Goal: Task Accomplishment & Management: Use online tool/utility

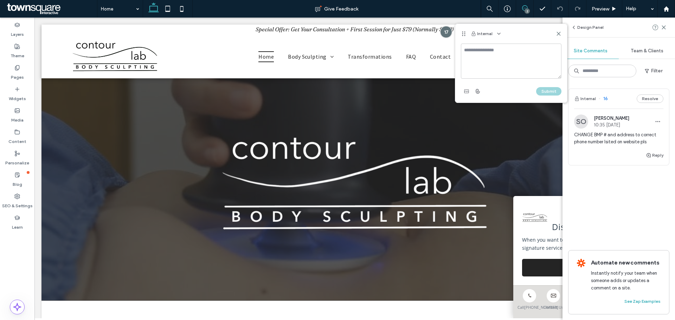
click at [561, 33] on icon at bounding box center [559, 34] width 6 height 6
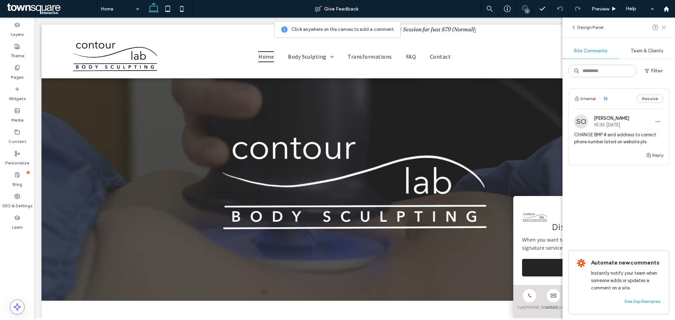
drag, startPoint x: 665, startPoint y: 27, endPoint x: 508, endPoint y: 32, distance: 157.6
click at [665, 27] on icon at bounding box center [664, 28] width 6 height 6
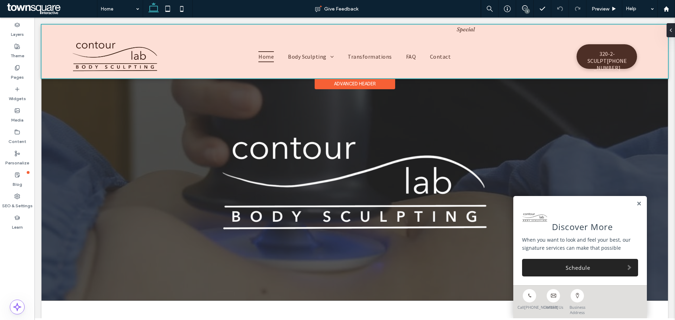
click at [440, 27] on div at bounding box center [354, 52] width 627 height 54
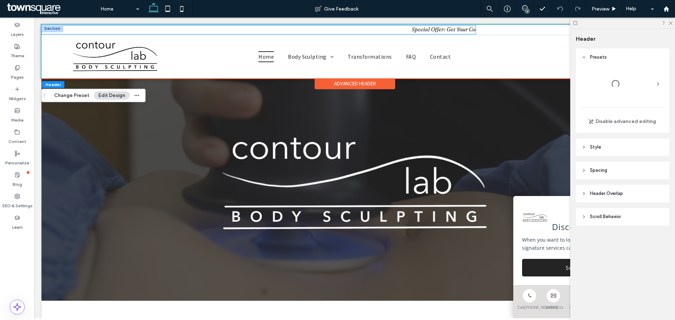
click at [442, 31] on marquee "Special Offer: Get Your Consultation + First Session for Just $79 (Normally $24…" at bounding box center [258, 29] width 434 height 7
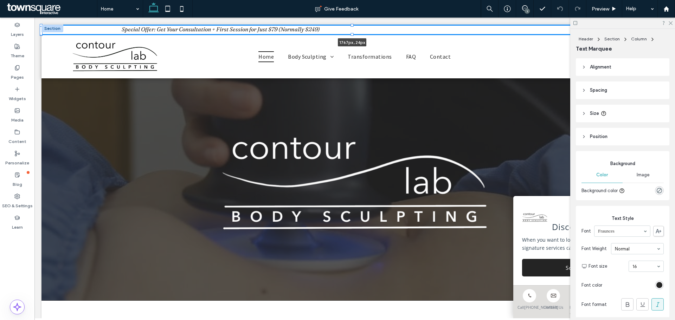
drag, startPoint x: 477, startPoint y: 31, endPoint x: 675, endPoint y: 28, distance: 197.6
type input "****"
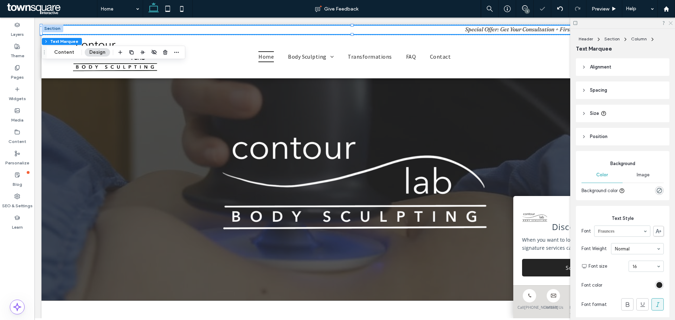
click at [670, 22] on icon at bounding box center [670, 22] width 5 height 5
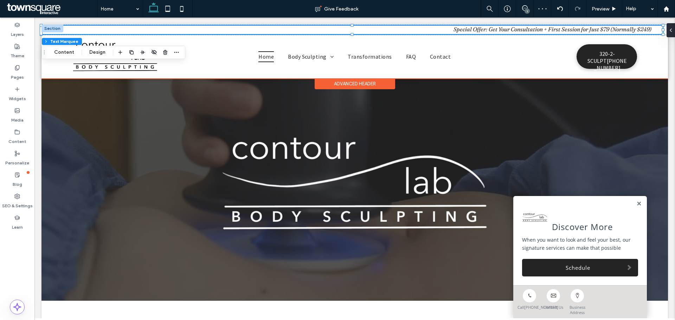
click at [618, 29] on marquee "Special Offer: Get Your Consultation + First Session for Just $79 (Normally $24…" at bounding box center [351, 29] width 621 height 7
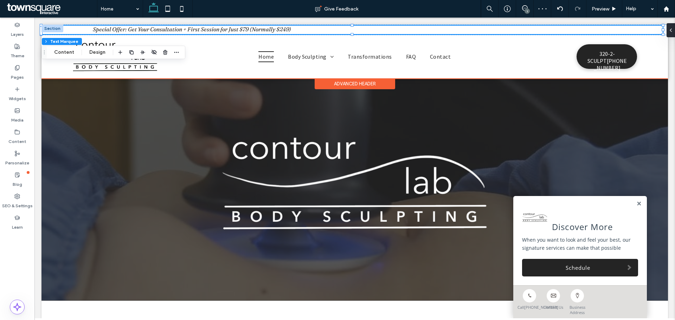
click at [618, 29] on marquee "Special Offer: Get Your Consultation + First Session for Just $79 (Normally $24…" at bounding box center [351, 29] width 621 height 7
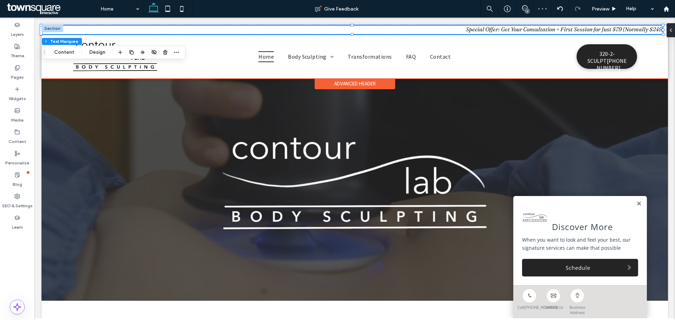
click at [618, 30] on marquee "Special Offer: Get Your Consultation + First Session for Just $79 (Normally $24…" at bounding box center [351, 29] width 621 height 7
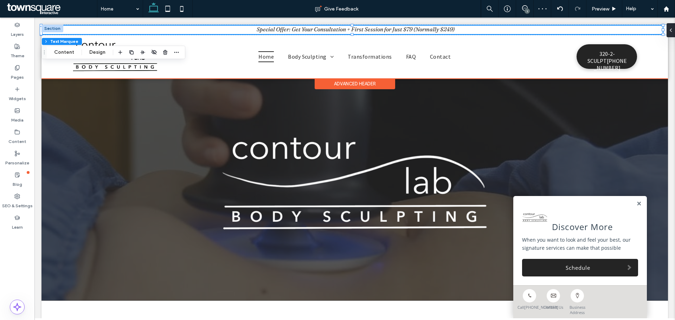
click at [618, 30] on marquee "Special Offer: Get Your Consultation + First Session for Just $79 (Normally $24…" at bounding box center [351, 29] width 621 height 7
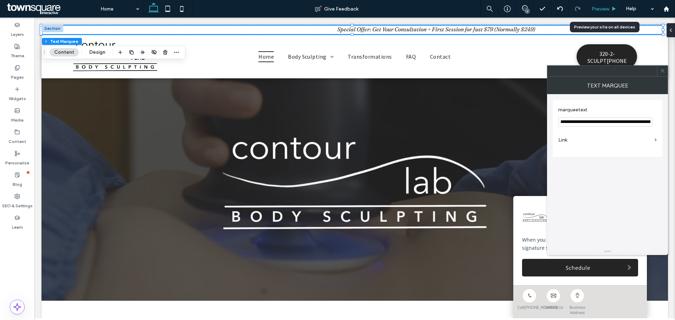
click at [603, 8] on span "Preview" at bounding box center [601, 9] width 18 height 6
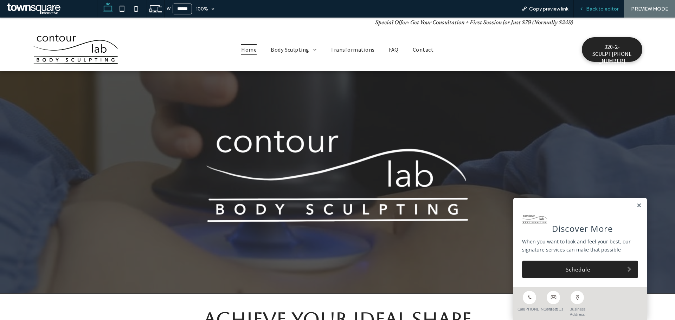
click at [603, 9] on span "Back to editor" at bounding box center [602, 9] width 32 height 6
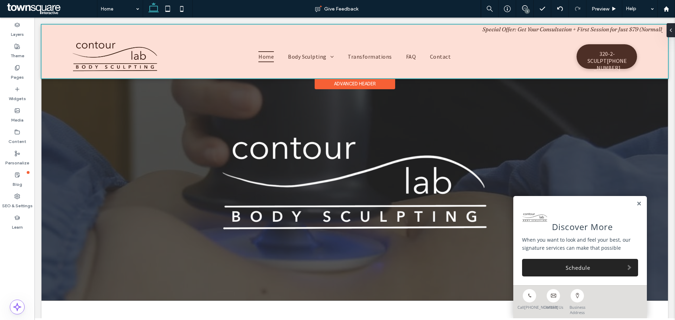
click at [383, 32] on div at bounding box center [354, 52] width 627 height 54
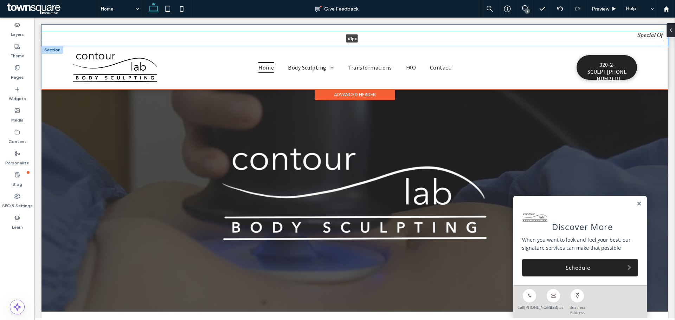
drag, startPoint x: 362, startPoint y: 36, endPoint x: 362, endPoint y: 47, distance: 10.9
click at [362, 47] on div "Special Offer: Get Your Consultation + First Session for Just $79 (Normally $24…" at bounding box center [354, 57] width 627 height 65
type input "**"
click at [372, 34] on marquee "Special Offer: Get Your Consultation + First Session for Just $79 (Normally $24…" at bounding box center [351, 34] width 621 height 7
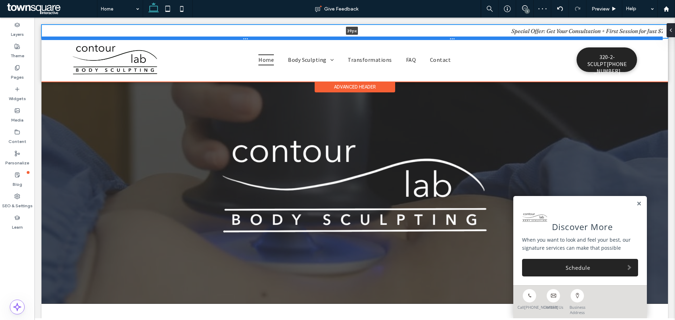
drag, startPoint x: 360, startPoint y: 46, endPoint x: 362, endPoint y: 38, distance: 8.2
click at [362, 38] on div at bounding box center [351, 39] width 621 height 4
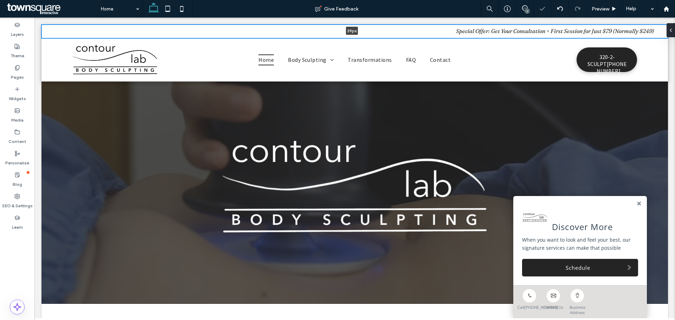
type input "**"
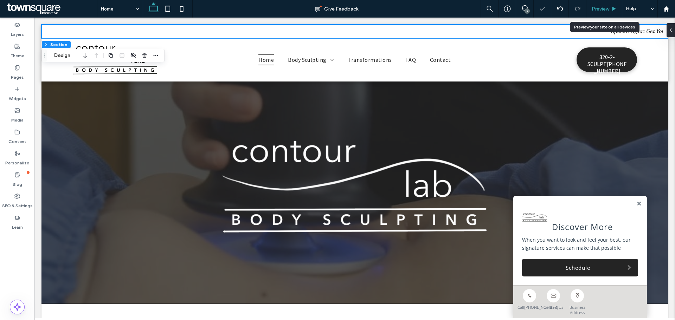
click at [595, 7] on span "Preview" at bounding box center [601, 9] width 18 height 6
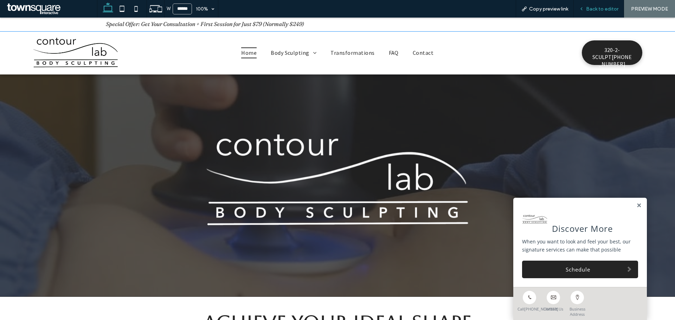
click at [595, 7] on span "Back to editor" at bounding box center [602, 9] width 32 height 6
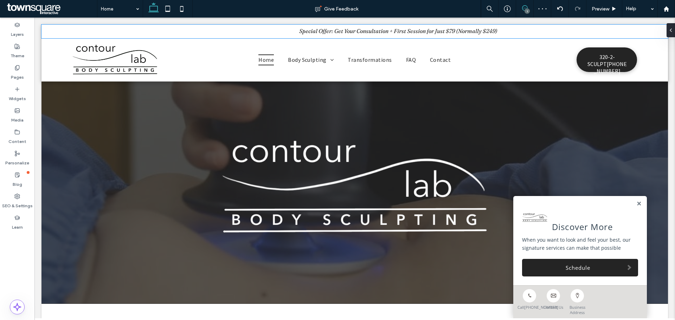
click at [528, 6] on span at bounding box center [524, 8] width 17 height 6
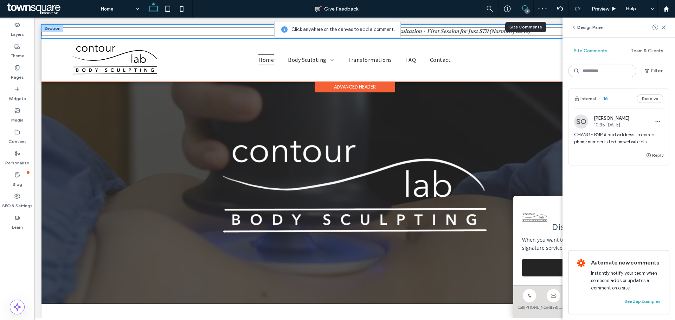
click at [525, 35] on span "Special Offer: Get Your Consultation + First Session for Just $79 (Normally $24…" at bounding box center [351, 32] width 621 height 7
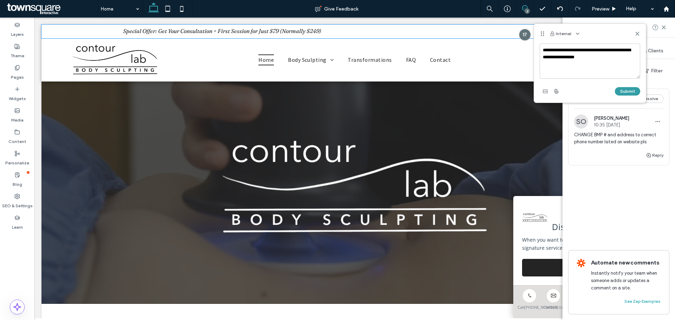
type textarea "**********"
click at [625, 91] on button "Submit" at bounding box center [627, 91] width 25 height 8
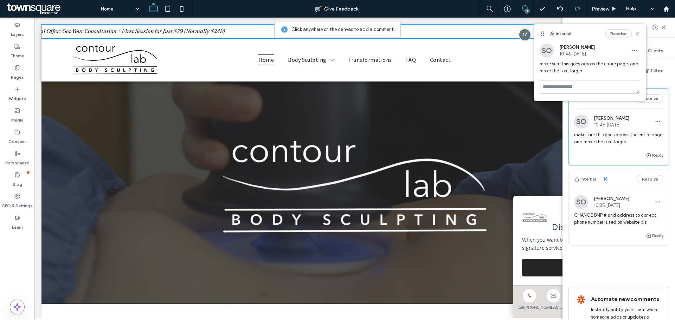
click at [638, 34] on use at bounding box center [637, 33] width 3 height 3
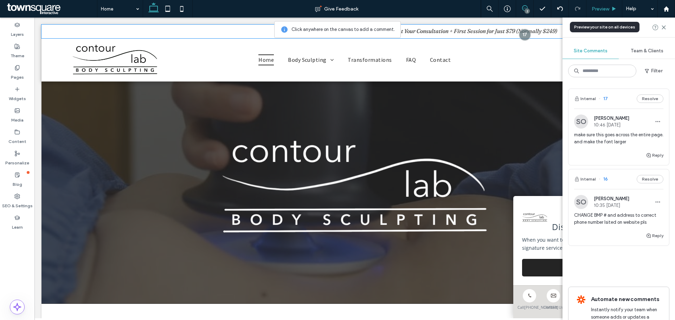
click at [614, 8] on use at bounding box center [615, 9] width 4 height 4
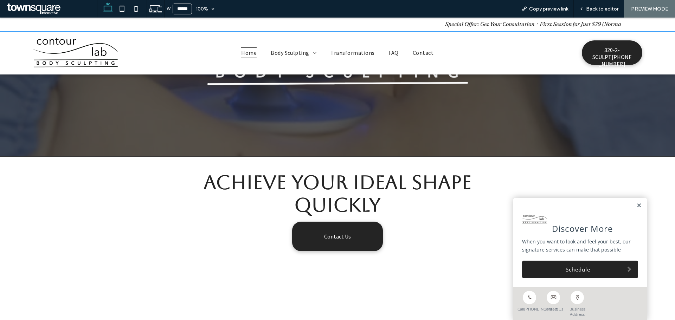
scroll to position [246, 0]
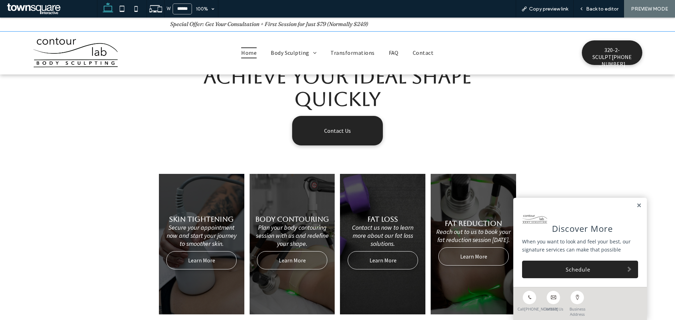
click at [636, 206] on link at bounding box center [638, 206] width 5 height 6
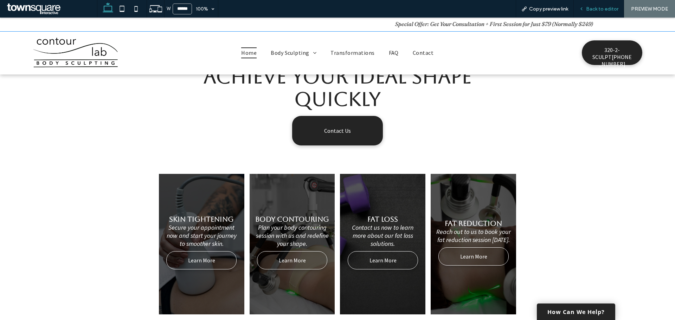
click at [593, 12] on span "Back to editor" at bounding box center [602, 9] width 32 height 6
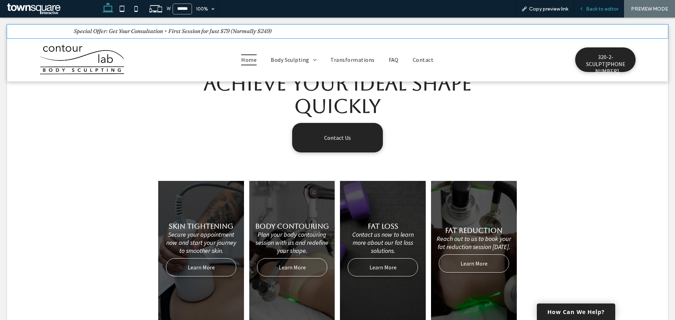
scroll to position [253, 0]
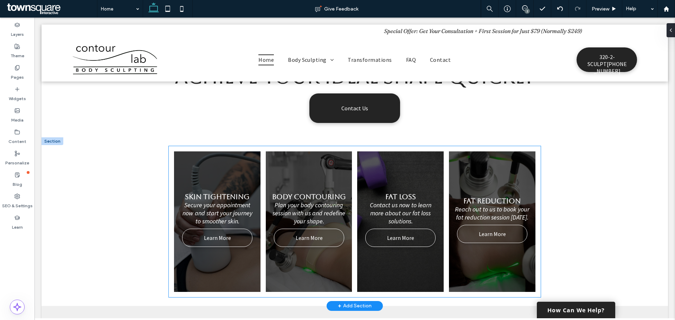
click at [395, 184] on link at bounding box center [400, 221] width 91 height 149
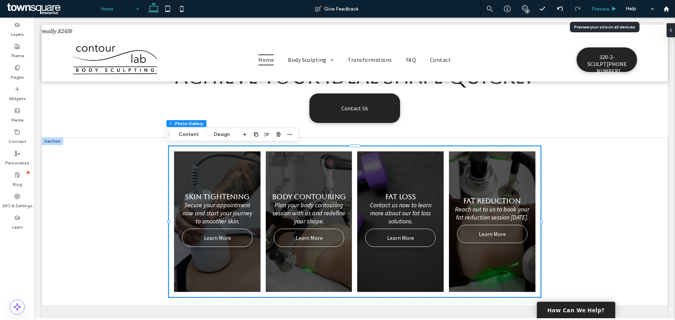
click at [600, 7] on span "Preview" at bounding box center [601, 9] width 18 height 6
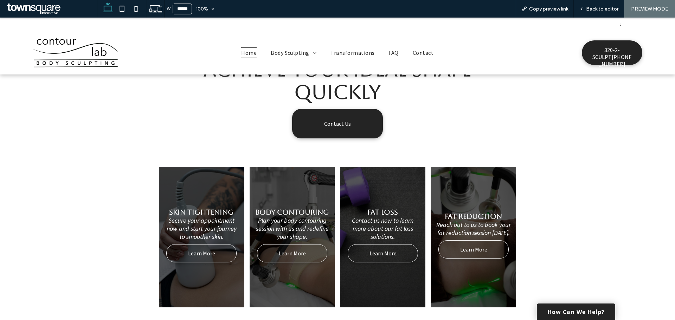
scroll to position [246, 0]
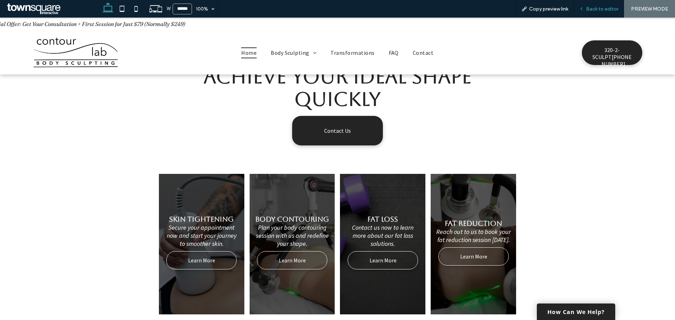
click at [610, 4] on div "Back to editor" at bounding box center [599, 9] width 50 height 18
click at [603, 13] on div "Back to editor" at bounding box center [599, 9] width 50 height 18
click at [595, 7] on span "Back to editor" at bounding box center [602, 9] width 32 height 6
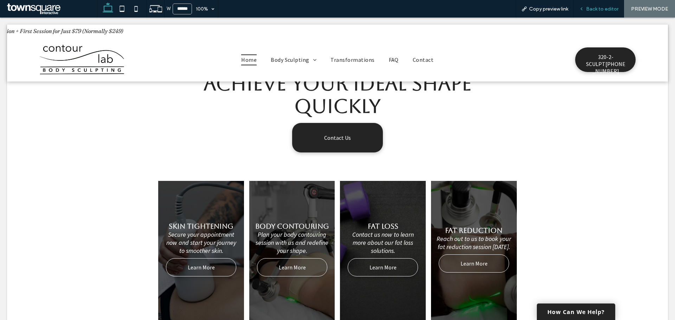
scroll to position [253, 0]
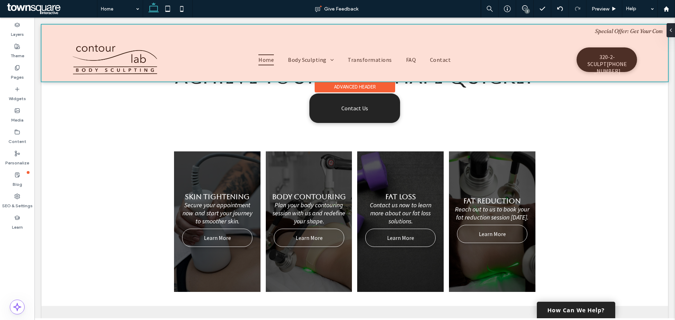
click at [317, 51] on div at bounding box center [354, 53] width 627 height 57
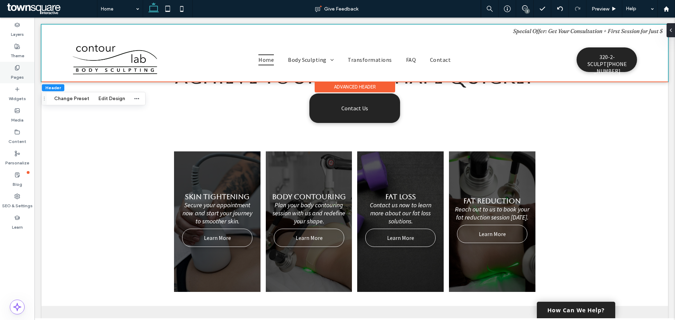
click at [27, 70] on div "Pages" at bounding box center [17, 72] width 34 height 21
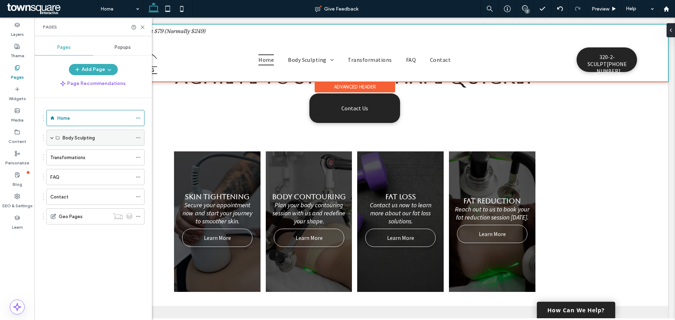
click at [139, 136] on icon at bounding box center [138, 137] width 5 height 5
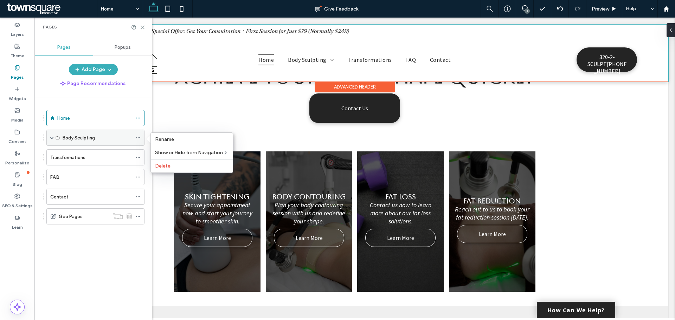
click at [114, 136] on div "Body Sculpting" at bounding box center [98, 137] width 70 height 7
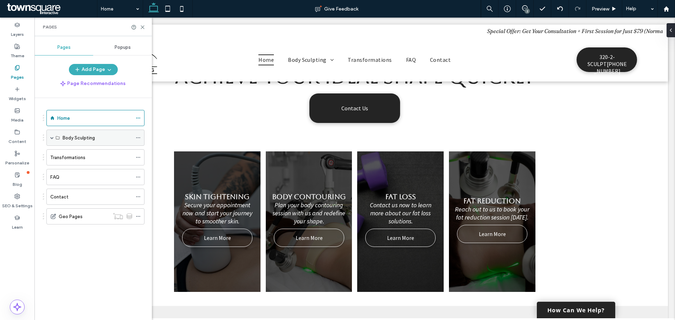
click at [101, 141] on div "Body Sculpting" at bounding box center [98, 137] width 70 height 7
click at [63, 143] on div "Body Sculpting" at bounding box center [98, 137] width 70 height 15
click at [129, 139] on div "Body Sculpting" at bounding box center [98, 137] width 70 height 7
click at [47, 139] on div "Body Sculpting" at bounding box center [95, 138] width 98 height 16
click at [136, 140] on icon at bounding box center [138, 137] width 5 height 5
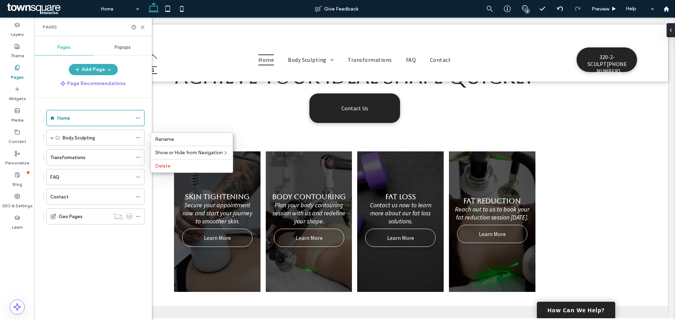
click at [110, 128] on ol "Home Body Sculpting Body Fat Reduction Skin Tightening Face Lift Radiofrequency…" at bounding box center [91, 167] width 107 height 115
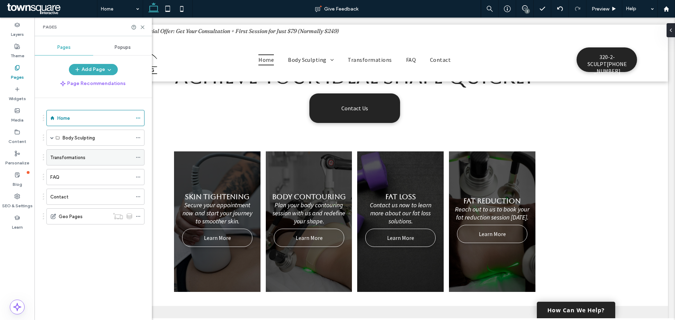
click at [59, 158] on label "Transformations" at bounding box center [67, 158] width 35 height 12
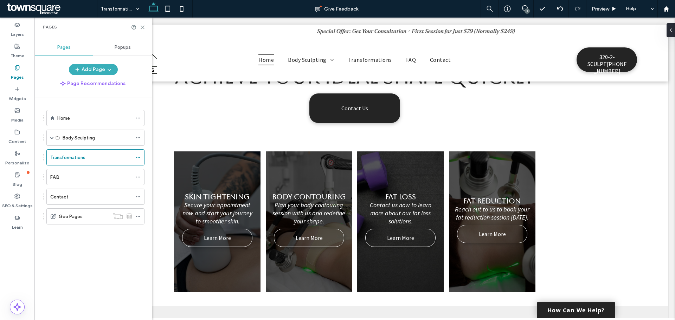
click at [62, 135] on div at bounding box center [337, 160] width 675 height 320
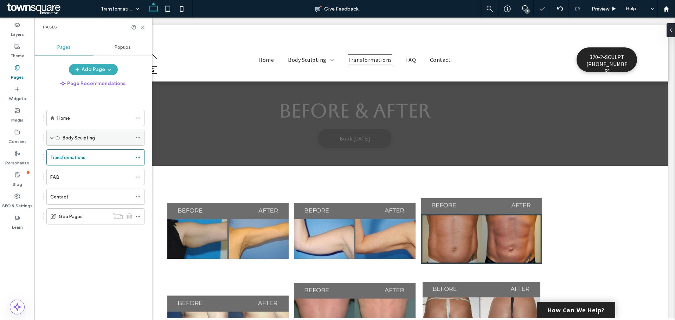
click at [63, 137] on label "Body Sculpting" at bounding box center [79, 138] width 32 height 12
click at [52, 140] on span at bounding box center [52, 137] width 4 height 15
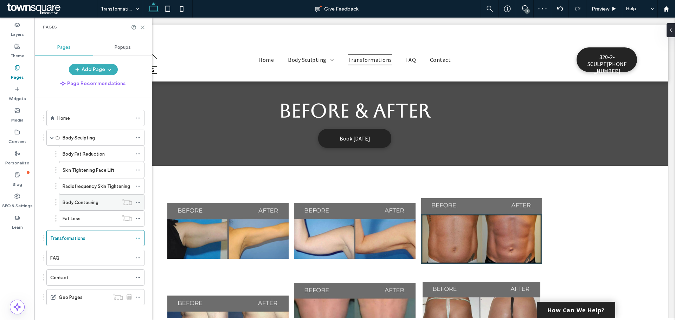
click at [84, 200] on label "Body Contouring" at bounding box center [81, 203] width 36 height 12
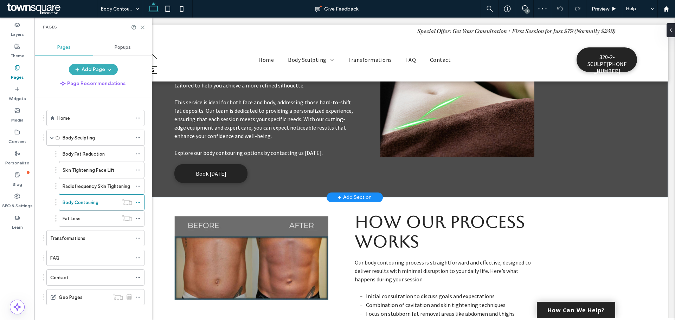
scroll to position [35, 0]
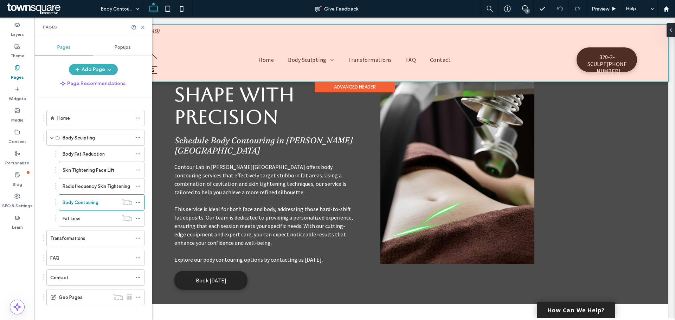
click at [269, 61] on div at bounding box center [354, 53] width 627 height 57
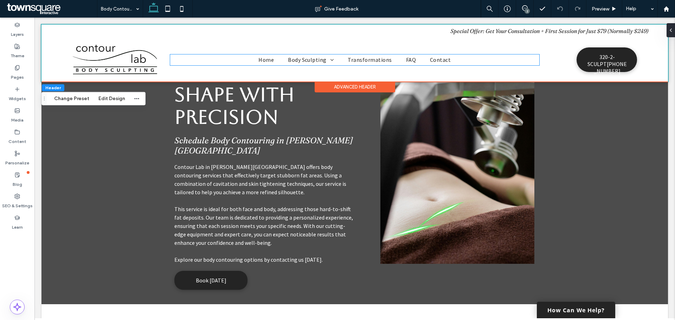
click at [269, 61] on span "Home" at bounding box center [265, 60] width 15 height 11
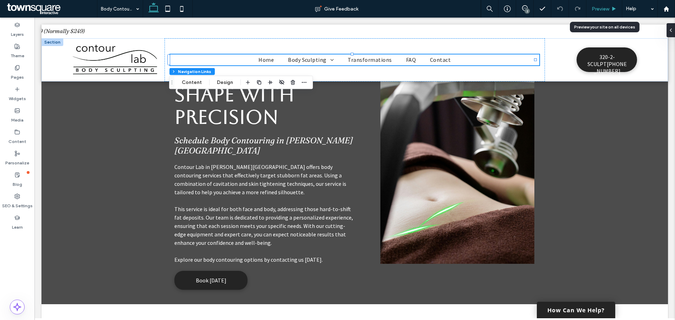
click at [617, 5] on div "Preview" at bounding box center [605, 9] width 36 height 18
click at [607, 9] on span "Preview" at bounding box center [601, 9] width 18 height 6
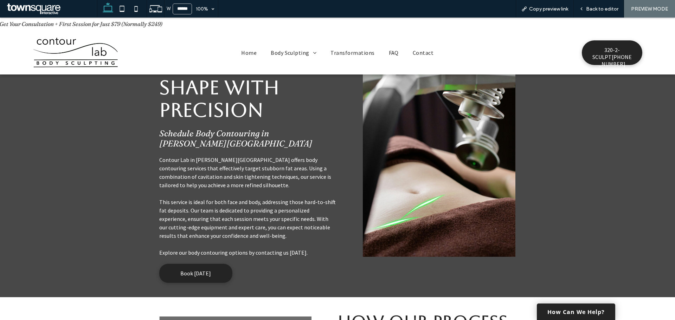
scroll to position [28, 0]
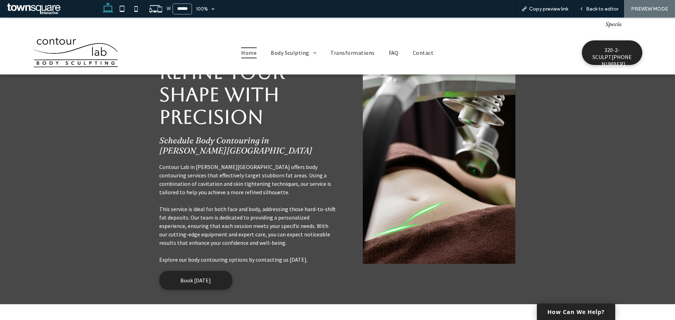
click at [244, 53] on span "Home" at bounding box center [248, 52] width 15 height 11
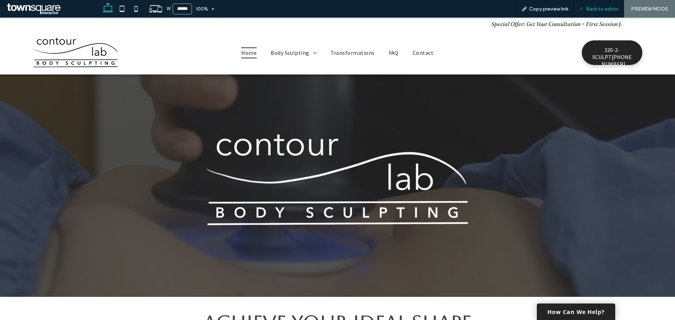
click at [589, 6] on span "Back to editor" at bounding box center [602, 9] width 32 height 6
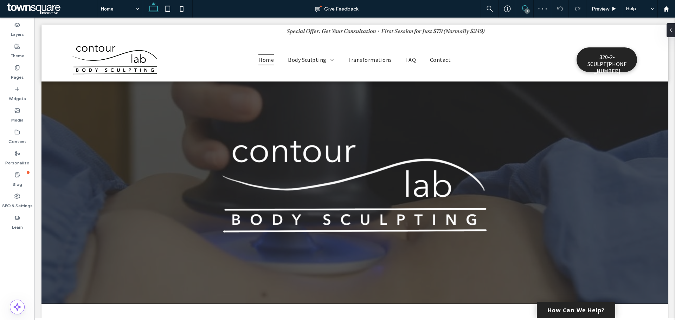
click at [519, 10] on span at bounding box center [524, 8] width 17 height 6
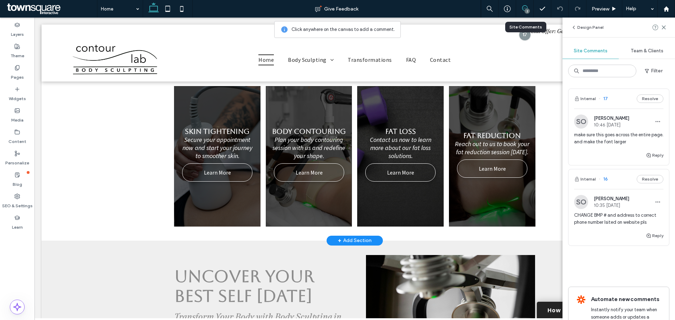
scroll to position [316, 0]
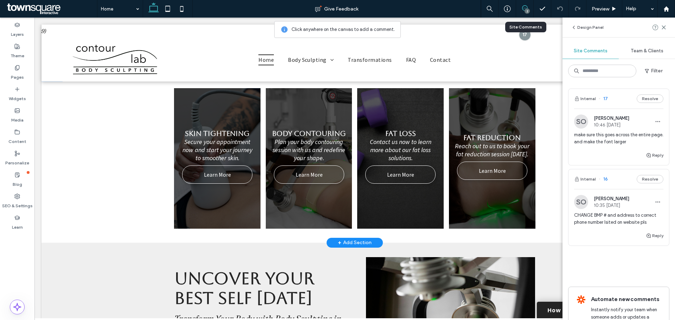
click at [273, 136] on link at bounding box center [308, 158] width 91 height 149
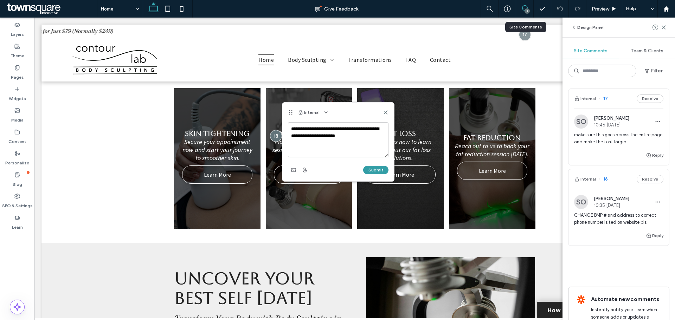
type textarea "**********"
click at [378, 174] on button "Submit" at bounding box center [375, 170] width 25 height 8
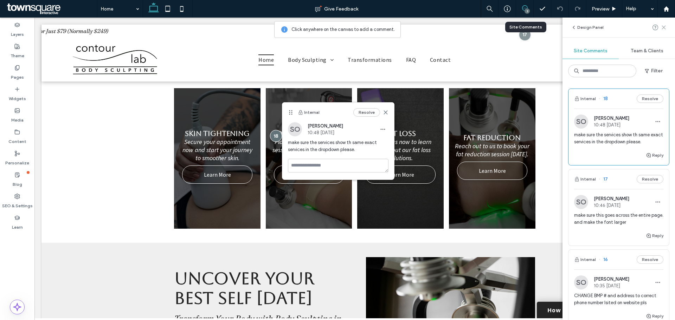
click at [665, 29] on use at bounding box center [663, 27] width 3 height 3
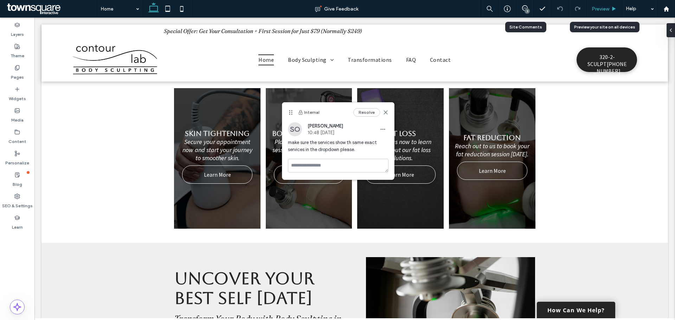
click at [602, 6] on div "Preview" at bounding box center [605, 9] width 36 height 18
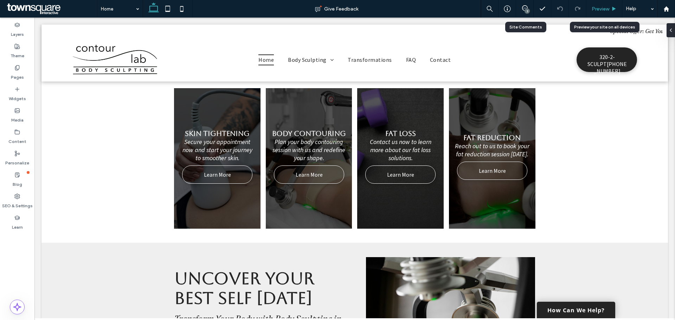
click at [606, 7] on span "Preview" at bounding box center [601, 9] width 18 height 6
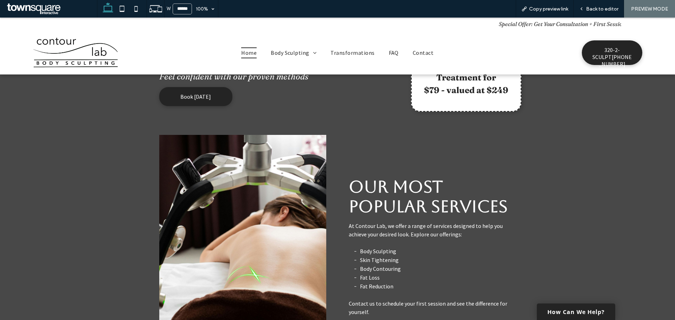
scroll to position [872, 0]
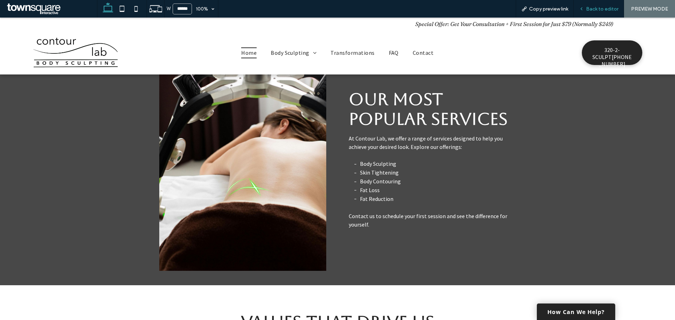
click at [602, 9] on span "Back to editor" at bounding box center [602, 9] width 32 height 6
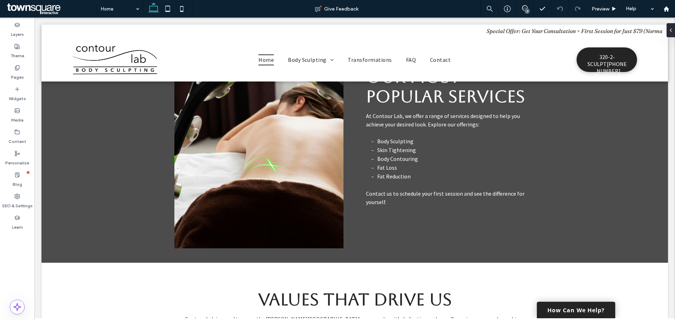
scroll to position [857, 0]
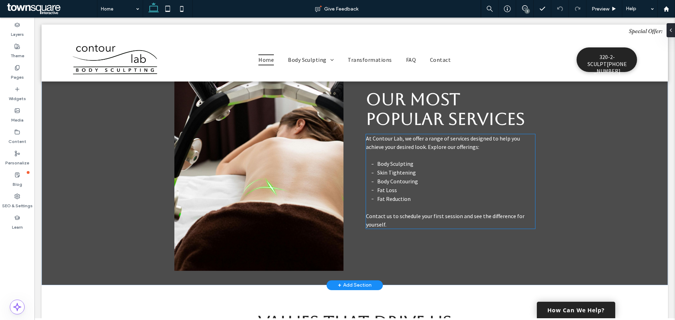
click at [404, 163] on div "At Contour Lab, we offer a range of services designed to help you achieve your …" at bounding box center [450, 181] width 169 height 95
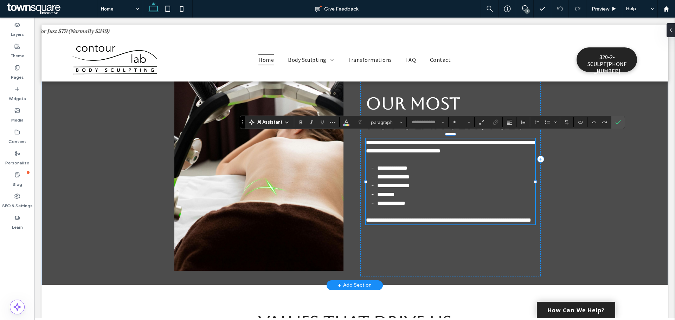
click at [400, 174] on span "**********" at bounding box center [393, 176] width 32 height 5
type input "**********"
type input "**"
click at [400, 174] on span "**********" at bounding box center [393, 176] width 32 height 5
click at [407, 166] on span "**********" at bounding box center [392, 168] width 30 height 5
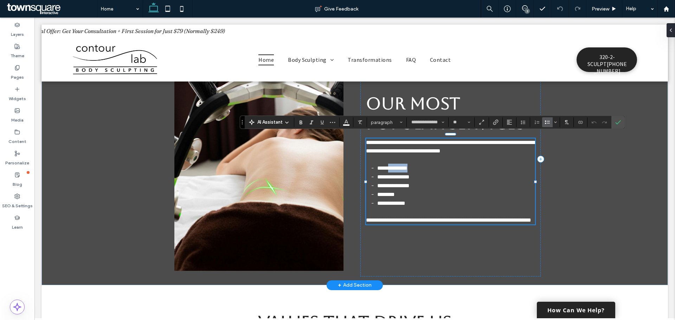
click at [407, 166] on span "**********" at bounding box center [392, 168] width 30 height 5
click at [408, 166] on span "**********" at bounding box center [392, 168] width 30 height 5
click at [439, 164] on li "**********" at bounding box center [456, 168] width 158 height 9
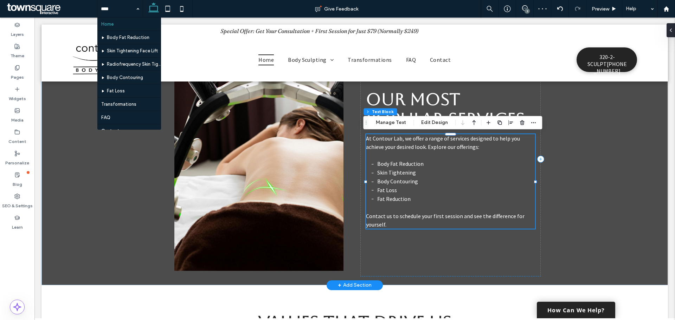
click at [399, 178] on span "Body Contouring" at bounding box center [397, 181] width 41 height 7
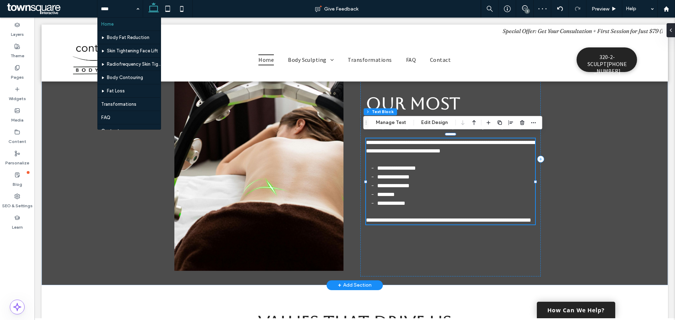
click at [399, 177] on li "**********" at bounding box center [456, 177] width 158 height 9
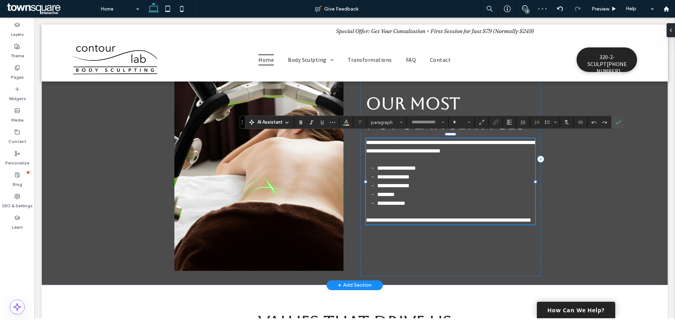
type input "**********"
type input "**"
click at [415, 175] on li "**********" at bounding box center [456, 177] width 158 height 9
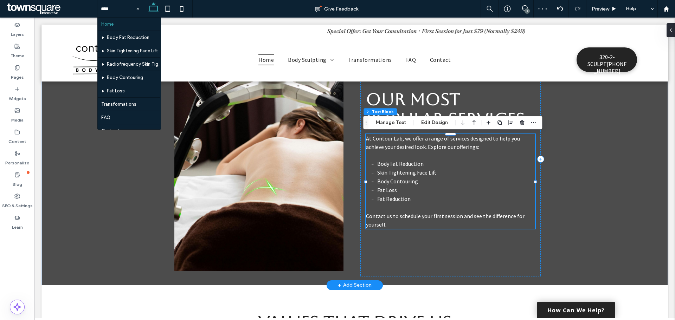
click at [390, 185] on span "Body Contouring" at bounding box center [397, 181] width 41 height 7
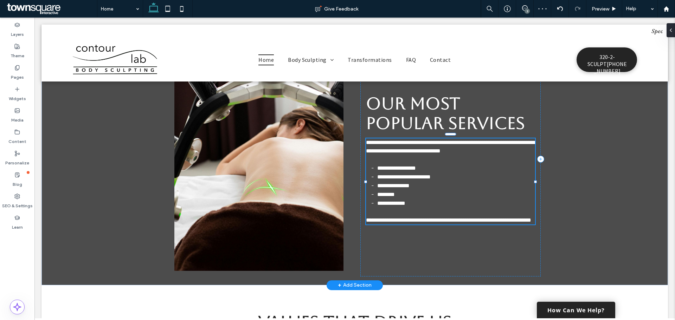
click at [390, 185] on span "**********" at bounding box center [393, 185] width 32 height 5
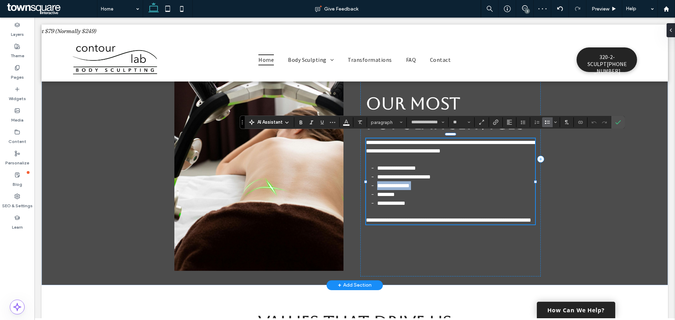
click at [390, 185] on span "**********" at bounding box center [393, 185] width 32 height 5
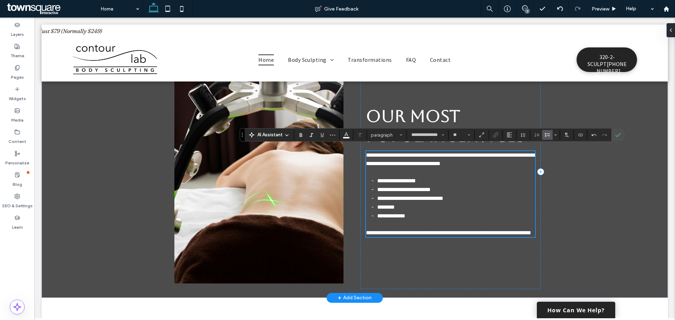
scroll to position [821, 0]
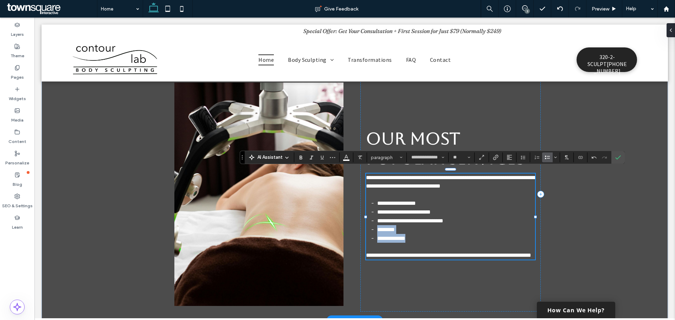
drag, startPoint x: 412, startPoint y: 234, endPoint x: 370, endPoint y: 227, distance: 42.0
click at [370, 227] on ul "**********" at bounding box center [450, 221] width 169 height 44
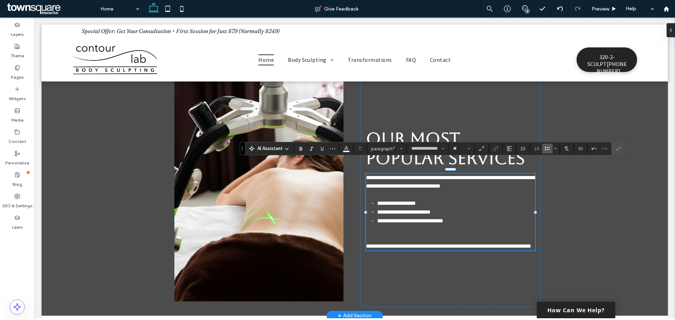
scroll to position [830, 0]
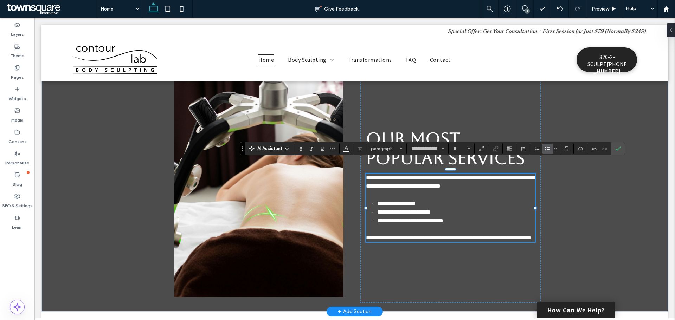
click at [625, 149] on div "**********" at bounding box center [354, 185] width 627 height 252
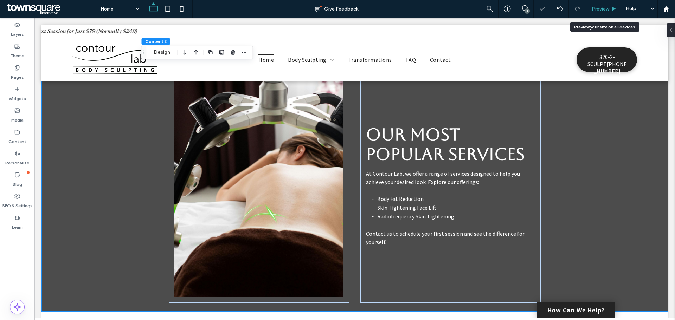
click at [609, 8] on span "Preview" at bounding box center [601, 9] width 18 height 6
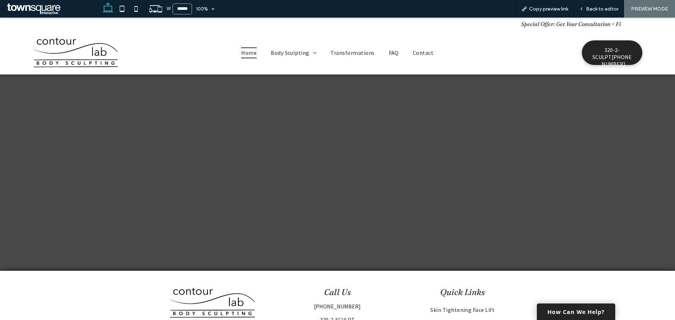
scroll to position [1516, 0]
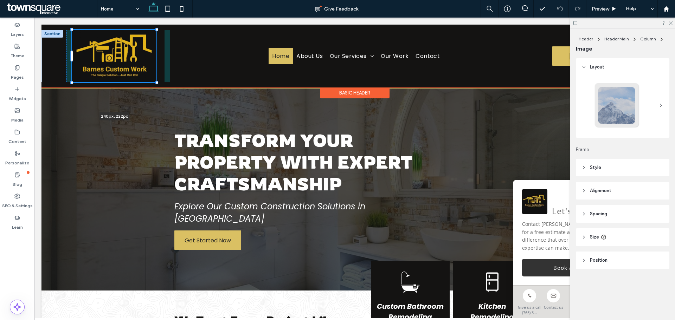
drag, startPoint x: 34, startPoint y: 18, endPoint x: 185, endPoint y: 30, distance: 151.3
click at [185, 30] on div "240px , 222px Home About Us Our Services Our Work Contact (765) 393-7149 (765) …" at bounding box center [354, 57] width 627 height 64
type input "***"
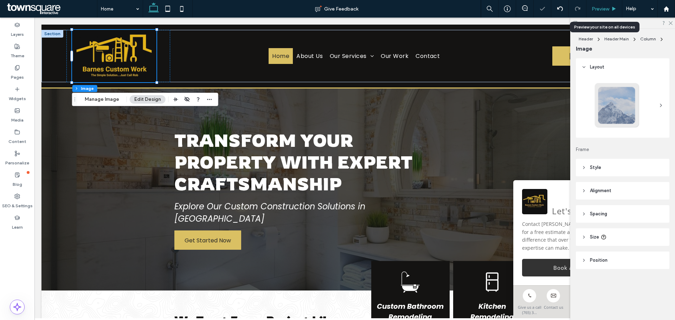
click at [617, 3] on div "Preview" at bounding box center [605, 9] width 36 height 18
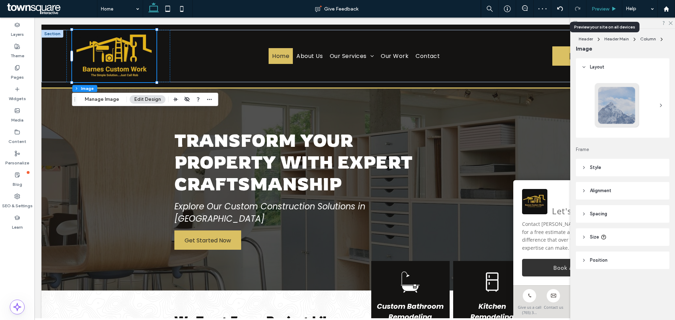
click at [614, 9] on use at bounding box center [615, 9] width 4 height 4
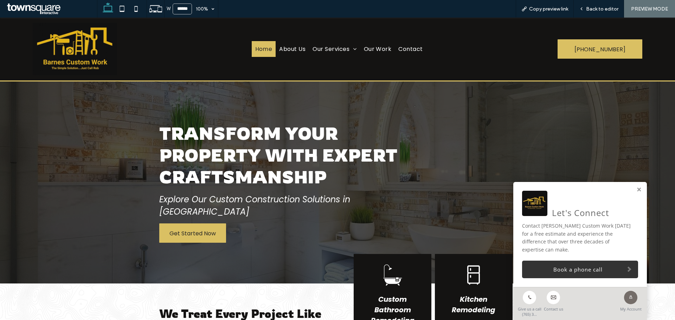
click at [639, 198] on div "Let's Connect Contact Barnes Custom Work today for a free estimate and experien…" at bounding box center [580, 234] width 134 height 105
click at [636, 193] on link at bounding box center [638, 190] width 5 height 6
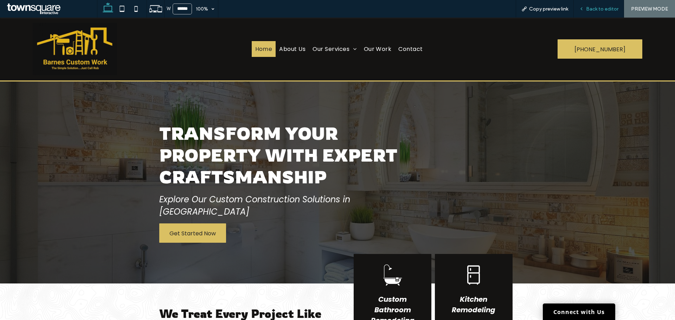
click at [605, 7] on span "Back to editor" at bounding box center [602, 9] width 32 height 6
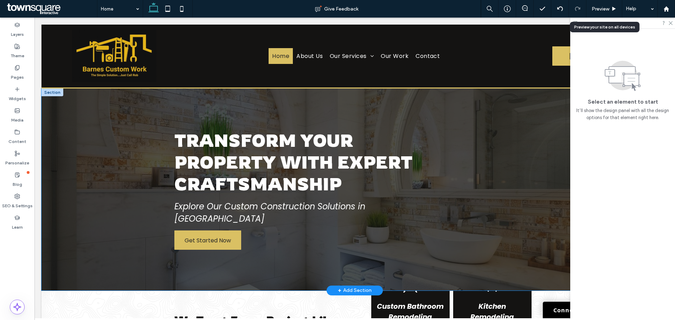
drag, startPoint x: 58, startPoint y: 208, endPoint x: 62, endPoint y: 204, distance: 5.5
click at [62, 205] on div at bounding box center [354, 190] width 627 height 202
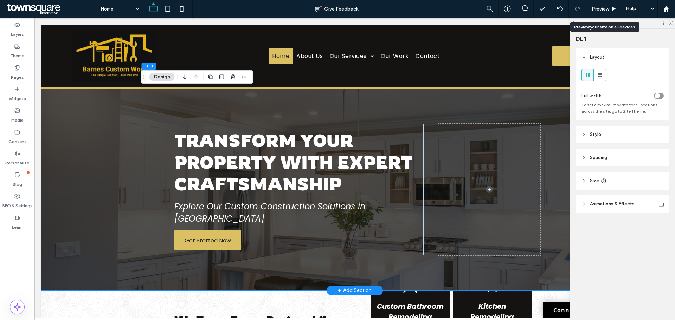
click at [166, 80] on button "Design" at bounding box center [161, 77] width 25 height 8
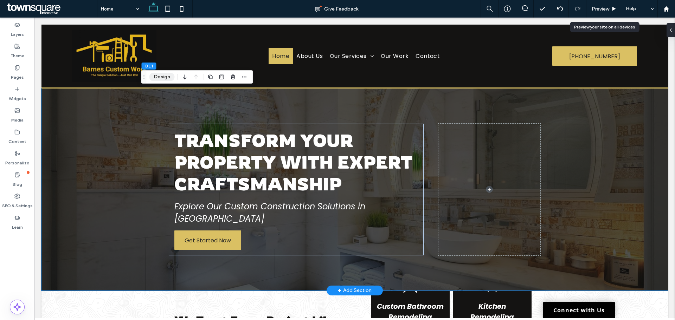
click at [154, 80] on button "Design" at bounding box center [161, 77] width 25 height 8
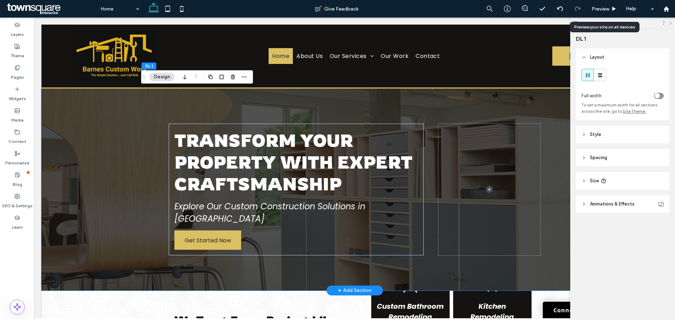
click at [672, 24] on icon at bounding box center [670, 22] width 5 height 5
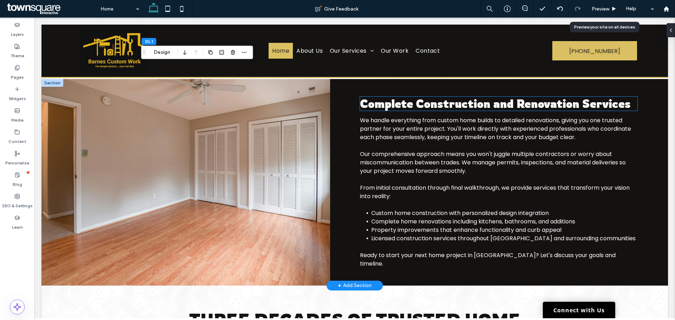
scroll to position [598, 0]
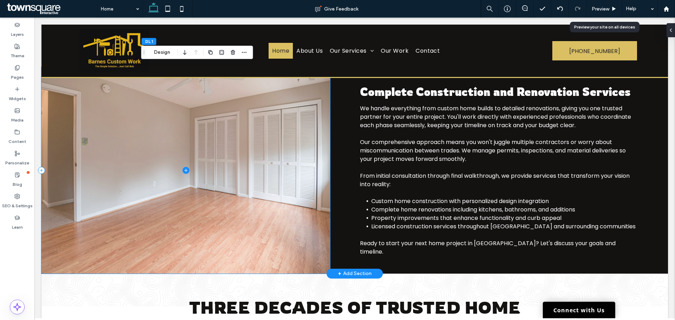
click at [208, 176] on span at bounding box center [185, 170] width 289 height 207
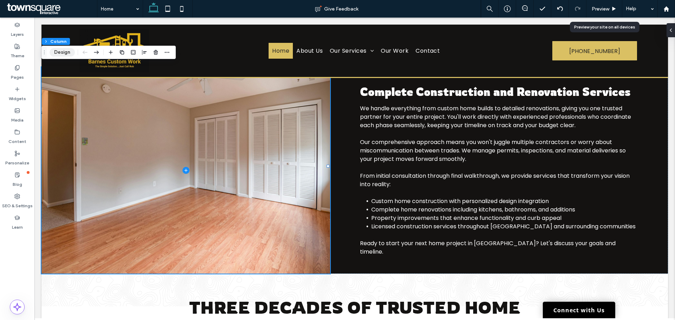
click at [65, 51] on button "Design" at bounding box center [62, 52] width 25 height 8
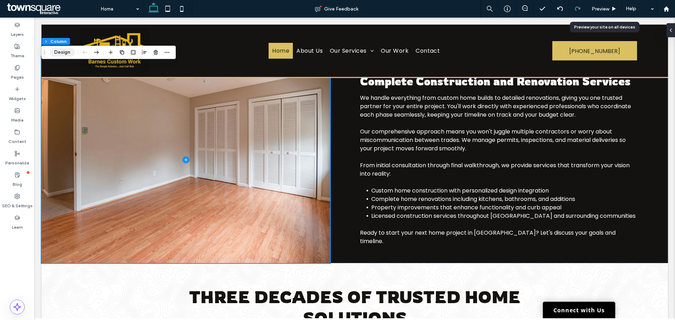
scroll to position [587, 0]
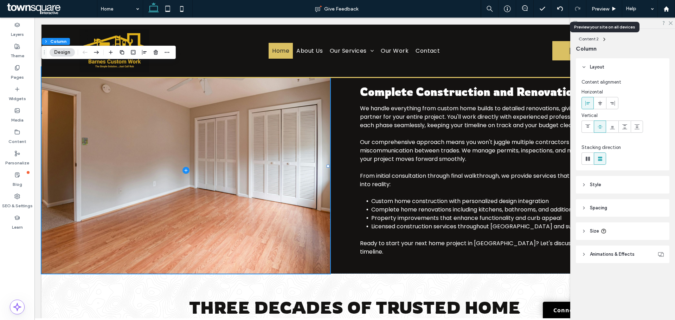
click at [619, 182] on header "Style" at bounding box center [623, 185] width 94 height 18
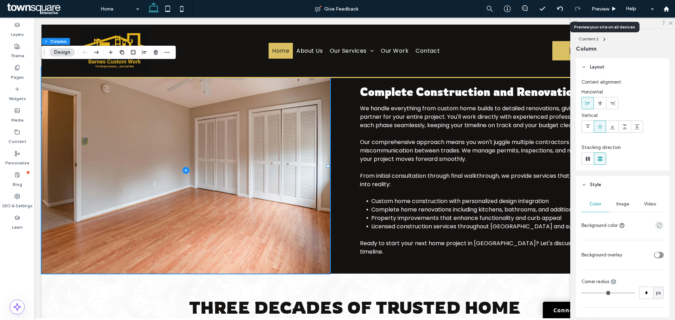
click at [621, 205] on span "Image" at bounding box center [622, 204] width 13 height 6
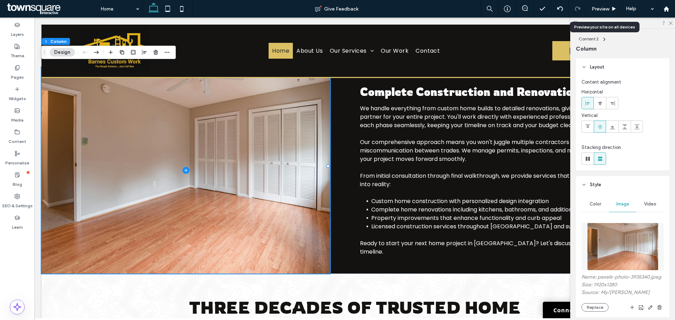
scroll to position [70, 0]
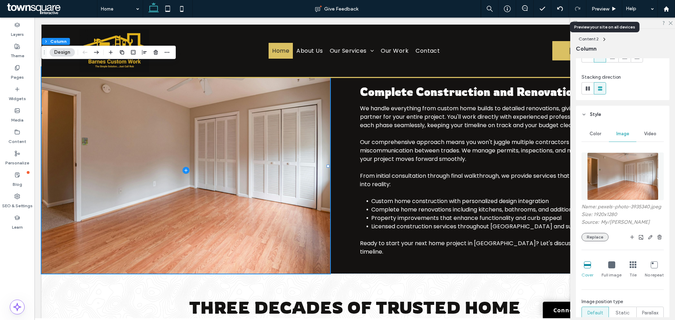
click at [599, 242] on button "Replace" at bounding box center [595, 237] width 27 height 8
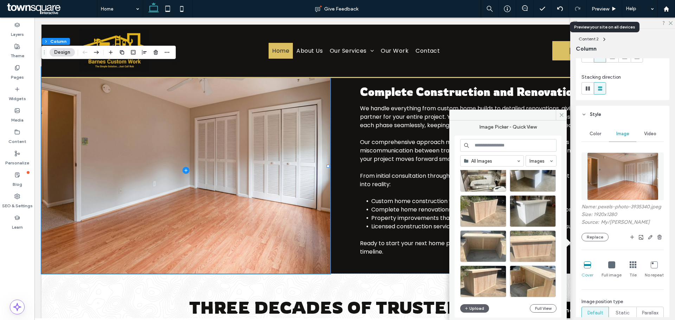
scroll to position [267, 0]
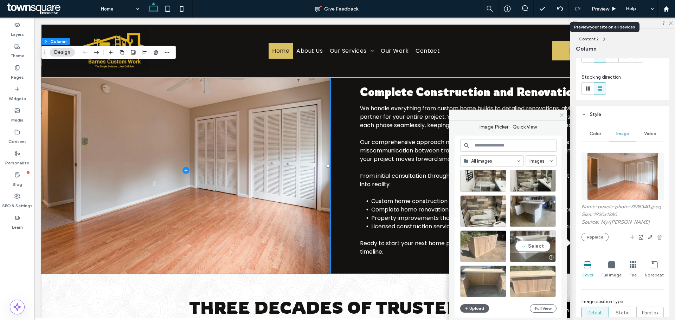
click at [532, 250] on div "Select" at bounding box center [533, 247] width 46 height 32
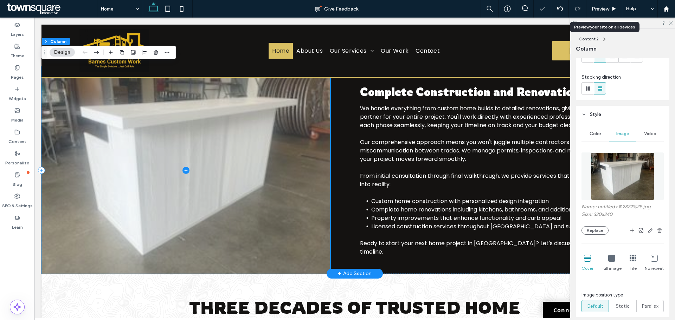
scroll to position [517, 0]
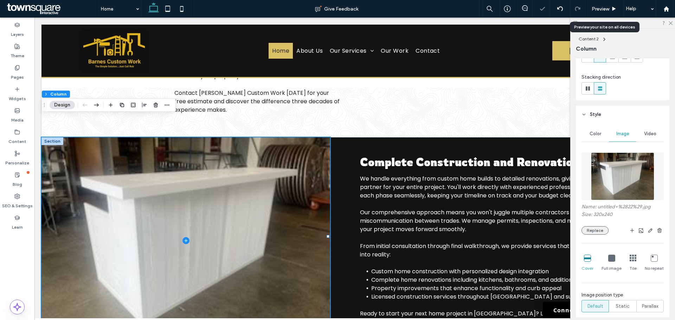
click at [591, 231] on button "Replace" at bounding box center [595, 230] width 27 height 8
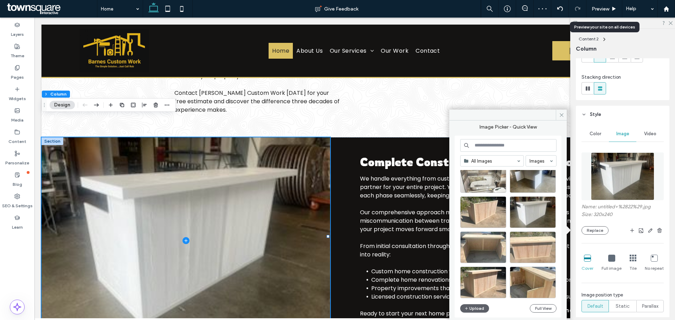
scroll to position [302, 0]
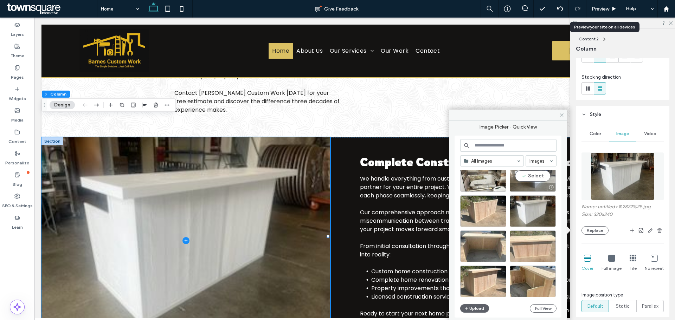
click at [539, 177] on div "Select" at bounding box center [533, 176] width 46 height 32
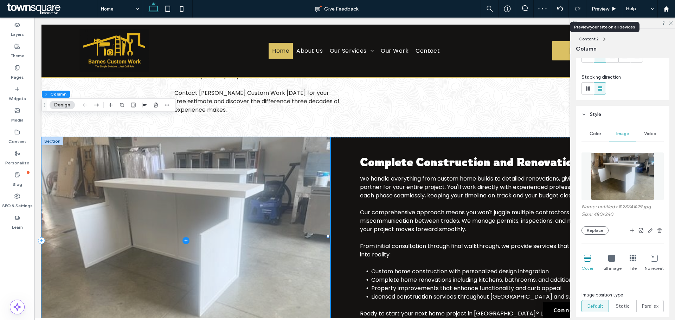
click at [281, 259] on span at bounding box center [185, 240] width 289 height 207
click at [268, 243] on span at bounding box center [185, 240] width 289 height 207
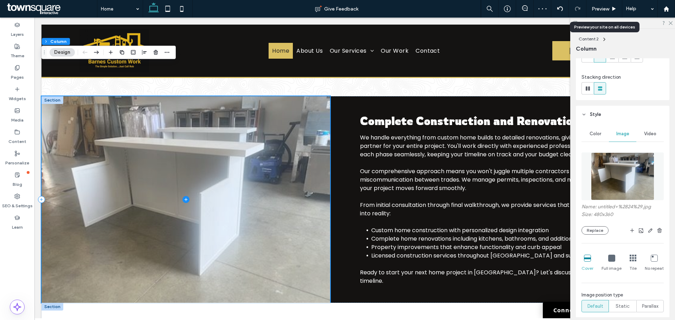
scroll to position [658, 0]
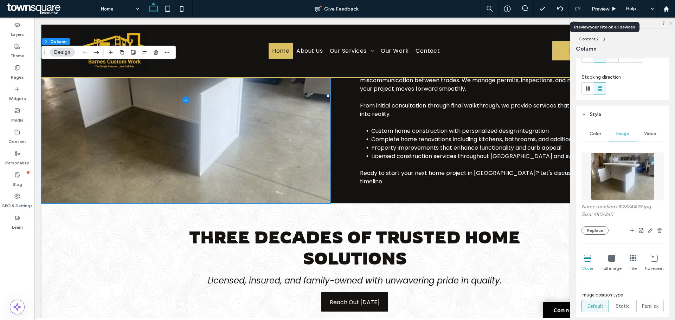
click at [672, 22] on icon at bounding box center [670, 22] width 5 height 5
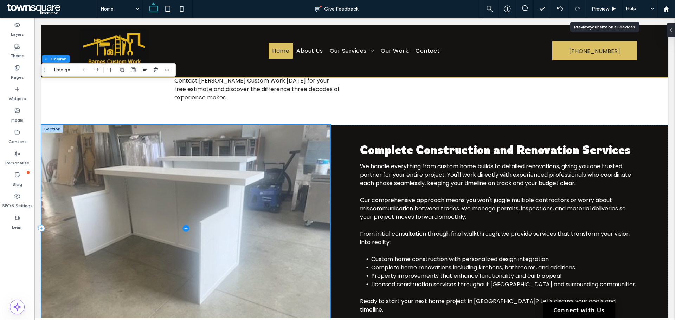
scroll to position [517, 0]
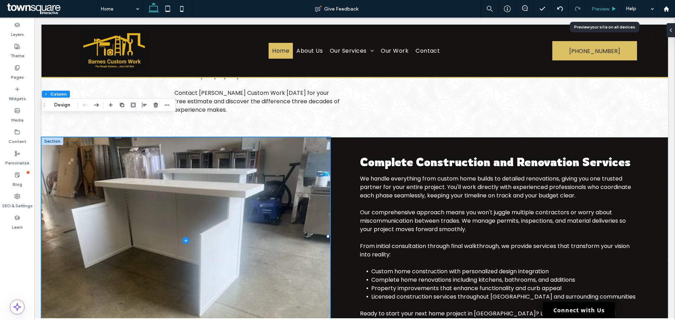
click at [610, 11] on div "Preview" at bounding box center [605, 9] width 36 height 6
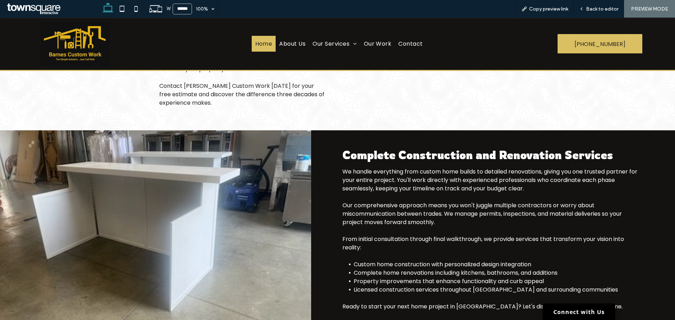
scroll to position [510, 0]
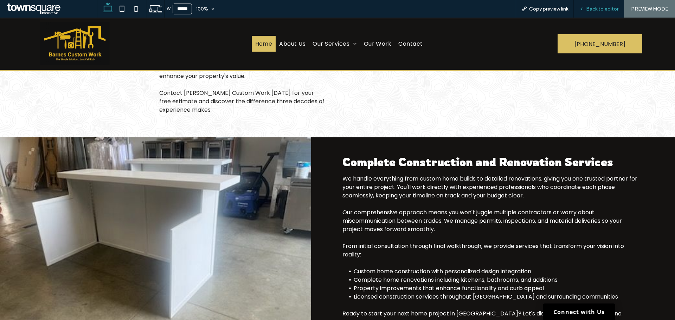
click at [602, 9] on span "Back to editor" at bounding box center [602, 9] width 32 height 6
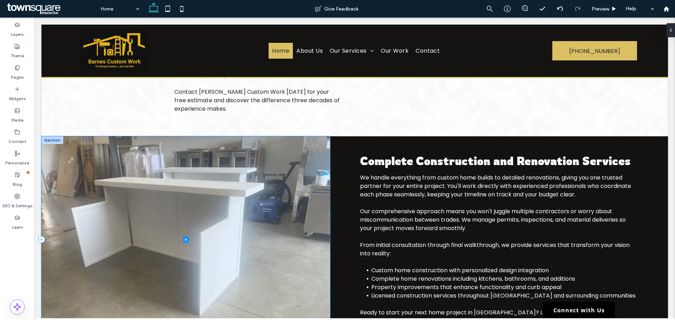
scroll to position [517, 0]
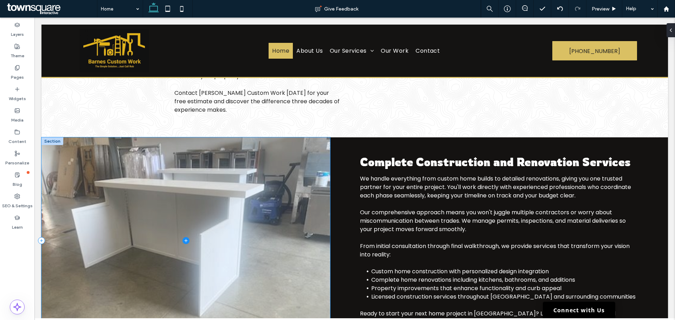
click at [215, 194] on span at bounding box center [185, 240] width 289 height 207
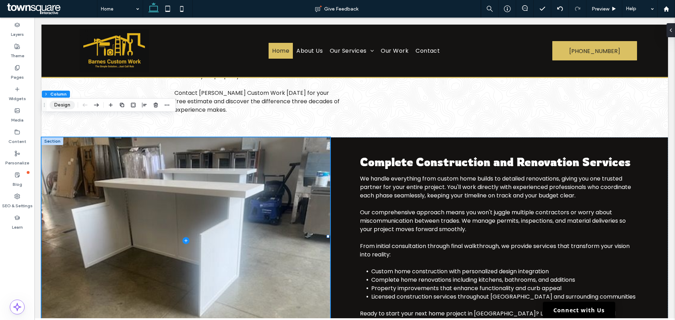
click at [65, 109] on button "Design" at bounding box center [62, 105] width 25 height 8
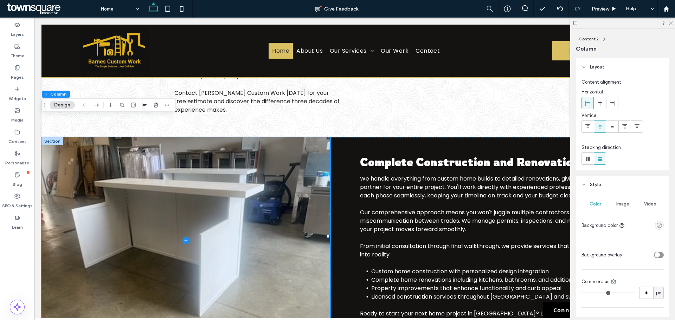
click at [621, 203] on span "Image" at bounding box center [622, 204] width 13 height 6
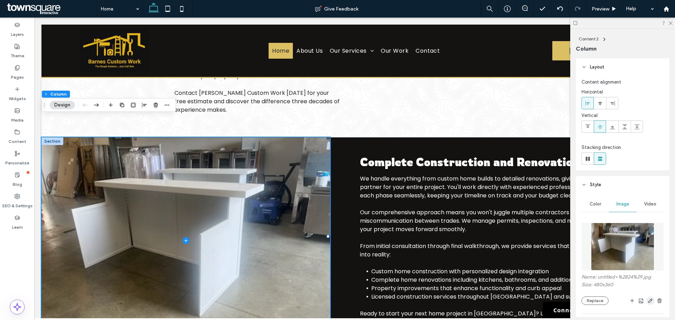
click at [648, 300] on icon "button" at bounding box center [651, 301] width 6 height 6
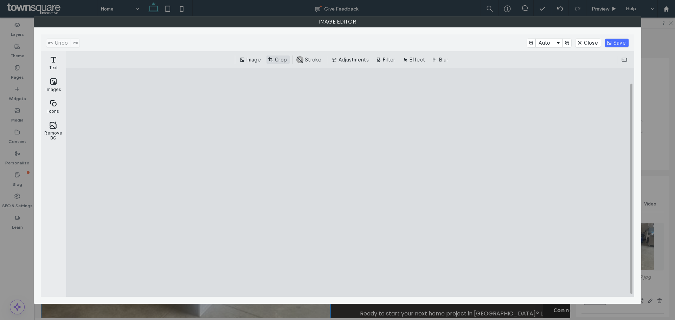
click at [277, 60] on button "Crop" at bounding box center [278, 60] width 23 height 8
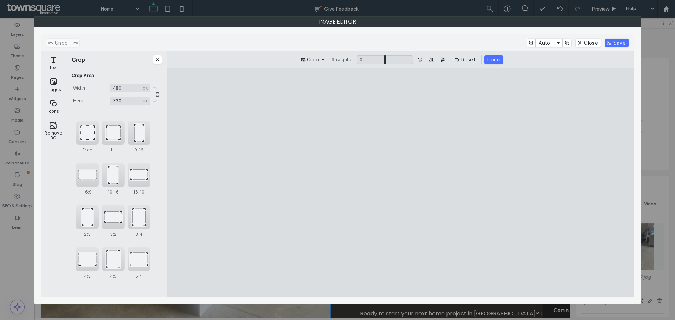
drag, startPoint x: 401, startPoint y: 91, endPoint x: 401, endPoint y: 106, distance: 15.1
click at [401, 183] on cesdk-canvas "Editor canvas" at bounding box center [401, 183] width 0 height 0
type input "***"
drag, startPoint x: 403, startPoint y: 283, endPoint x: 411, endPoint y: 257, distance: 28.0
click at [401, 183] on cesdk-canvas "Editor canvas" at bounding box center [401, 183] width 0 height 0
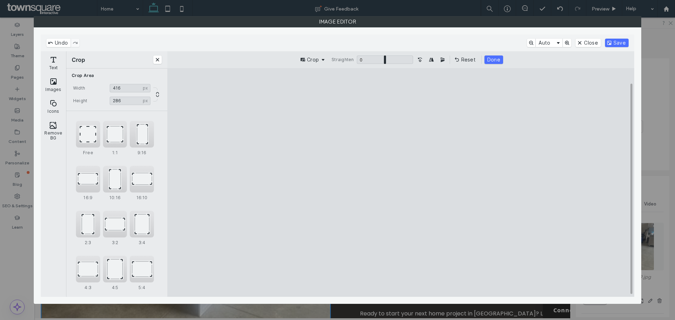
drag, startPoint x: 556, startPoint y: 185, endPoint x: 515, endPoint y: 189, distance: 41.0
click at [401, 183] on cesdk-canvas "Editor canvas" at bounding box center [401, 183] width 0 height 0
type input "***"
drag, startPoint x: 268, startPoint y: 182, endPoint x: 283, endPoint y: 183, distance: 15.5
click at [401, 183] on cesdk-canvas "Editor canvas" at bounding box center [401, 183] width 0 height 0
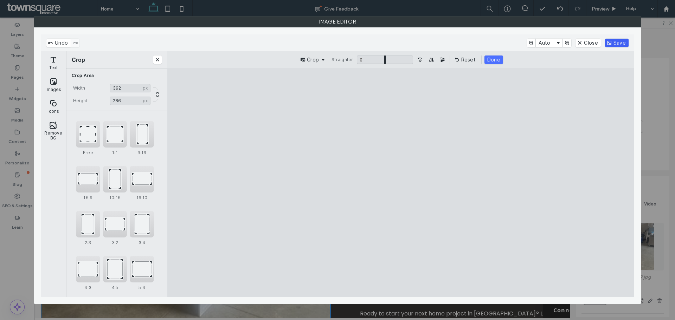
click at [619, 45] on button "Save" at bounding box center [617, 43] width 24 height 8
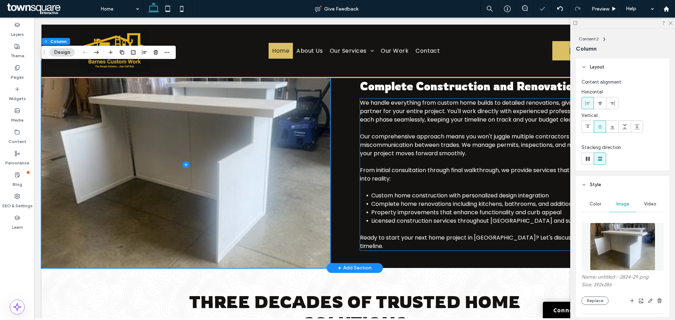
scroll to position [552, 0]
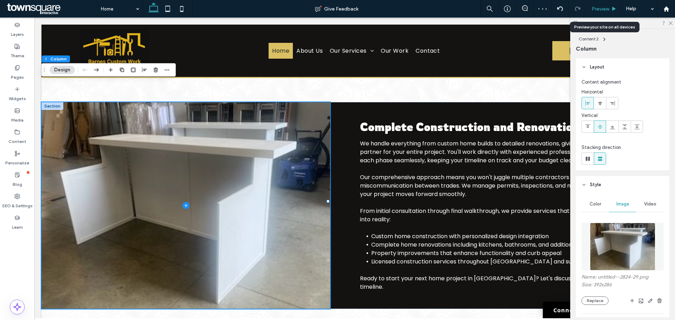
click at [605, 7] on span "Preview" at bounding box center [601, 9] width 18 height 6
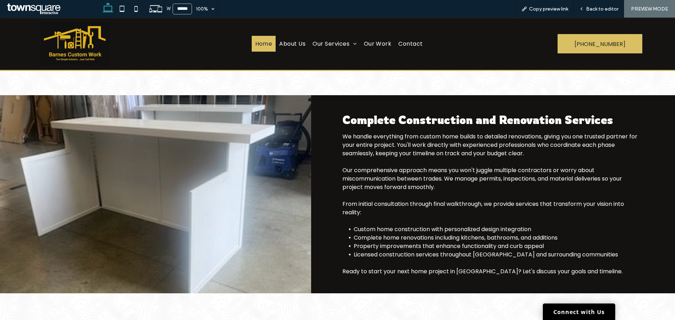
scroll to position [545, 0]
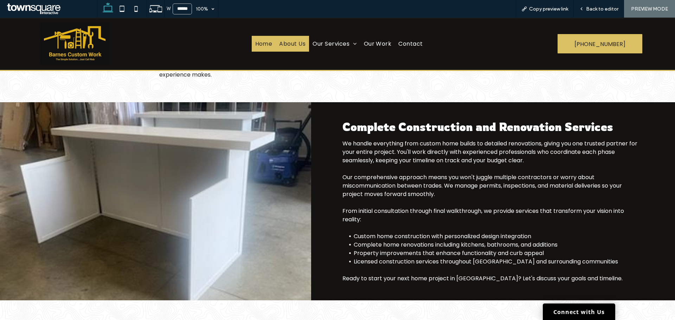
click at [294, 45] on span "About Us" at bounding box center [292, 43] width 26 height 9
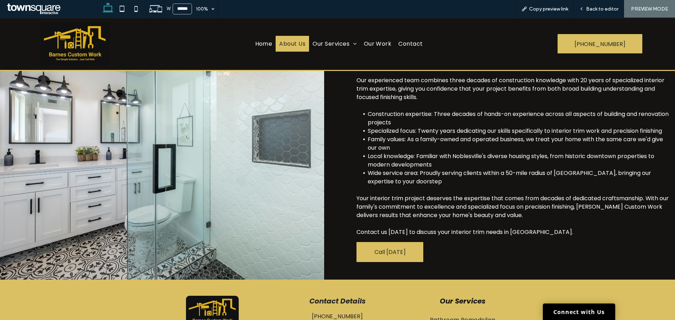
scroll to position [281, 0]
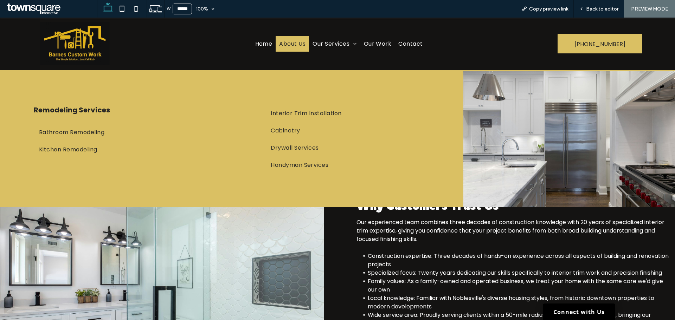
click at [344, 73] on div "Interior Trim Installation Cabinetry Drywall Services Handyman Services" at bounding box center [338, 139] width 212 height 136
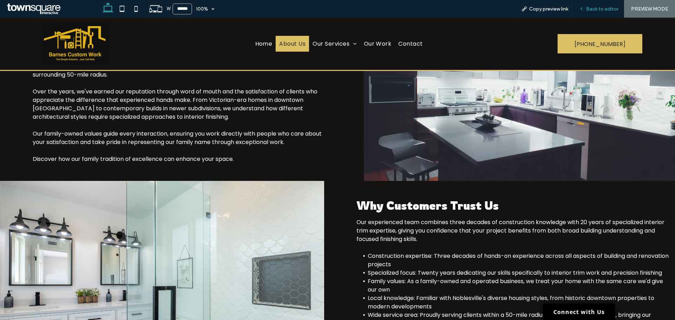
click at [600, 8] on span "Back to editor" at bounding box center [602, 9] width 32 height 6
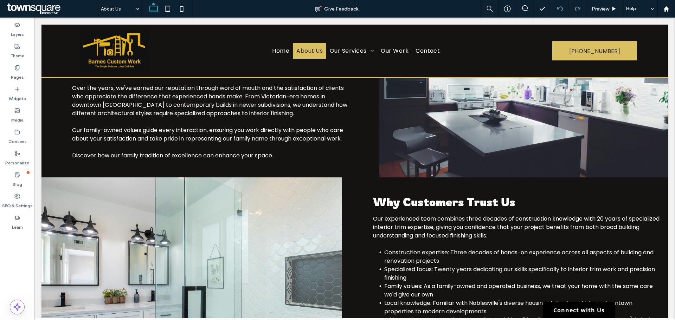
scroll to position [278, 0]
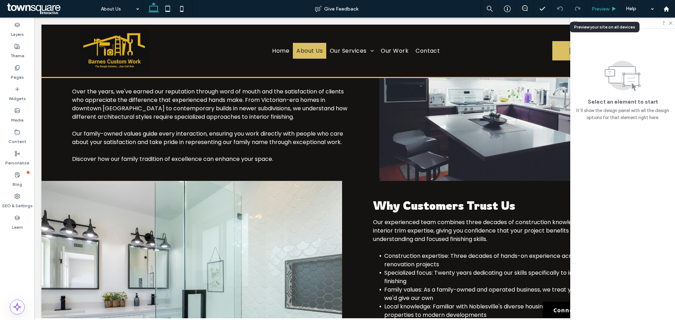
click at [619, 12] on div "Preview" at bounding box center [605, 9] width 36 height 6
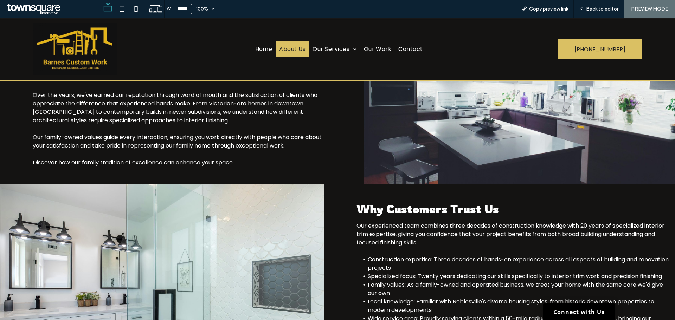
scroll to position [271, 0]
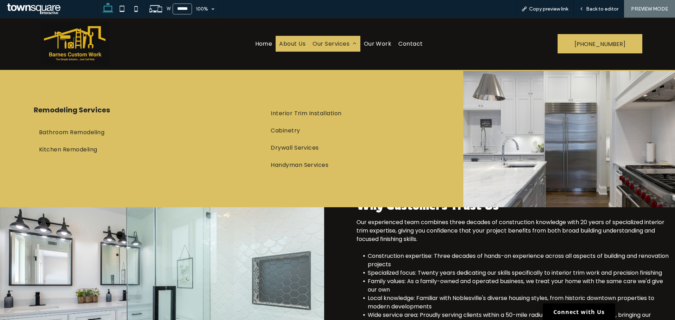
click at [339, 44] on span "Our Services" at bounding box center [335, 43] width 44 height 9
click at [351, 46] on span "Our Services" at bounding box center [335, 43] width 44 height 9
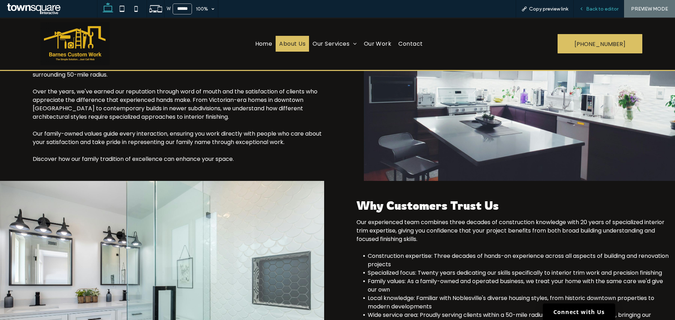
click at [592, 6] on span "Back to editor" at bounding box center [602, 9] width 32 height 6
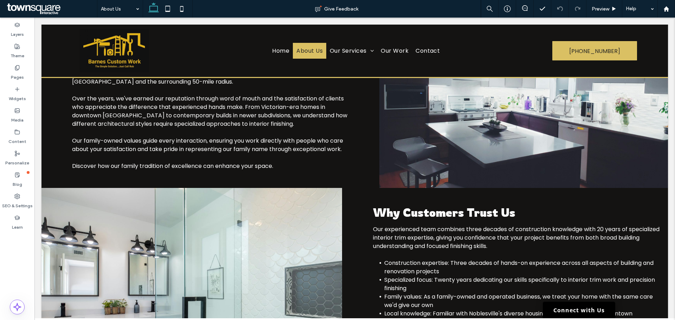
scroll to position [278, 0]
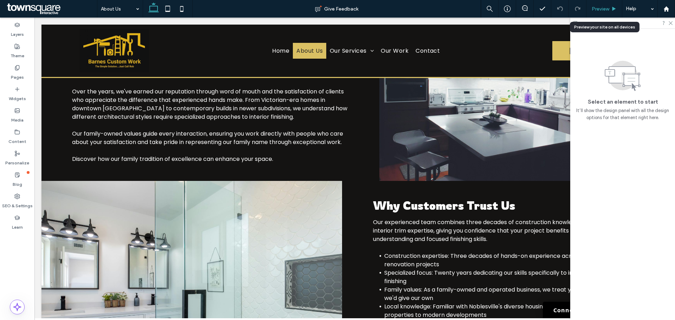
click at [610, 12] on div "Preview" at bounding box center [605, 9] width 36 height 18
click at [606, 9] on span "Preview" at bounding box center [601, 9] width 18 height 6
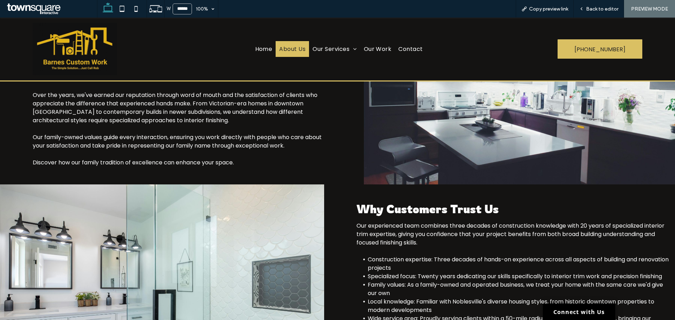
scroll to position [271, 0]
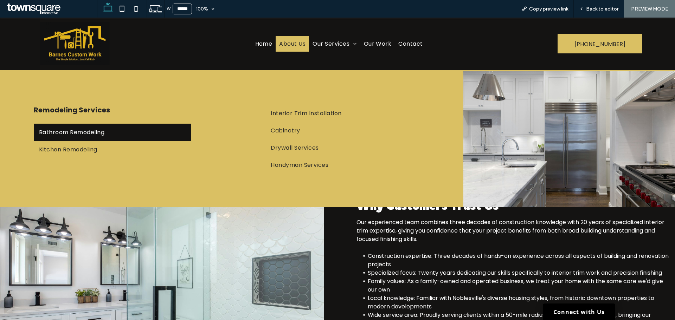
click at [91, 129] on span "Bathroom Remodeling" at bounding box center [71, 132] width 65 height 9
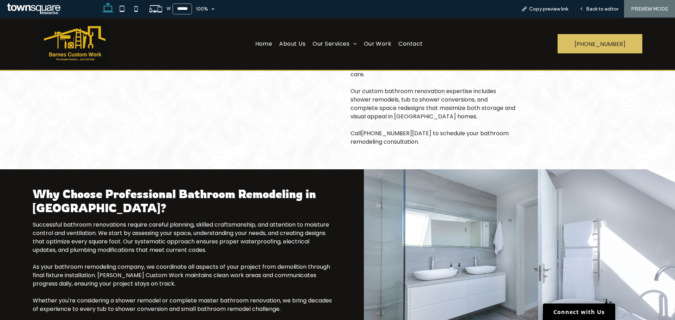
scroll to position [246, 0]
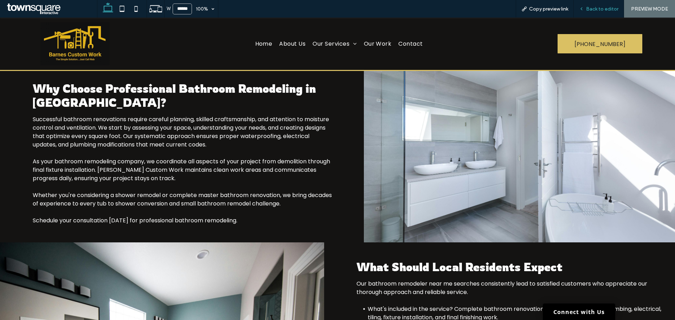
click at [599, 14] on div "Back to editor" at bounding box center [599, 9] width 50 height 18
click at [601, 12] on div "Back to editor" at bounding box center [599, 9] width 50 height 18
click at [602, 7] on span "Back to editor" at bounding box center [602, 9] width 32 height 6
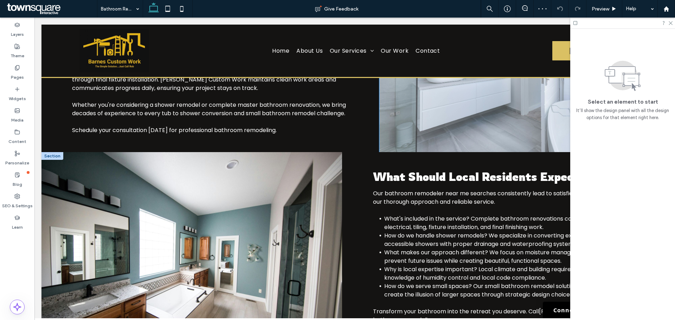
scroll to position [383, 0]
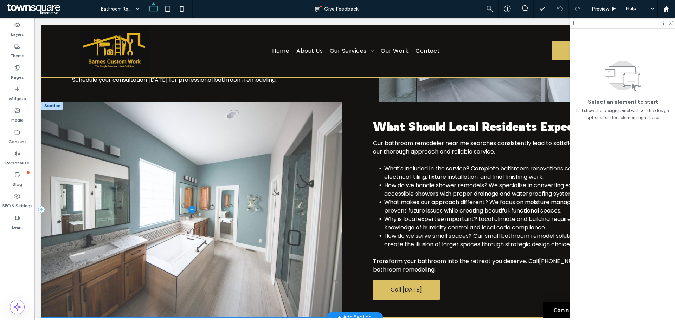
click at [169, 217] on span at bounding box center [191, 210] width 301 height 216
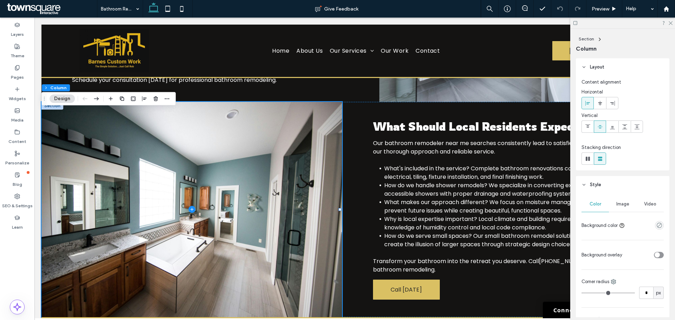
click at [621, 205] on span "Image" at bounding box center [622, 204] width 13 height 6
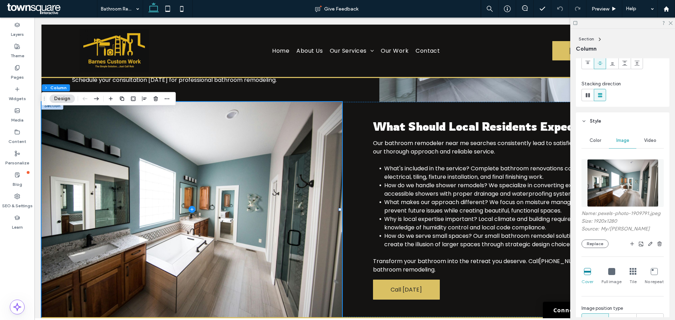
scroll to position [70, 0]
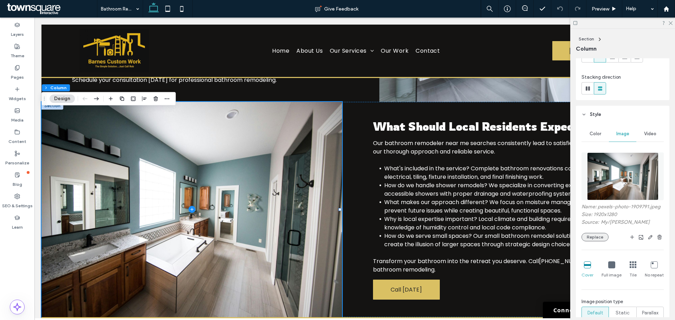
click at [596, 233] on button "Replace" at bounding box center [595, 237] width 27 height 8
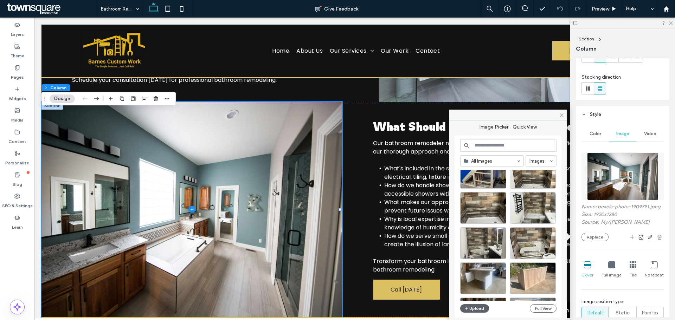
scroll to position [211, 0]
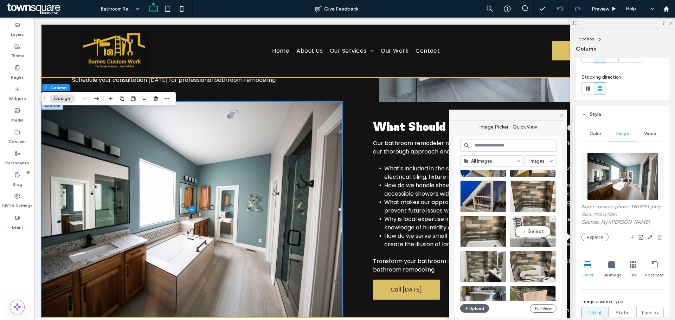
click at [538, 230] on div "Select" at bounding box center [533, 232] width 46 height 32
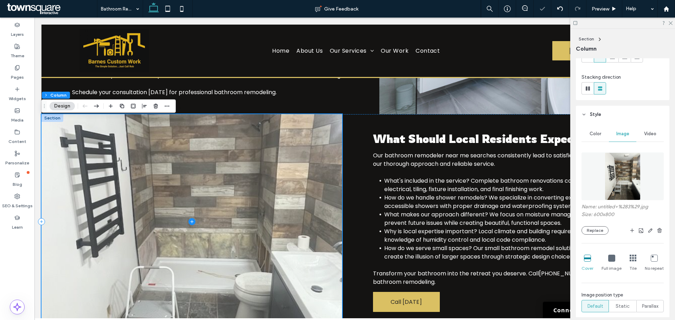
scroll to position [418, 0]
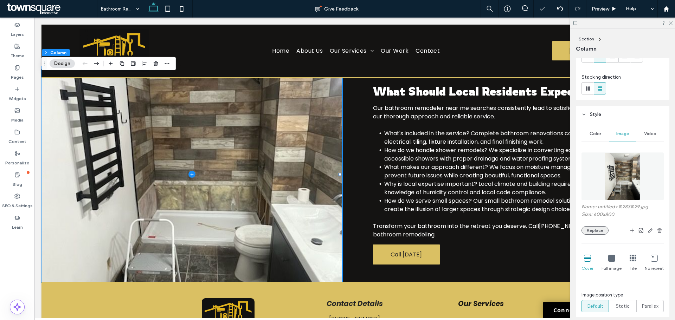
click at [600, 234] on button "Replace" at bounding box center [595, 230] width 27 height 8
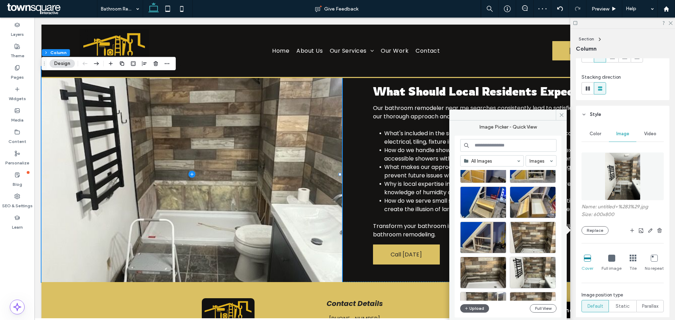
scroll to position [211, 0]
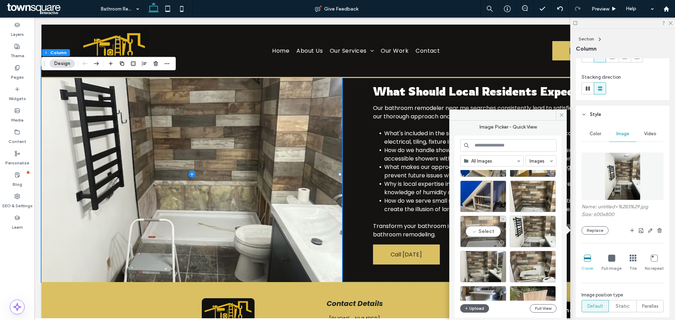
click at [478, 235] on div "Select" at bounding box center [483, 232] width 46 height 32
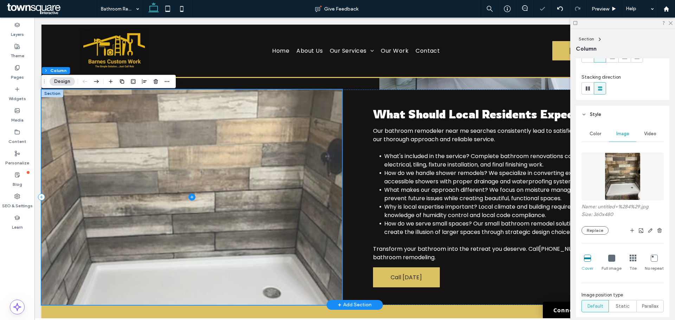
scroll to position [383, 0]
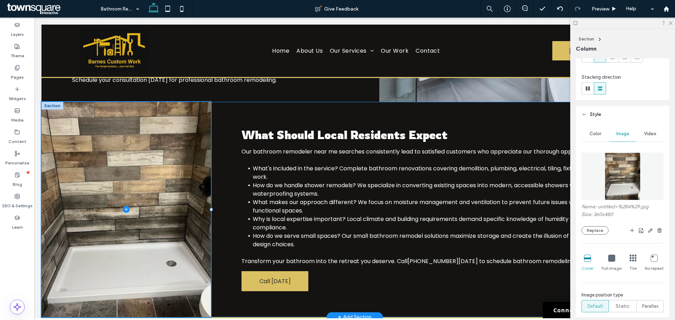
drag, startPoint x: 340, startPoint y: 219, endPoint x: 212, endPoint y: 226, distance: 128.9
click at [212, 226] on div "What Should Local Residents Expect Our bathroom remodeler near me searches cons…" at bounding box center [354, 210] width 627 height 216
type input "**"
type input "*****"
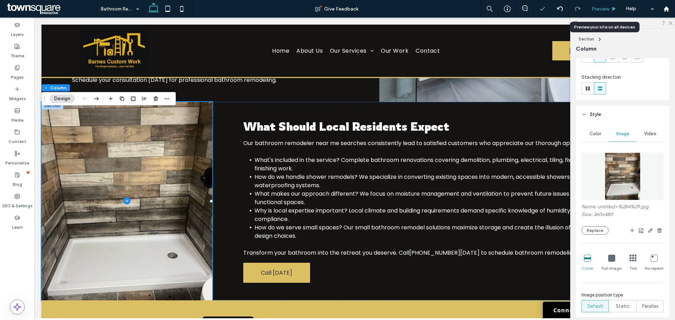
click at [601, 14] on div "Preview" at bounding box center [605, 9] width 36 height 18
click at [614, 9] on use at bounding box center [615, 9] width 4 height 4
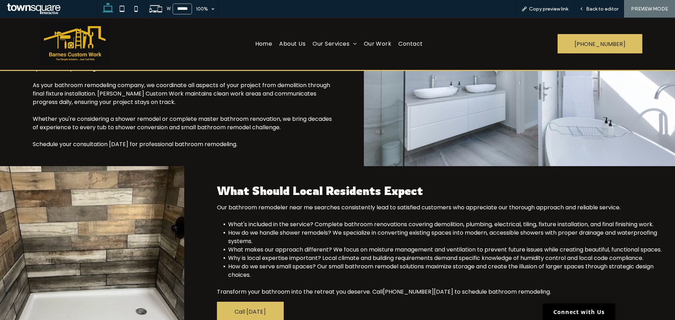
scroll to position [376, 0]
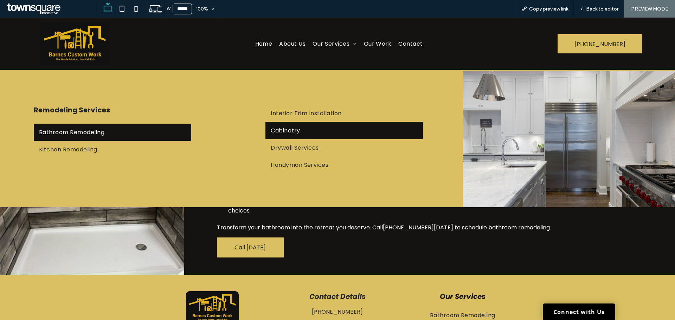
click at [300, 133] on link "Cabinetry" at bounding box center [344, 130] width 158 height 17
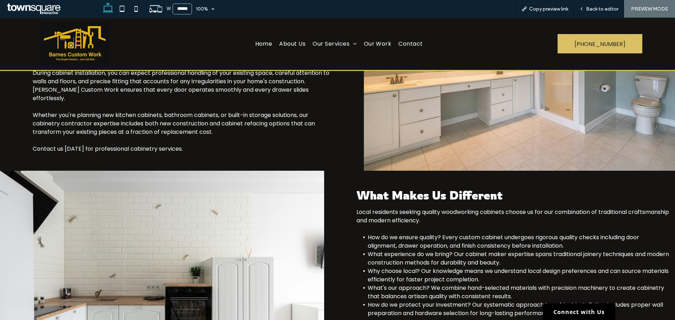
scroll to position [376, 0]
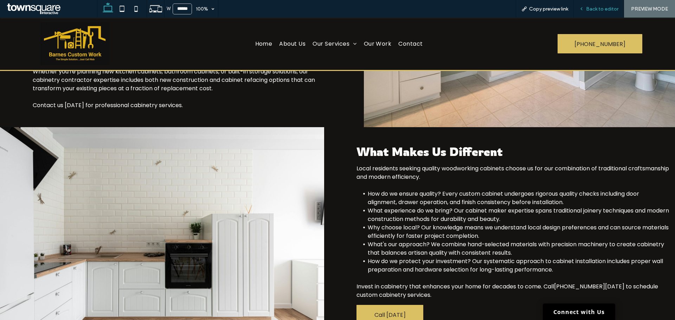
click at [607, 7] on span "Back to editor" at bounding box center [602, 9] width 32 height 6
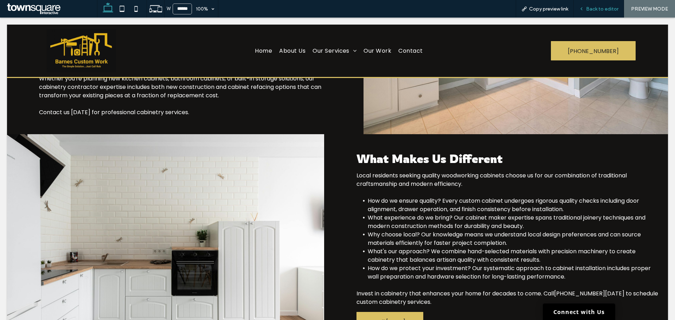
scroll to position [397, 0]
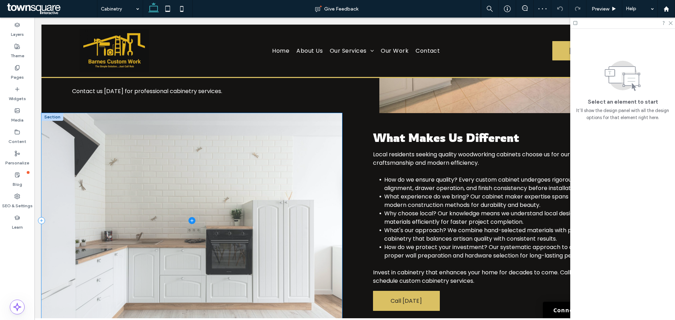
click at [229, 205] on span at bounding box center [191, 221] width 301 height 216
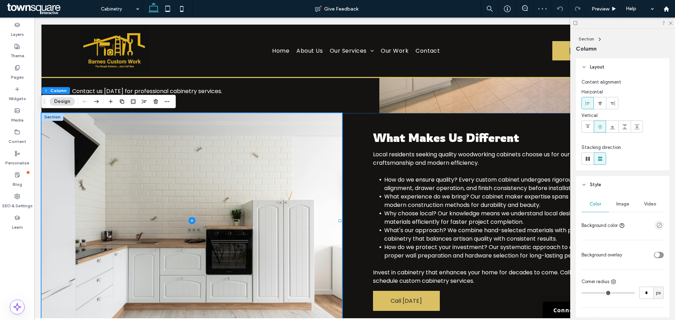
click at [64, 104] on button "Design" at bounding box center [62, 101] width 25 height 8
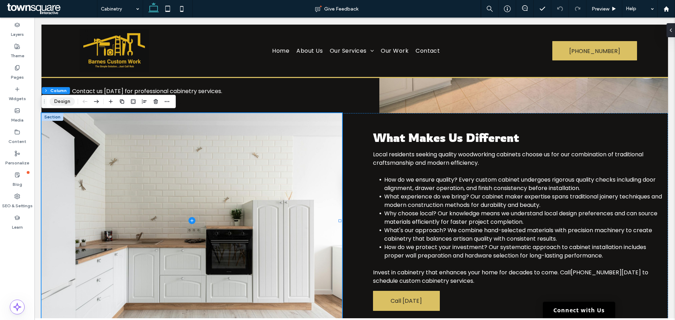
click at [62, 103] on button "Design" at bounding box center [62, 101] width 25 height 8
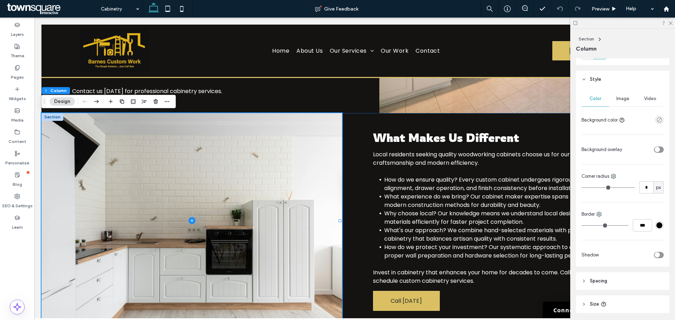
click at [616, 101] on span "Image" at bounding box center [622, 99] width 13 height 6
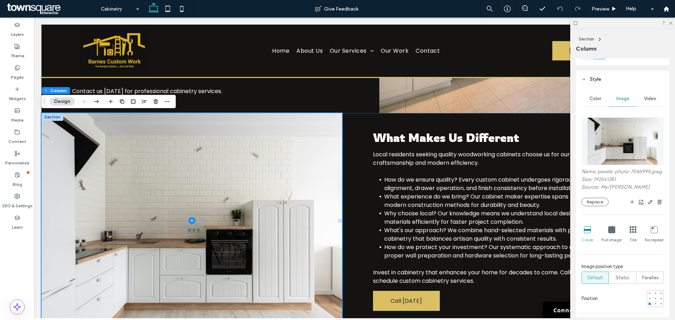
scroll to position [141, 0]
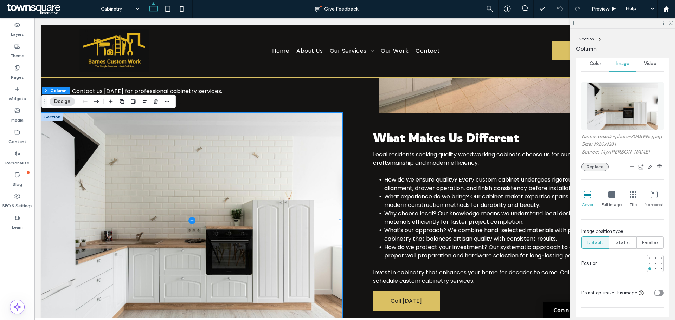
click at [593, 171] on button "Replace" at bounding box center [595, 167] width 27 height 8
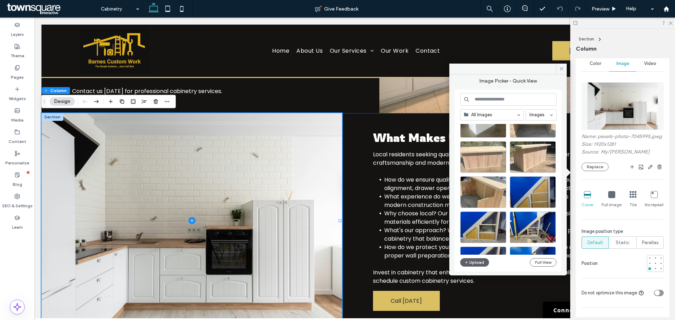
scroll to position [378, 0]
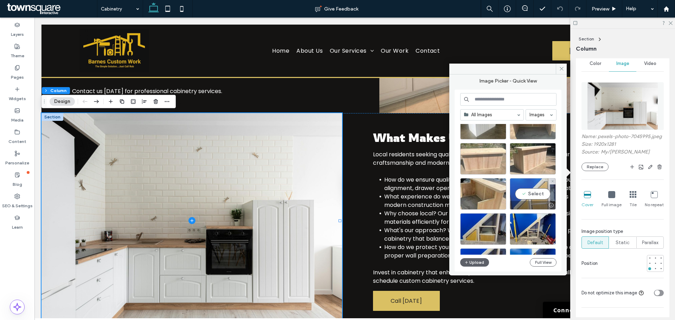
click at [536, 199] on div "Select" at bounding box center [533, 194] width 46 height 32
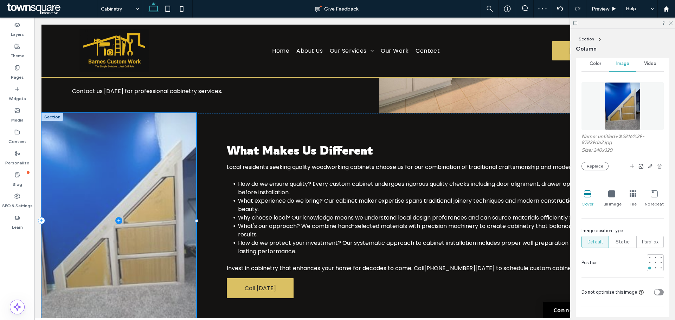
drag, startPoint x: 340, startPoint y: 220, endPoint x: 197, endPoint y: 224, distance: 143.5
click at [197, 224] on div "What Makes Us Different Local residents seeking quality woodworking cabinets ch…" at bounding box center [354, 221] width 627 height 216
type input "**"
type input "*****"
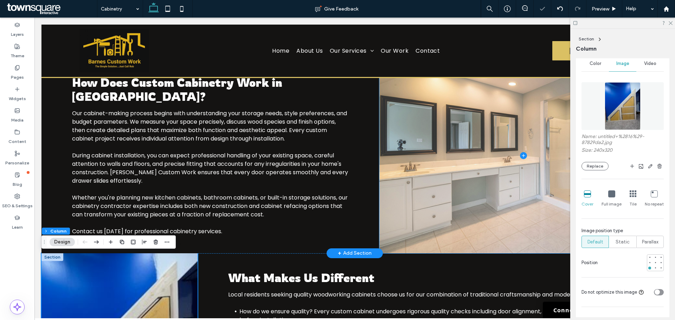
scroll to position [257, 0]
click at [514, 162] on span at bounding box center [523, 156] width 289 height 196
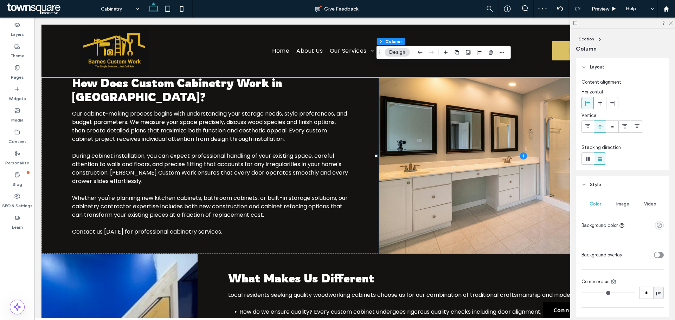
click at [386, 54] on button "Design" at bounding box center [397, 52] width 25 height 8
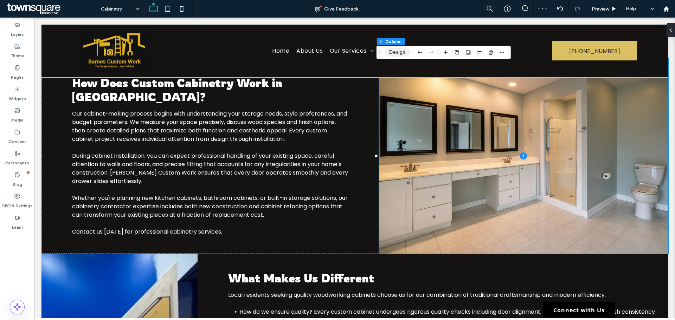
click at [386, 54] on button "Design" at bounding box center [397, 52] width 25 height 8
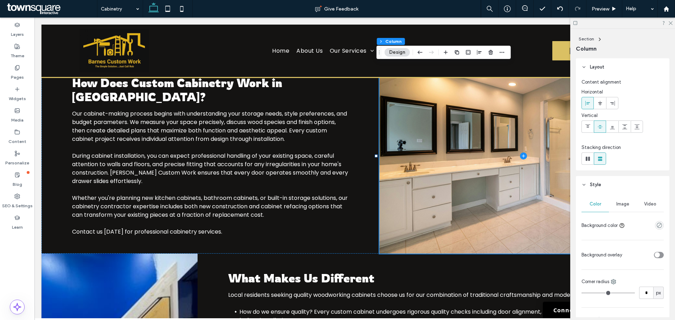
click at [620, 205] on span "Image" at bounding box center [622, 204] width 13 height 6
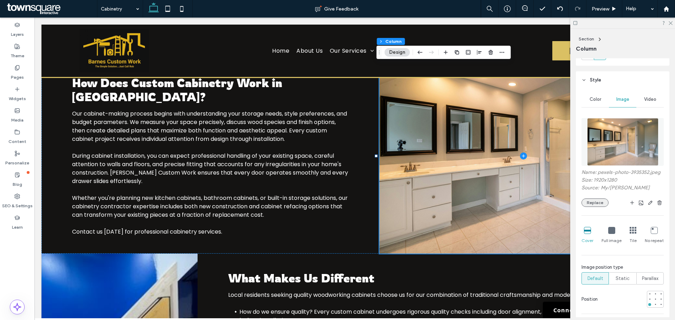
scroll to position [105, 0]
click at [597, 206] on button "Replace" at bounding box center [595, 202] width 27 height 8
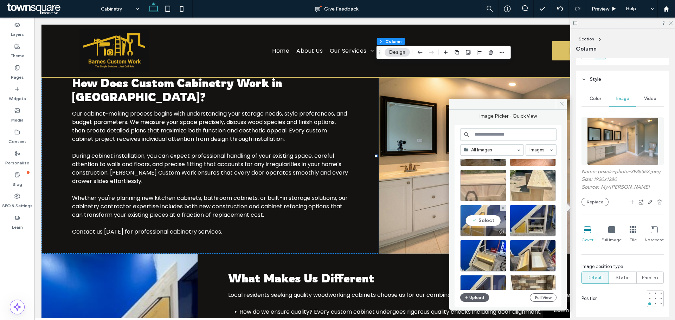
click at [494, 221] on div "Select" at bounding box center [483, 221] width 46 height 32
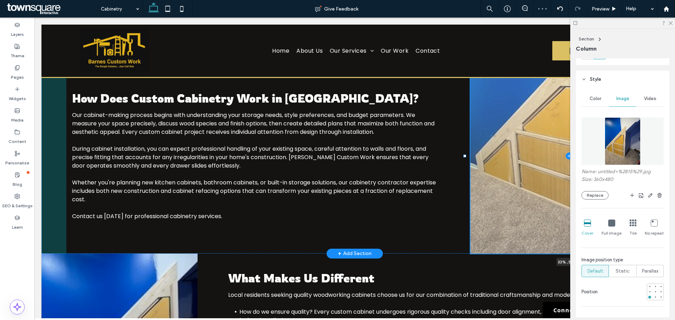
drag, startPoint x: 376, startPoint y: 156, endPoint x: 465, endPoint y: 174, distance: 90.6
click at [465, 59] on div at bounding box center [465, 58] width 0 height 0
type input "**"
type input "*****"
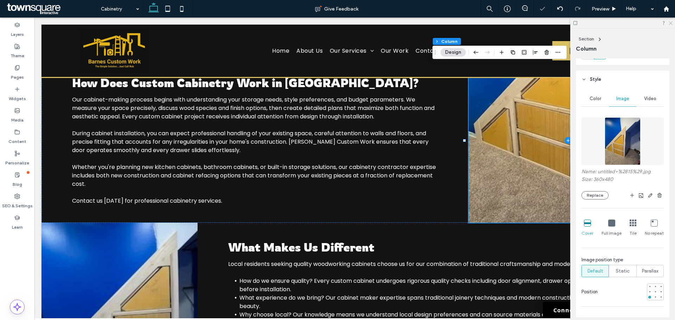
click at [672, 23] on icon at bounding box center [670, 22] width 5 height 5
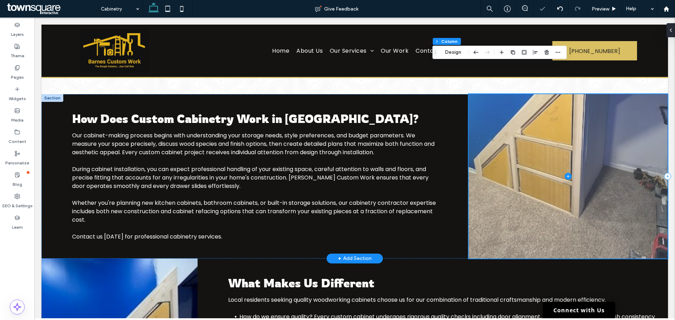
scroll to position [186, 0]
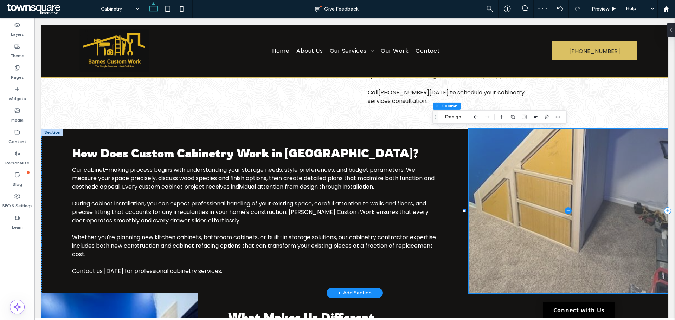
drag, startPoint x: 566, startPoint y: 217, endPoint x: 566, endPoint y: 210, distance: 7.0
click at [566, 216] on span at bounding box center [568, 211] width 199 height 165
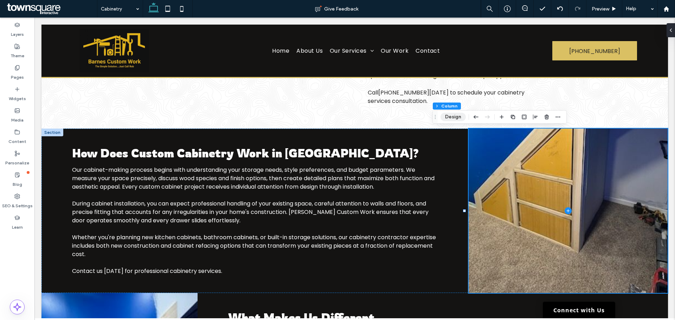
click at [448, 117] on button "Design" at bounding box center [453, 117] width 25 height 8
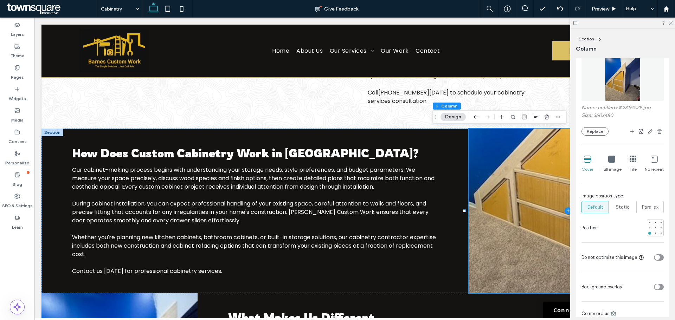
scroll to position [176, 0]
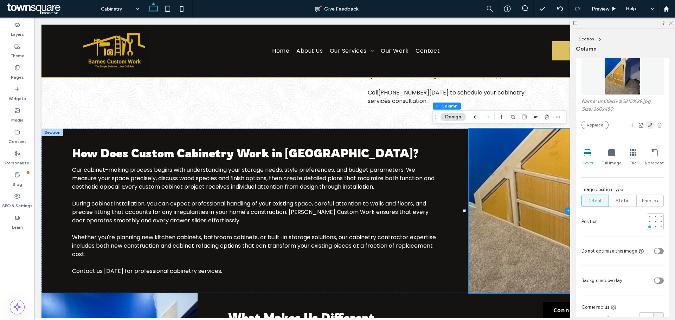
click at [648, 125] on icon "button" at bounding box center [651, 125] width 6 height 6
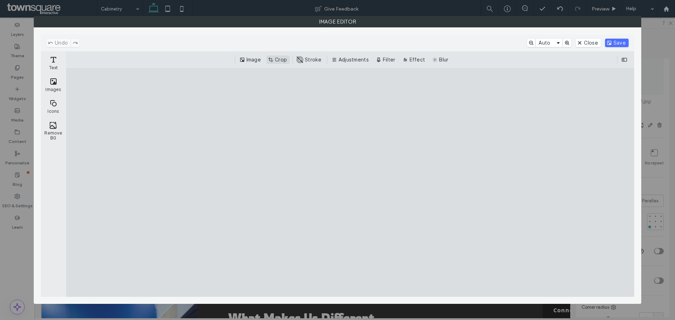
click at [286, 60] on button "Crop" at bounding box center [278, 60] width 23 height 8
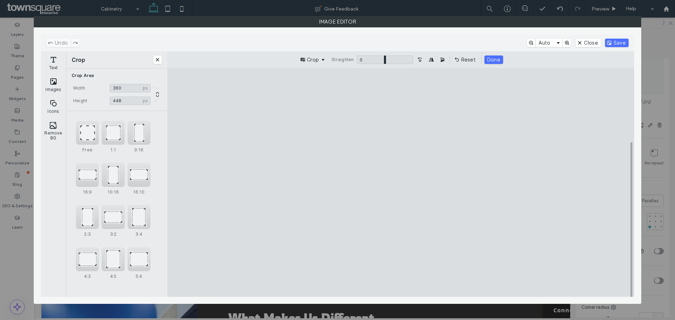
drag, startPoint x: 402, startPoint y: 275, endPoint x: 402, endPoint y: 263, distance: 12.3
click at [401, 183] on cesdk-canvas "Editor canvas" at bounding box center [401, 183] width 0 height 0
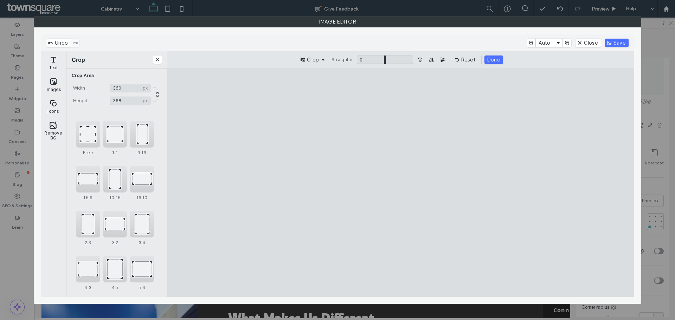
type input "***"
drag, startPoint x: 404, startPoint y: 91, endPoint x: 408, endPoint y: 125, distance: 34.3
click at [401, 183] on cesdk-canvas "Editor canvas" at bounding box center [401, 183] width 0 height 0
drag, startPoint x: 491, startPoint y: 196, endPoint x: 483, endPoint y: 190, distance: 10.3
click at [401, 183] on cesdk-canvas "Editor canvas" at bounding box center [401, 183] width 0 height 0
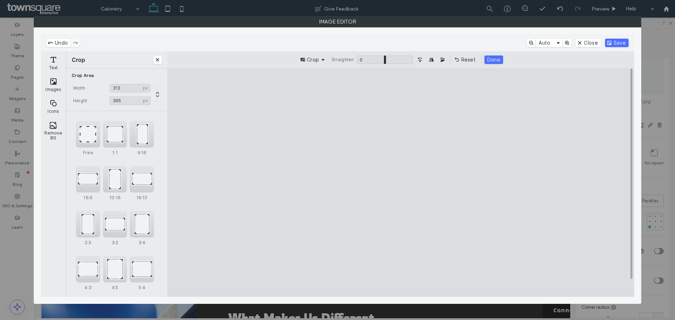
type input "***"
click at [497, 63] on button "Done" at bounding box center [494, 60] width 19 height 8
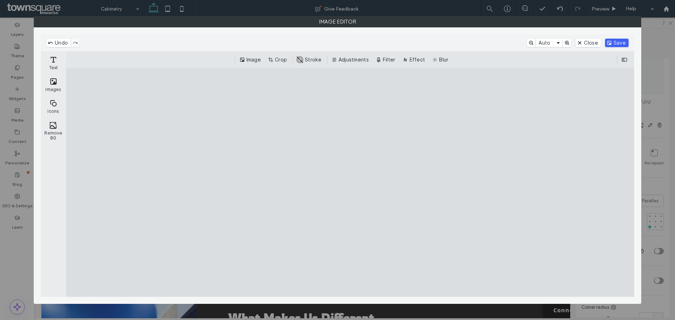
click at [611, 44] on button "Save" at bounding box center [617, 43] width 24 height 8
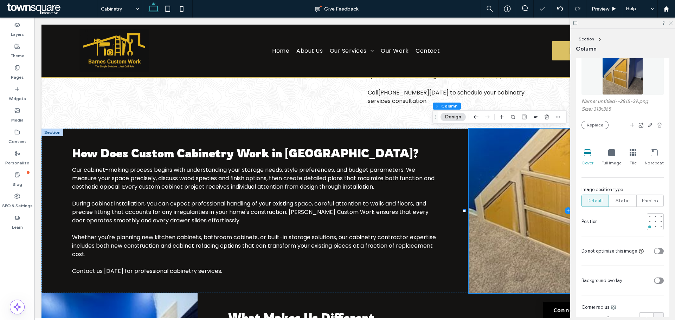
click at [671, 23] on use at bounding box center [671, 23] width 4 height 4
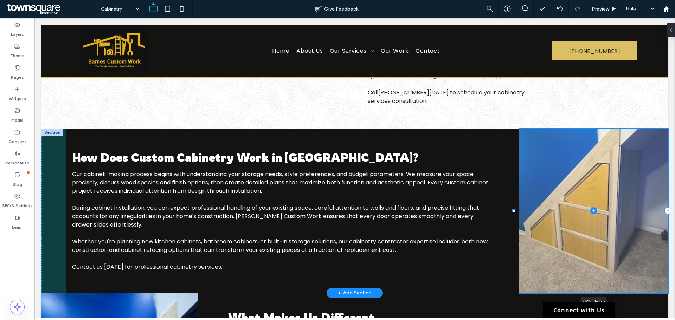
drag, startPoint x: 465, startPoint y: 210, endPoint x: 514, endPoint y: 197, distance: 50.6
click at [514, 129] on div at bounding box center [514, 129] width 0 height 0
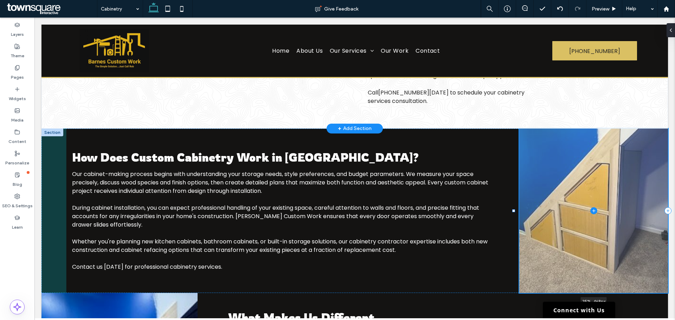
type input "**"
type input "*****"
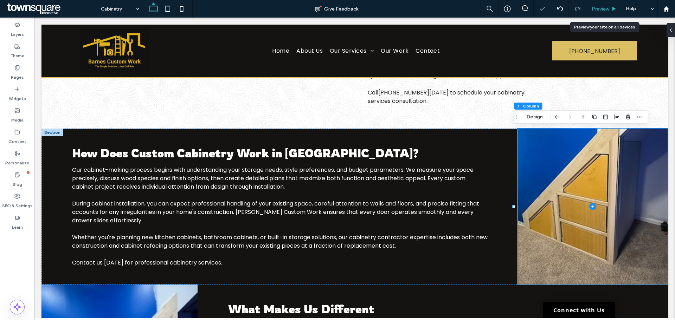
click at [609, 11] on div "Preview" at bounding box center [605, 9] width 36 height 6
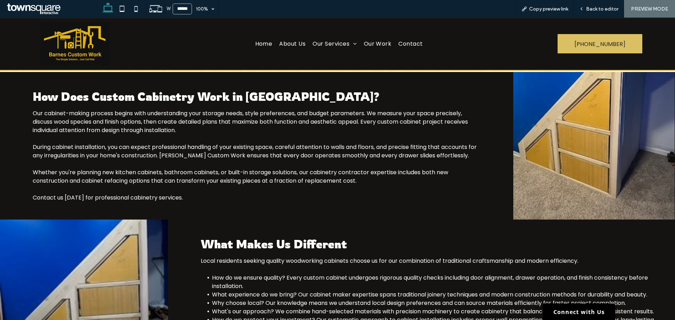
scroll to position [215, 0]
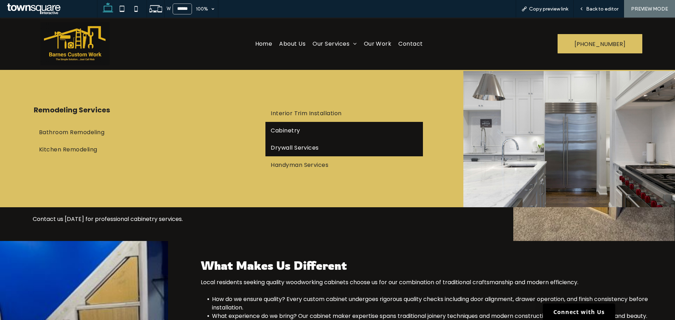
click at [306, 153] on link "Drywall Services" at bounding box center [344, 147] width 158 height 17
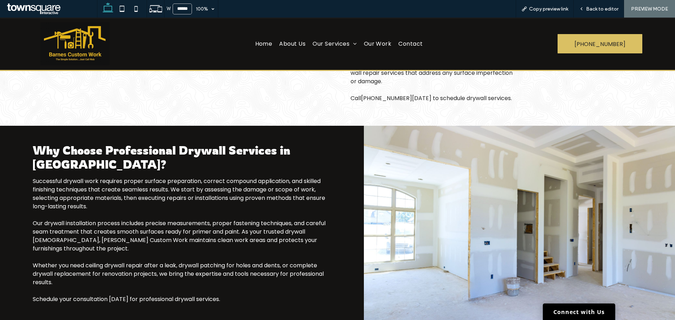
scroll to position [306, 0]
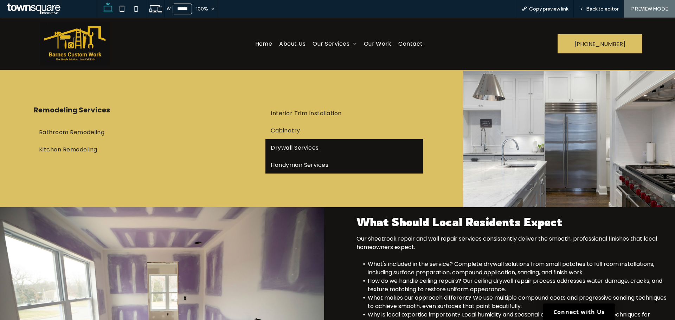
click at [325, 171] on link "Handyman Services" at bounding box center [344, 164] width 158 height 17
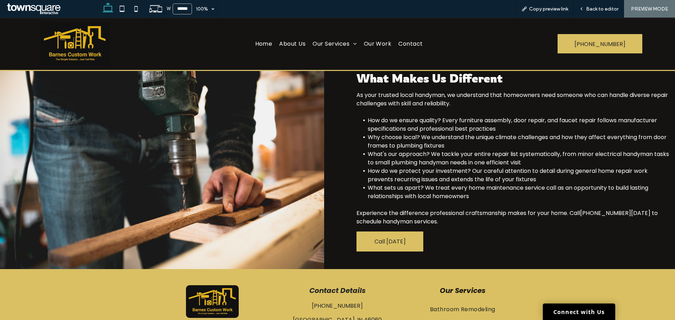
scroll to position [447, 0]
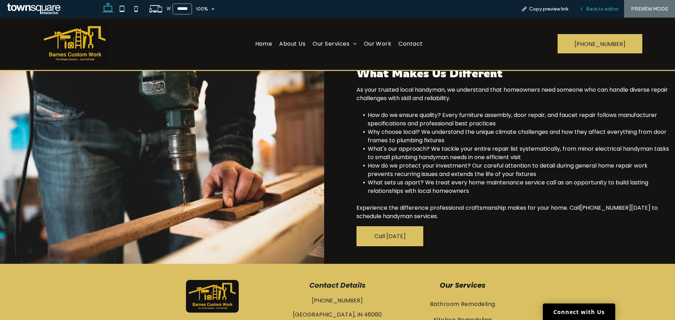
click at [610, 14] on div "Back to editor" at bounding box center [599, 9] width 50 height 18
click at [608, 9] on span "Back to editor" at bounding box center [602, 9] width 32 height 6
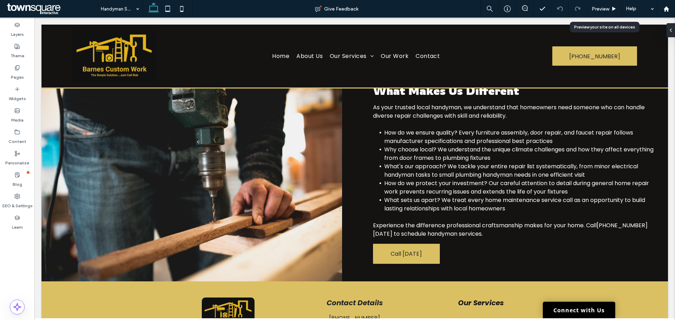
scroll to position [454, 0]
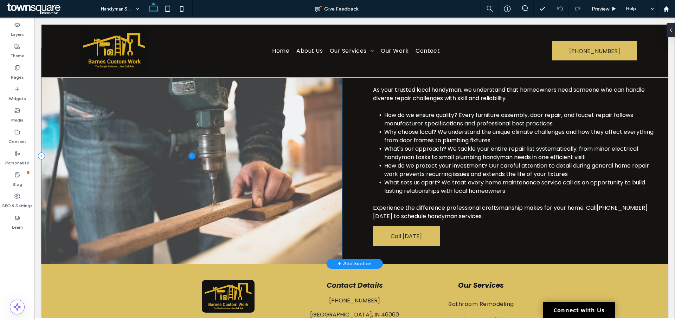
click at [240, 152] on span at bounding box center [191, 157] width 301 height 216
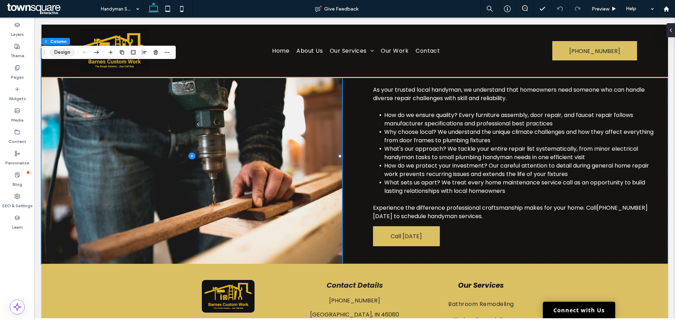
click at [68, 55] on button "Design" at bounding box center [62, 52] width 25 height 8
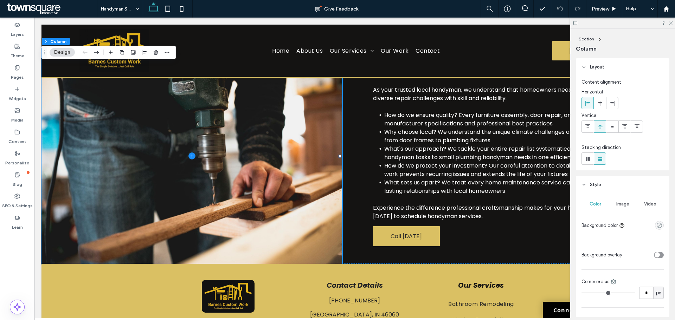
click at [621, 204] on span "Image" at bounding box center [622, 204] width 13 height 6
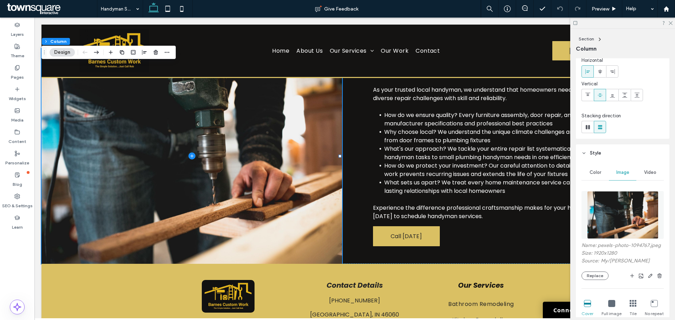
scroll to position [70, 0]
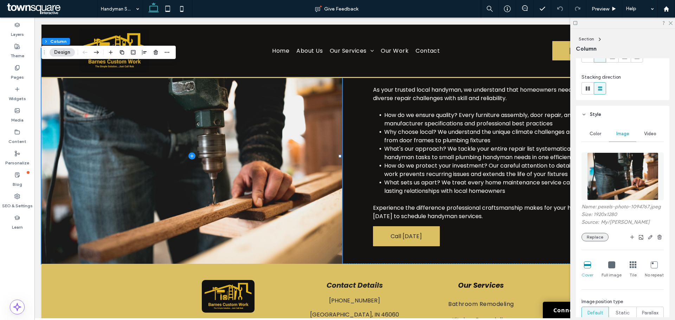
click at [602, 242] on button "Replace" at bounding box center [595, 237] width 27 height 8
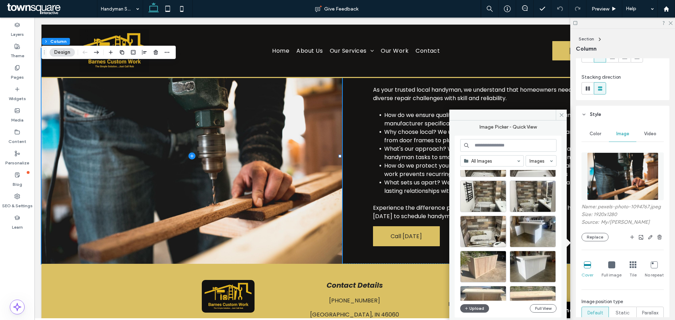
scroll to position [302, 0]
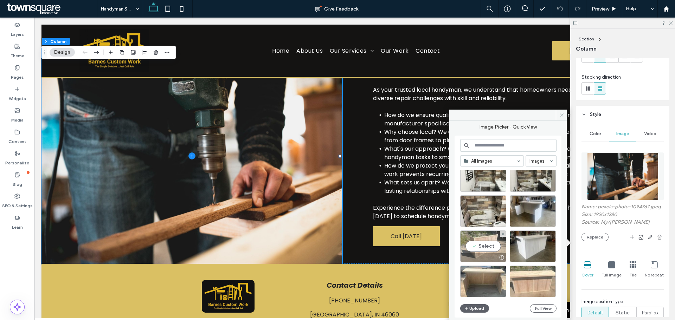
click at [484, 243] on div "Select" at bounding box center [483, 247] width 46 height 32
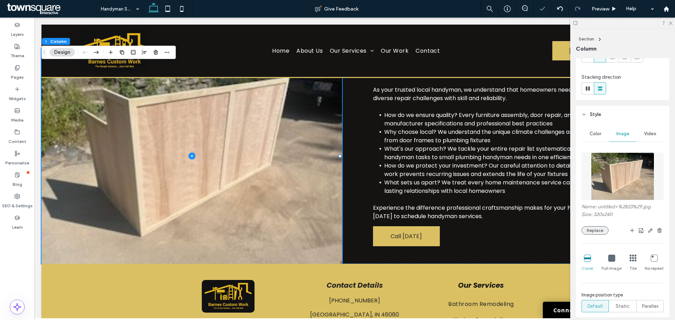
click at [592, 232] on button "Replace" at bounding box center [595, 230] width 27 height 8
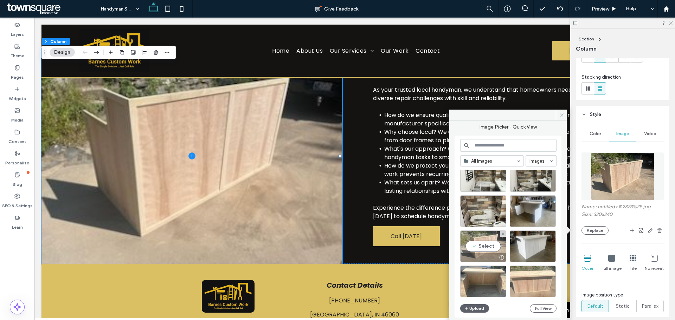
click at [498, 249] on div "Select" at bounding box center [483, 247] width 46 height 32
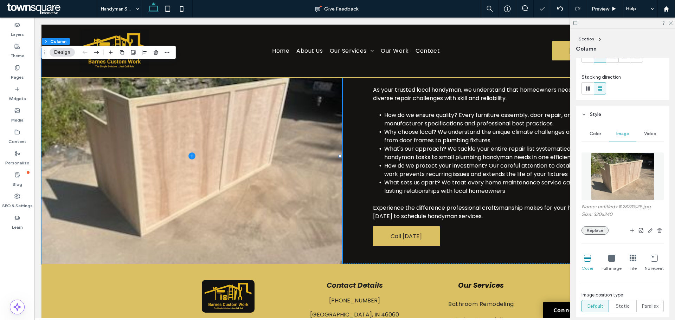
click at [598, 233] on button "Replace" at bounding box center [595, 230] width 27 height 8
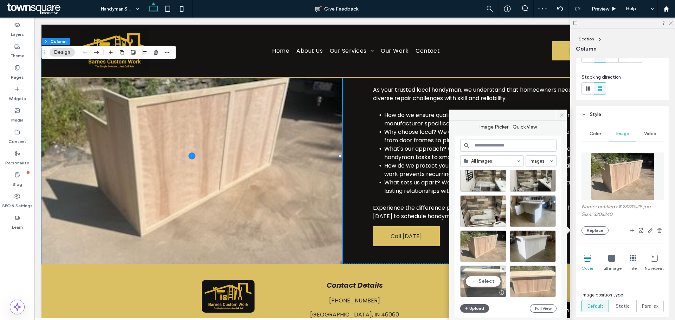
click at [493, 283] on div "Select" at bounding box center [483, 282] width 46 height 32
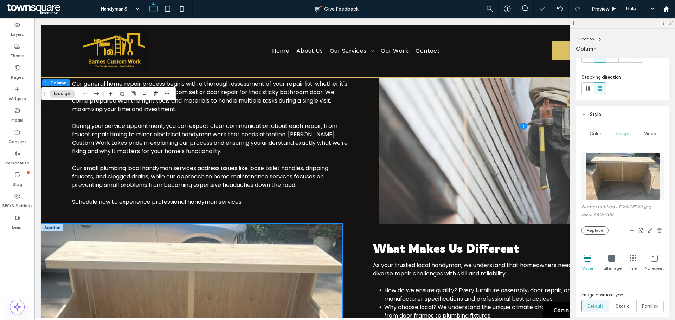
scroll to position [278, 0]
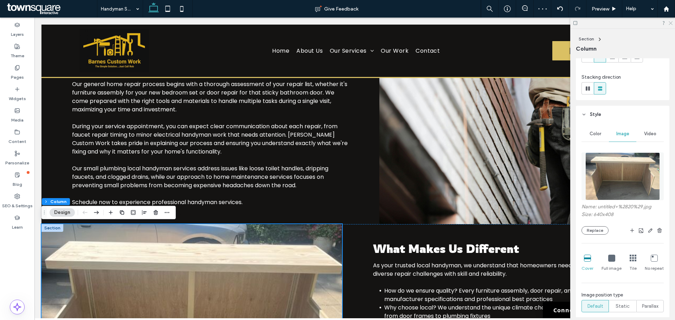
click at [668, 22] on icon at bounding box center [670, 22] width 5 height 5
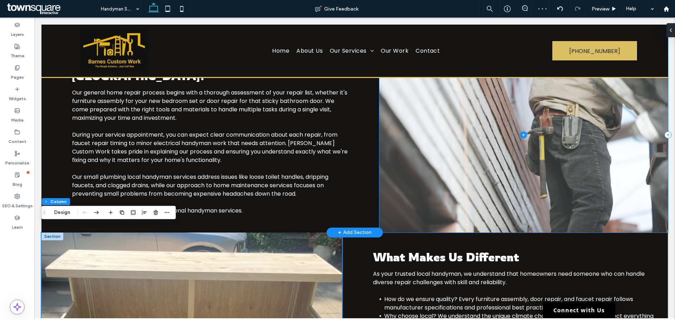
scroll to position [243, 0]
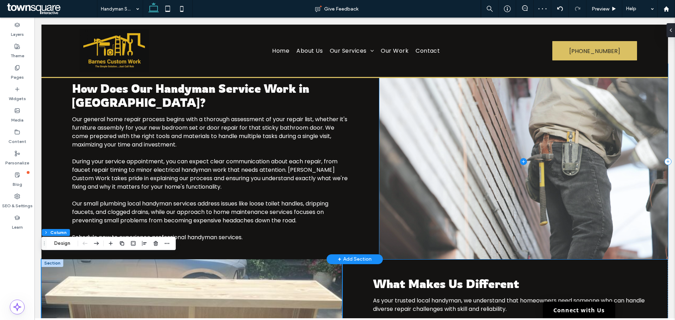
click at [531, 152] on span at bounding box center [523, 162] width 289 height 196
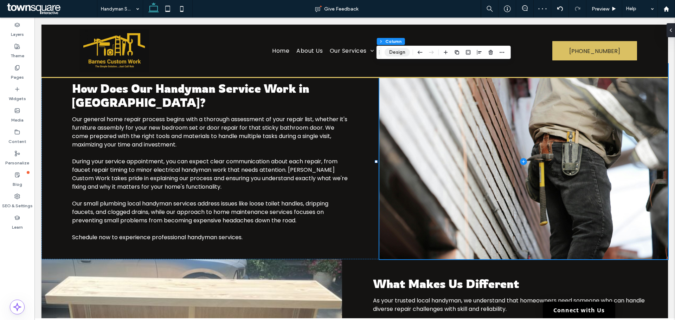
click at [407, 53] on button "Design" at bounding box center [397, 52] width 25 height 8
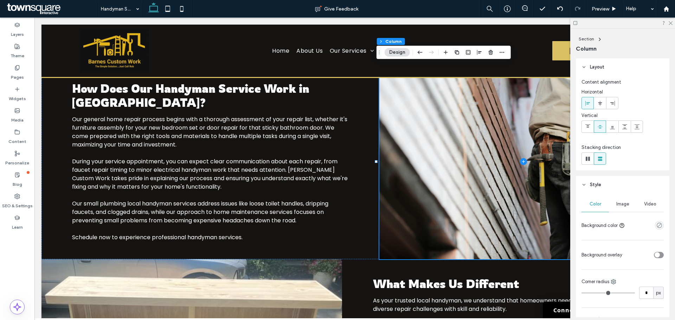
click at [624, 204] on span "Image" at bounding box center [622, 204] width 13 height 6
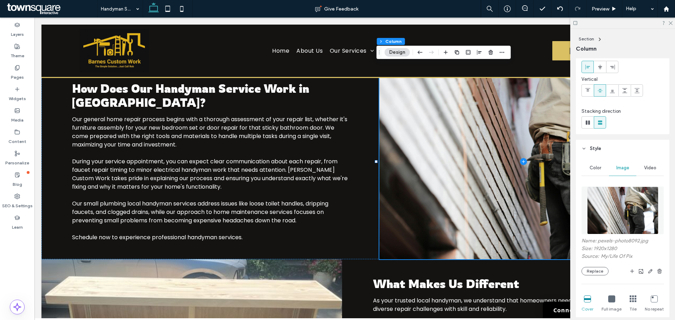
scroll to position [70, 0]
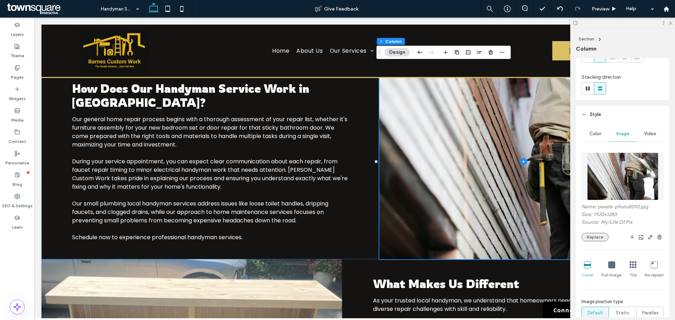
click at [589, 238] on button "Replace" at bounding box center [595, 237] width 27 height 8
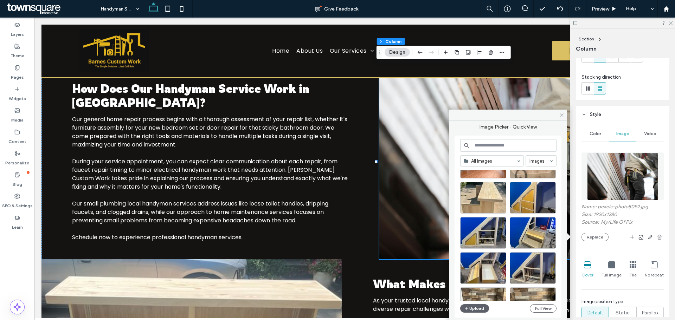
scroll to position [105, 0]
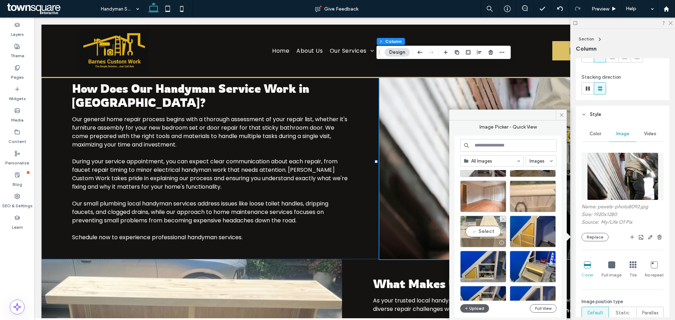
click at [486, 229] on div "Select" at bounding box center [483, 232] width 46 height 32
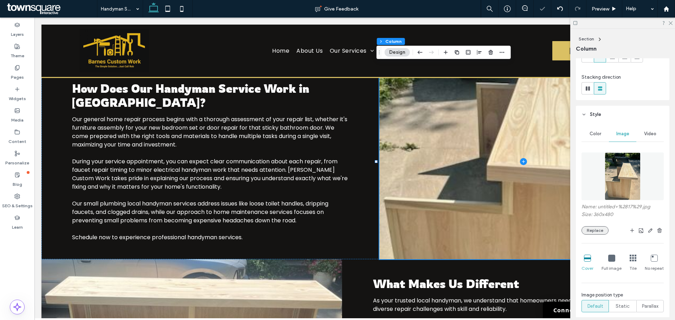
click at [597, 233] on button "Replace" at bounding box center [595, 230] width 27 height 8
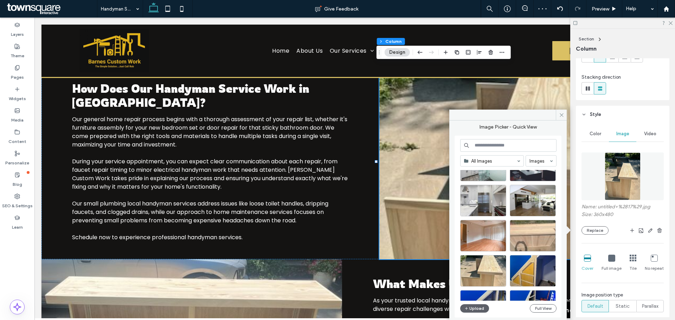
scroll to position [70, 0]
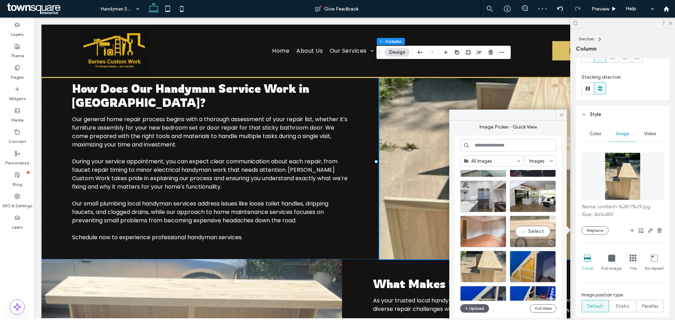
click at [537, 234] on div "Select" at bounding box center [533, 232] width 46 height 32
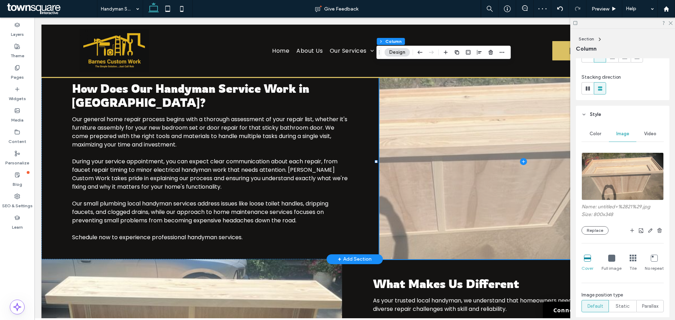
drag, startPoint x: 378, startPoint y: 161, endPoint x: 370, endPoint y: 163, distance: 8.3
click at [370, 163] on div "How Does Our Handyman Service Work in Noblesville? Our general home repair proc…" at bounding box center [354, 162] width 627 height 196
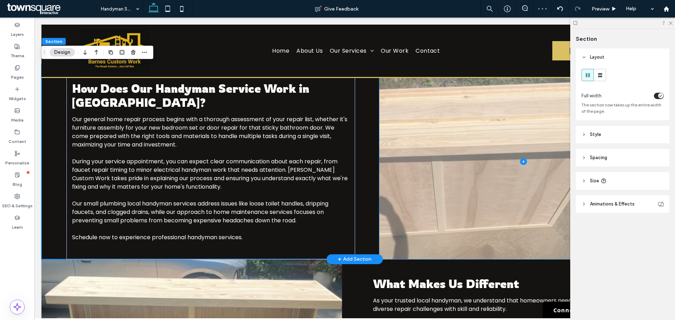
click at [379, 163] on span at bounding box center [523, 162] width 289 height 196
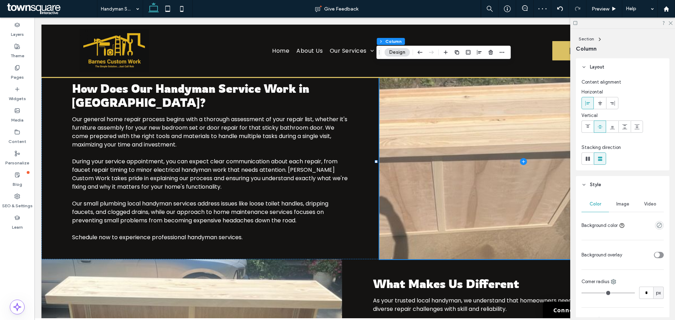
click at [673, 21] on div at bounding box center [622, 23] width 105 height 11
click at [672, 21] on icon at bounding box center [670, 22] width 5 height 5
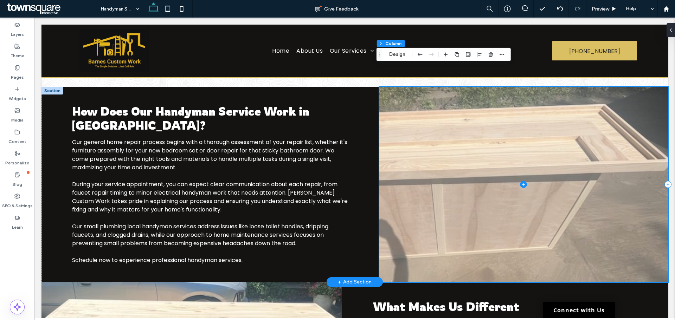
scroll to position [207, 0]
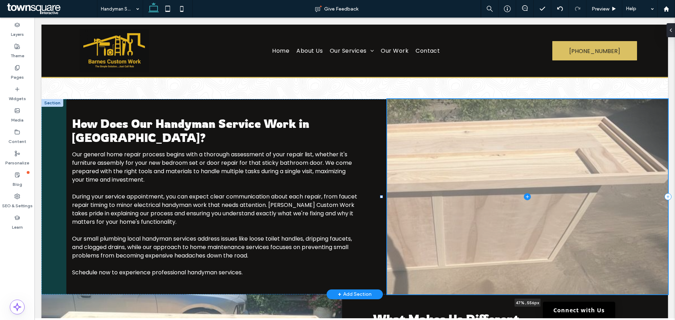
drag, startPoint x: 377, startPoint y: 197, endPoint x: 382, endPoint y: 197, distance: 5.3
click at [382, 197] on div at bounding box center [381, 197] width 3 height 3
type input "**"
type input "*****"
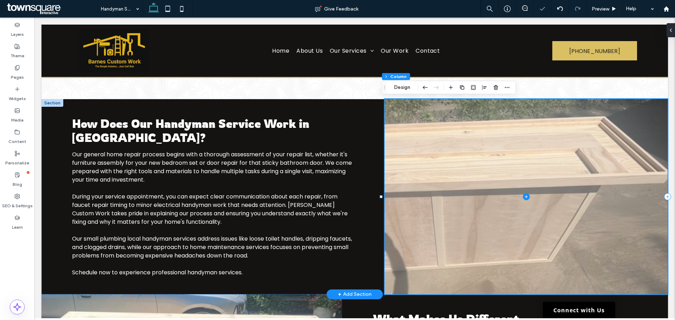
click at [473, 183] on span at bounding box center [526, 197] width 283 height 196
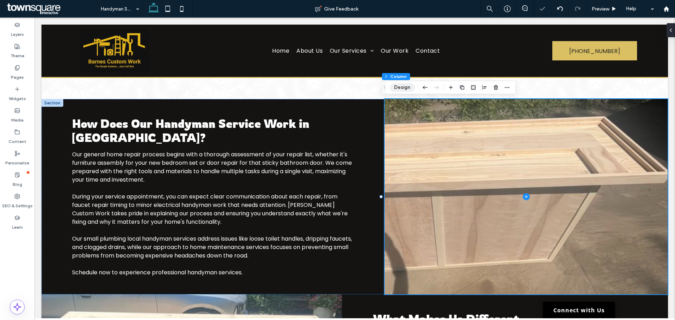
click at [399, 84] on button "Design" at bounding box center [402, 87] width 25 height 8
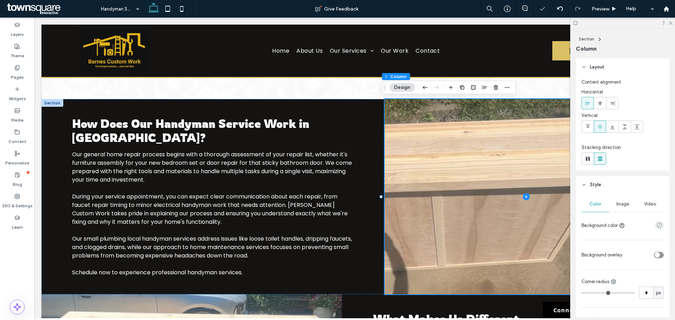
click at [627, 205] on span "Image" at bounding box center [622, 204] width 13 height 6
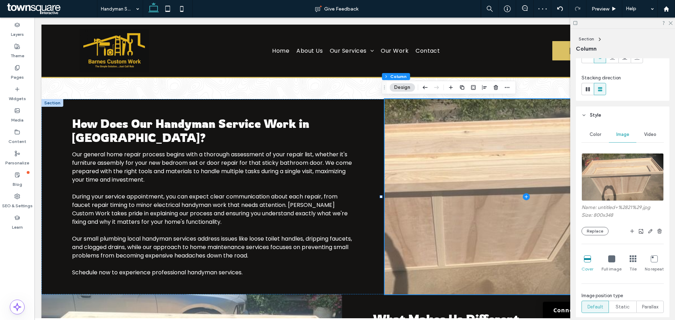
scroll to position [70, 0]
click at [648, 231] on icon "button" at bounding box center [651, 231] width 6 height 6
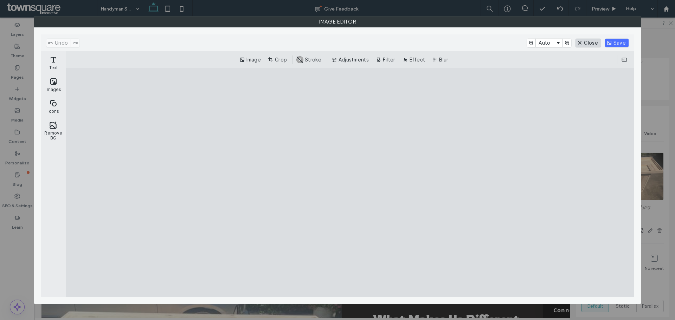
click at [593, 45] on button "Close" at bounding box center [588, 43] width 25 height 8
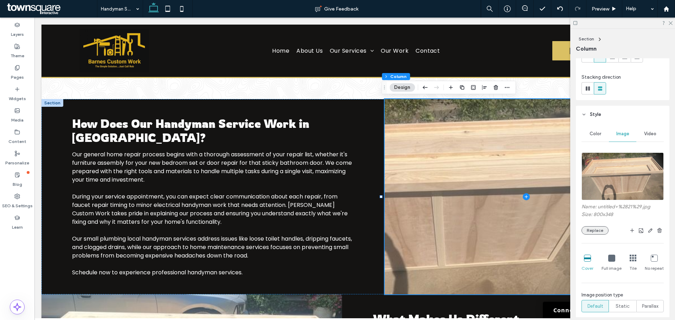
click at [596, 231] on button "Replace" at bounding box center [595, 230] width 27 height 8
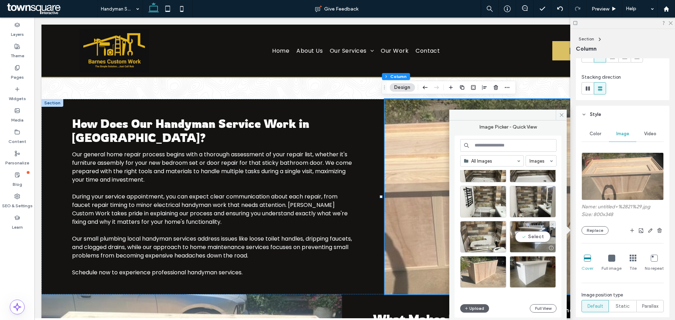
scroll to position [302, 0]
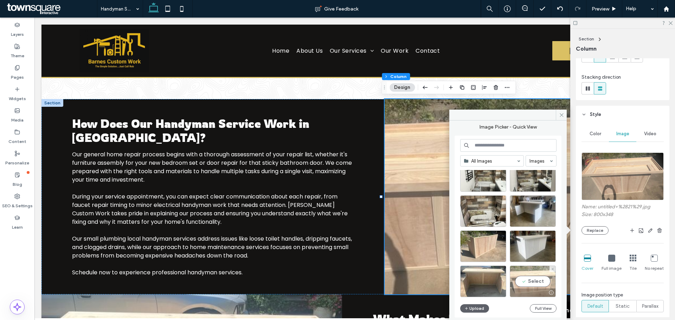
click at [536, 279] on div "Select" at bounding box center [533, 282] width 46 height 32
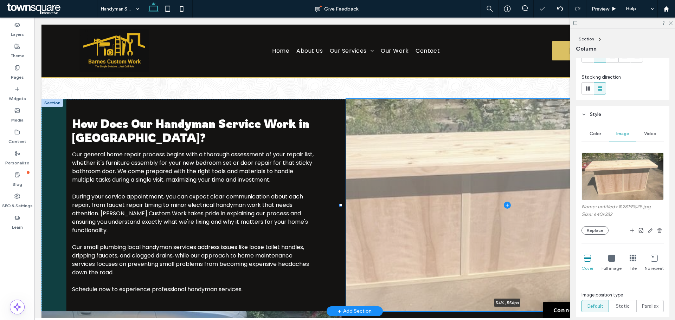
drag, startPoint x: 381, startPoint y: 197, endPoint x: 340, endPoint y: 192, distance: 41.1
click at [340, 192] on div "How Does Our Handyman Service Work in Noblesville? Our general home repair proc…" at bounding box center [354, 205] width 627 height 212
type input "**"
type input "*****"
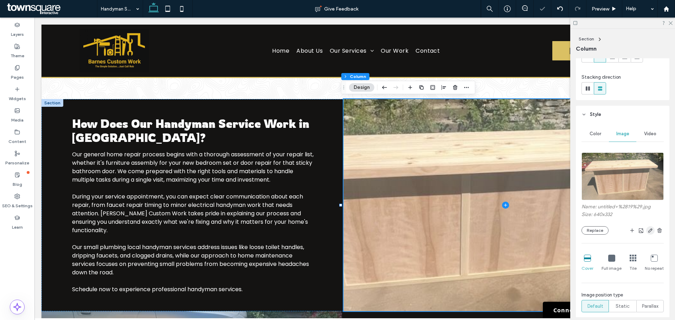
click at [648, 231] on use "button" at bounding box center [650, 231] width 4 height 4
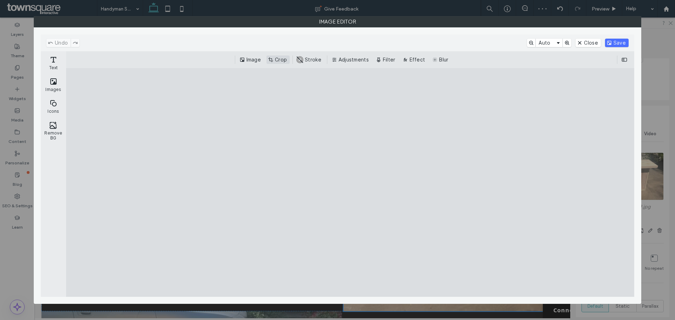
click at [280, 60] on button "Crop" at bounding box center [278, 60] width 23 height 8
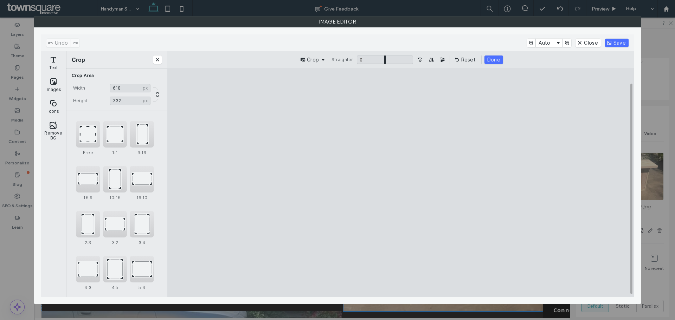
type input "***"
drag, startPoint x: 577, startPoint y: 185, endPoint x: 558, endPoint y: 181, distance: 18.9
click at [401, 183] on cesdk-canvas "Editor canvas" at bounding box center [401, 183] width 0 height 0
drag, startPoint x: 403, startPoint y: 276, endPoint x: 403, endPoint y: 270, distance: 6.0
click at [401, 183] on cesdk-canvas "Editor canvas" at bounding box center [401, 183] width 0 height 0
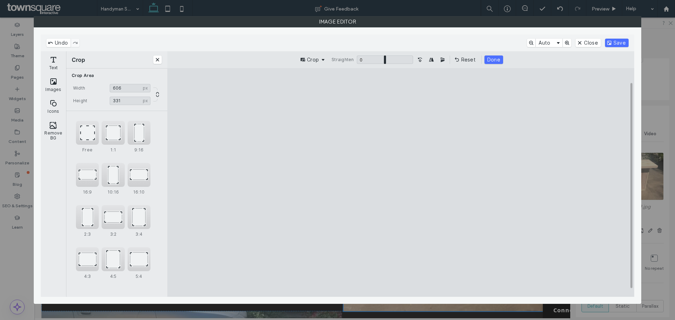
type input "***"
drag, startPoint x: 401, startPoint y: 273, endPoint x: 404, endPoint y: 281, distance: 8.4
click at [401, 183] on cesdk-canvas "Editor canvas" at bounding box center [401, 183] width 0 height 0
type input "***"
drag, startPoint x: 235, startPoint y: 186, endPoint x: 246, endPoint y: 186, distance: 11.3
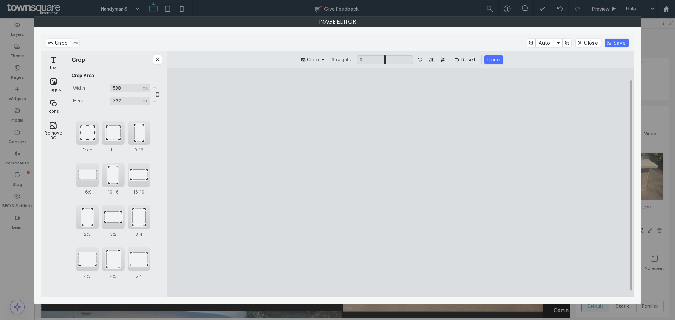
click at [401, 183] on cesdk-canvas "Editor canvas" at bounding box center [401, 183] width 0 height 0
click at [614, 47] on div "Undo Auto Close Save" at bounding box center [338, 42] width 594 height 17
click at [490, 60] on button "Done" at bounding box center [494, 60] width 19 height 8
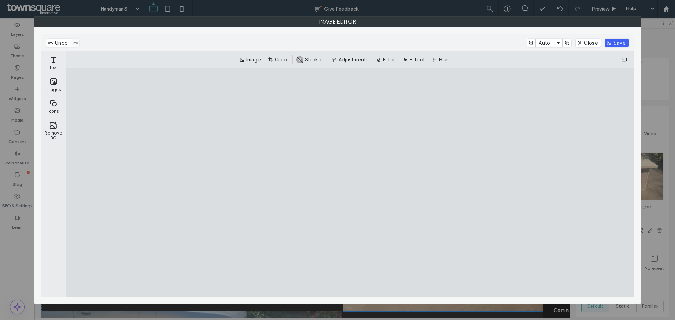
click at [622, 44] on button "Save" at bounding box center [617, 43] width 24 height 8
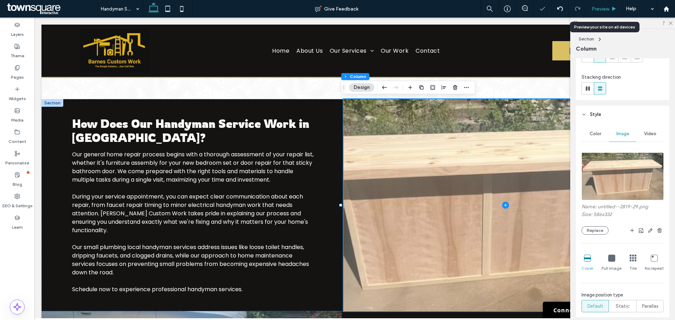
click at [606, 7] on span "Preview" at bounding box center [601, 9] width 18 height 6
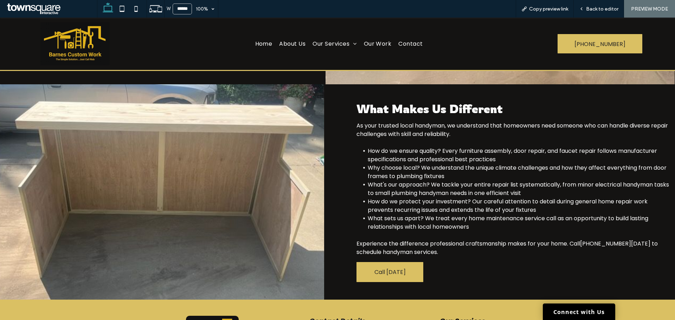
scroll to position [376, 0]
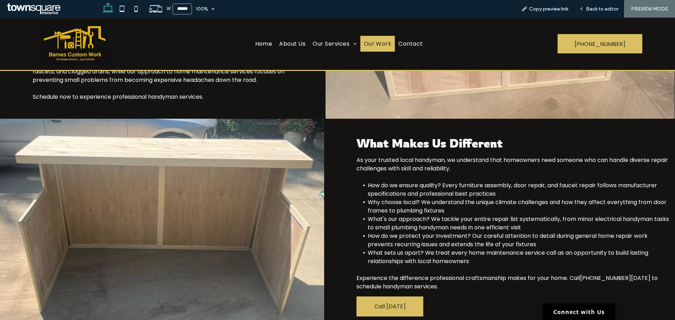
click at [379, 47] on span "Our Work" at bounding box center [378, 43] width 28 height 9
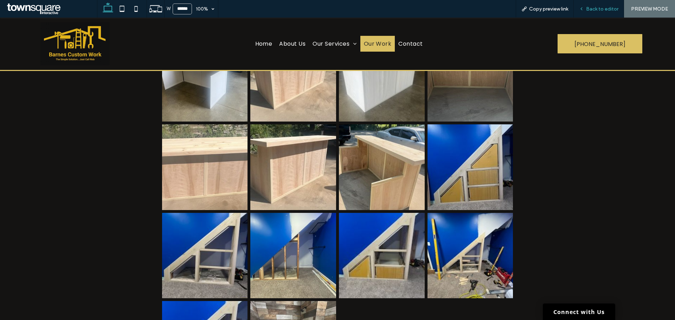
click at [608, 7] on span "Back to editor" at bounding box center [602, 9] width 32 height 6
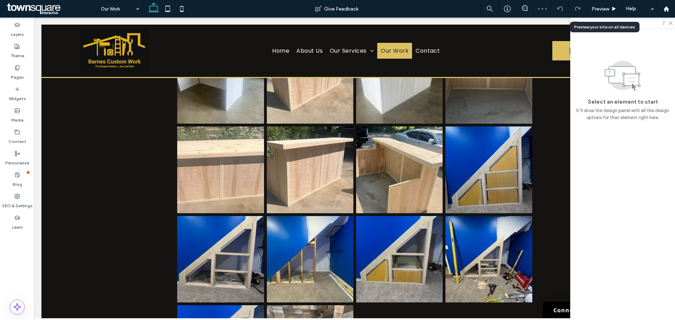
scroll to position [420, 0]
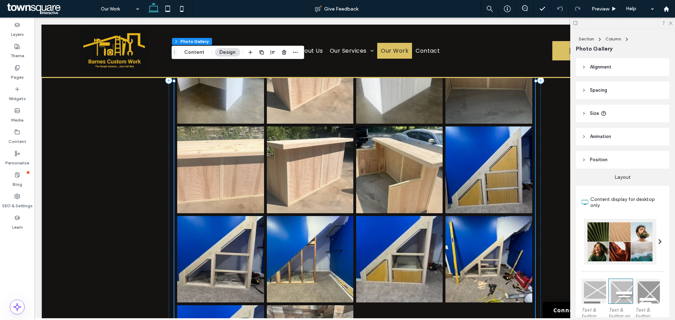
click at [325, 185] on link at bounding box center [310, 170] width 87 height 87
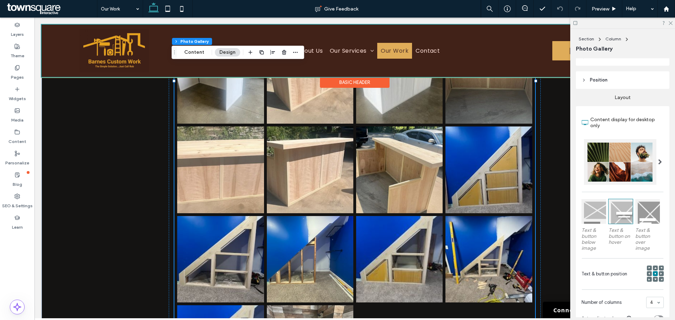
scroll to position [141, 0]
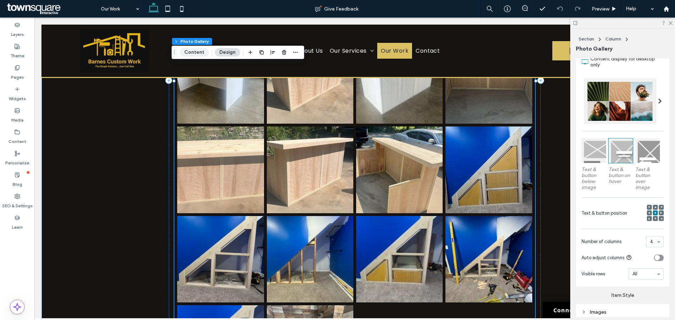
click at [199, 52] on button "Content" at bounding box center [194, 52] width 29 height 8
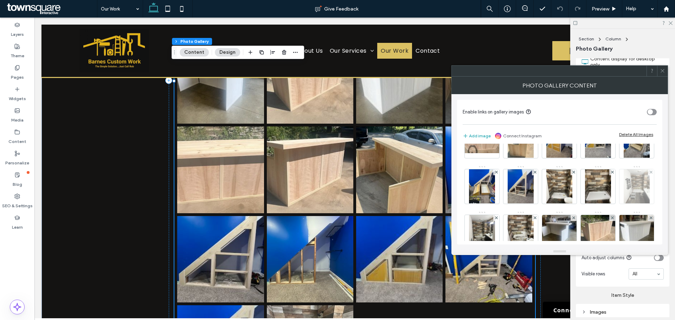
scroll to position [70, 0]
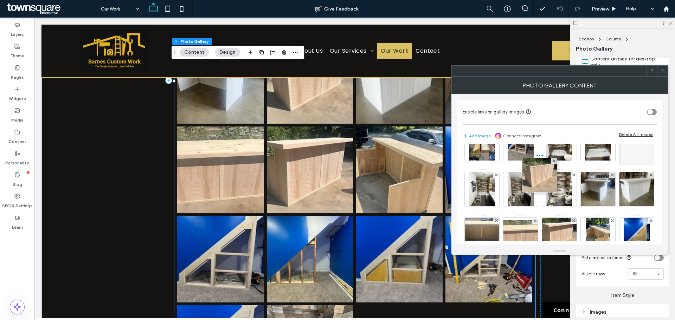
drag, startPoint x: 525, startPoint y: 233, endPoint x: 544, endPoint y: 155, distance: 80.9
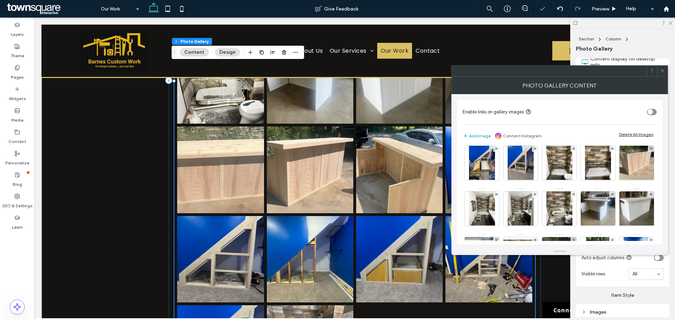
scroll to position [35, 0]
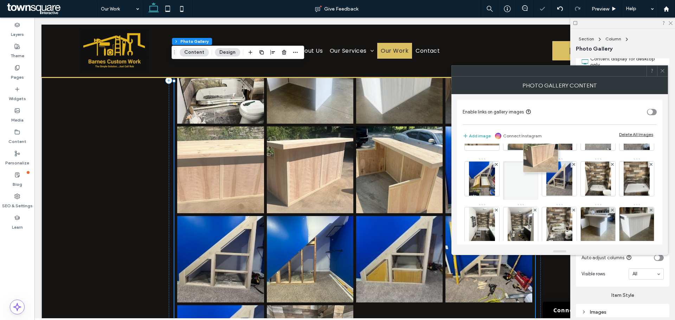
drag, startPoint x: 519, startPoint y: 225, endPoint x: 540, endPoint y: 140, distance: 87.8
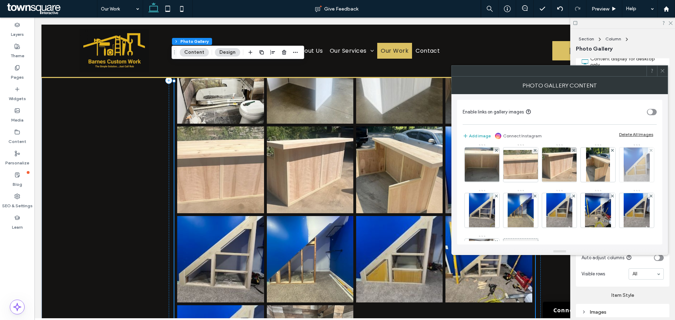
scroll to position [105, 0]
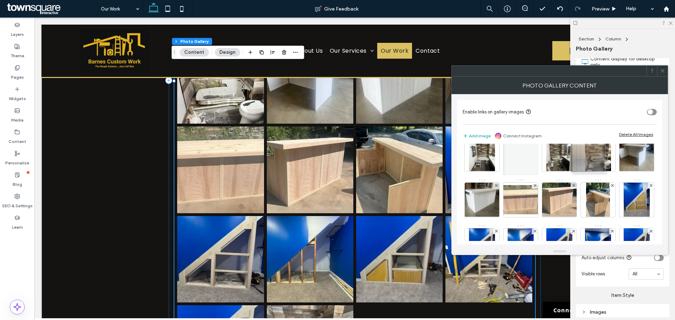
drag, startPoint x: 600, startPoint y: 204, endPoint x: 584, endPoint y: 148, distance: 58.5
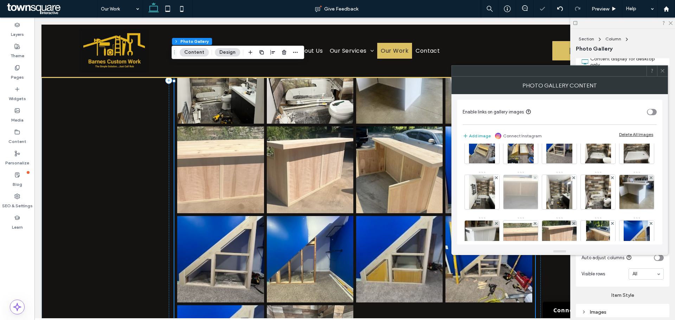
scroll to position [70, 0]
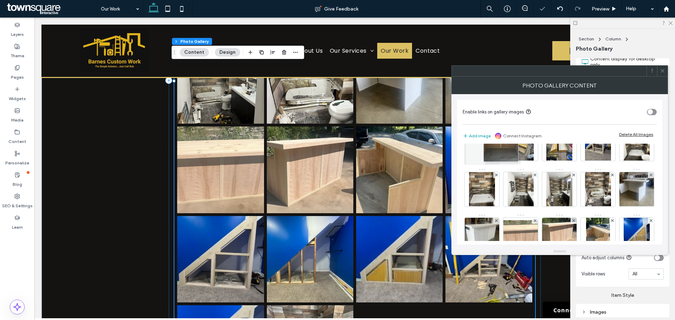
drag, startPoint x: 599, startPoint y: 194, endPoint x: 478, endPoint y: 145, distance: 130.7
click at [478, 145] on div at bounding box center [482, 145] width 35 height 39
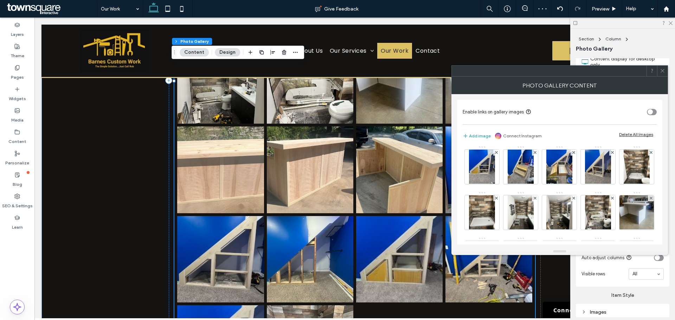
scroll to position [35, 0]
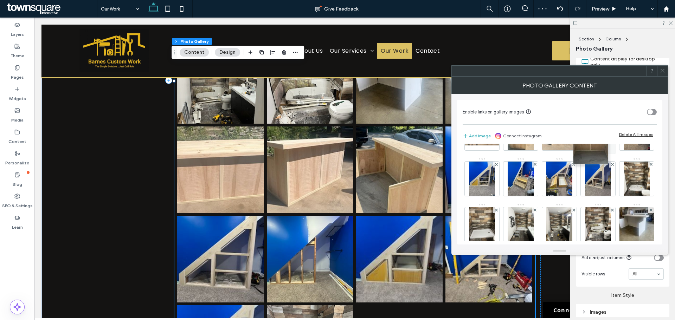
drag, startPoint x: 516, startPoint y: 172, endPoint x: 614, endPoint y: 152, distance: 99.4
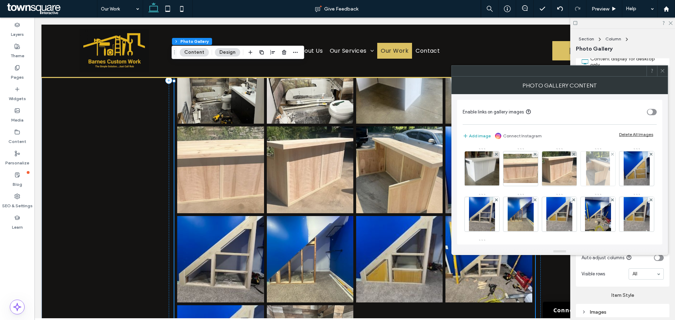
scroll to position [125, 0]
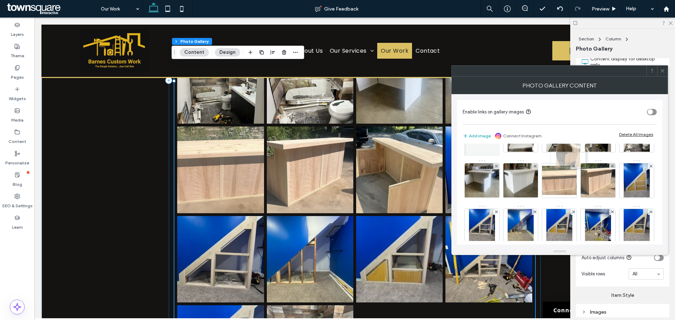
drag, startPoint x: 561, startPoint y: 224, endPoint x: 563, endPoint y: 144, distance: 80.2
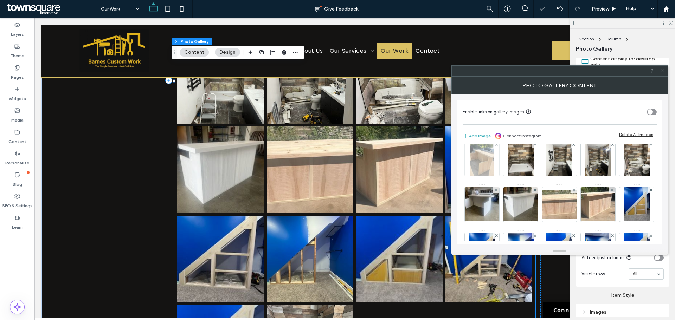
scroll to position [55, 0]
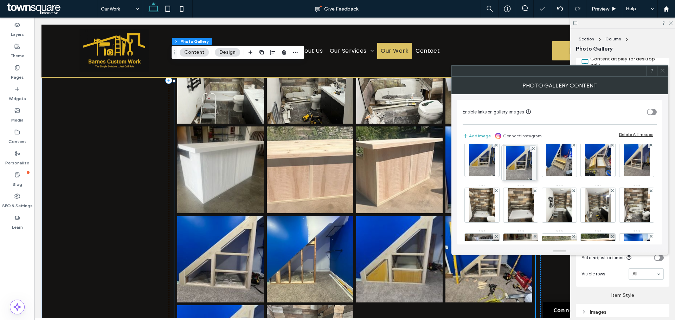
drag, startPoint x: 558, startPoint y: 207, endPoint x: 496, endPoint y: 154, distance: 81.8
click at [488, 147] on div "Image" at bounding box center [559, 230] width 193 height 274
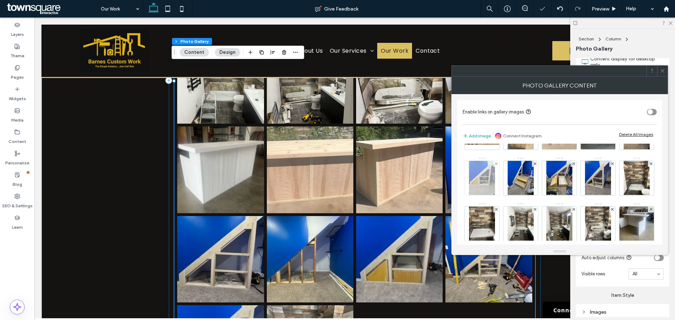
scroll to position [0, 0]
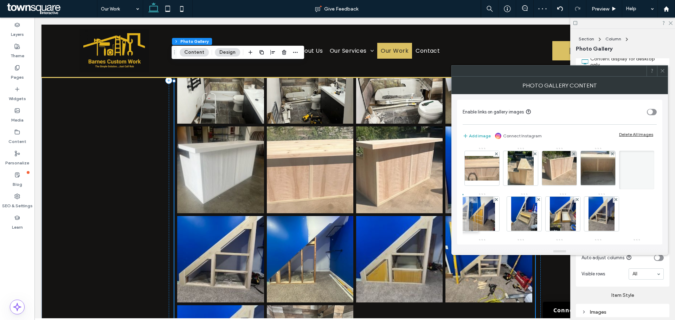
drag, startPoint x: 526, startPoint y: 215, endPoint x: 476, endPoint y: 206, distance: 50.7
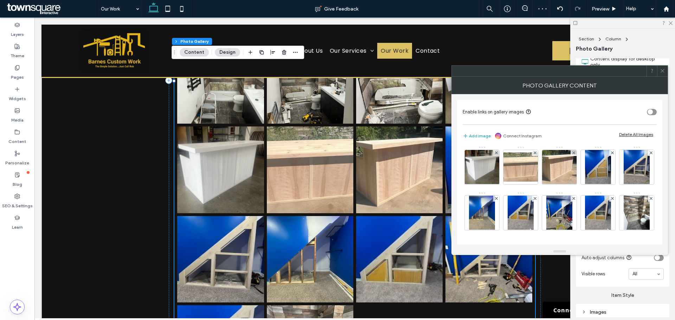
scroll to position [141, 0]
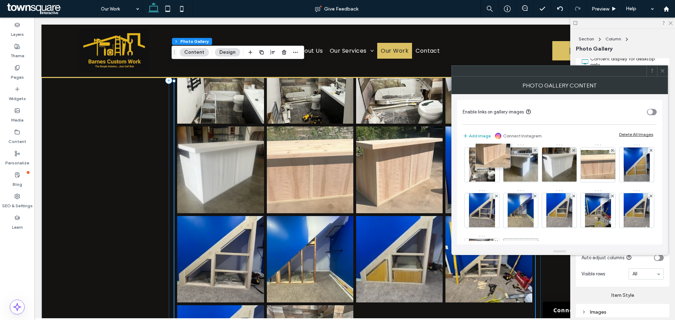
drag, startPoint x: 518, startPoint y: 205, endPoint x: 491, endPoint y: 149, distance: 62.3
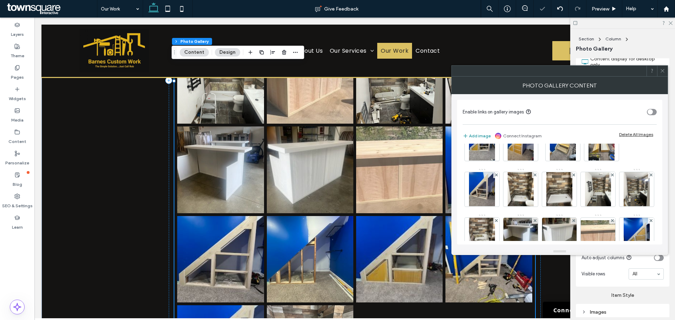
scroll to position [0, 0]
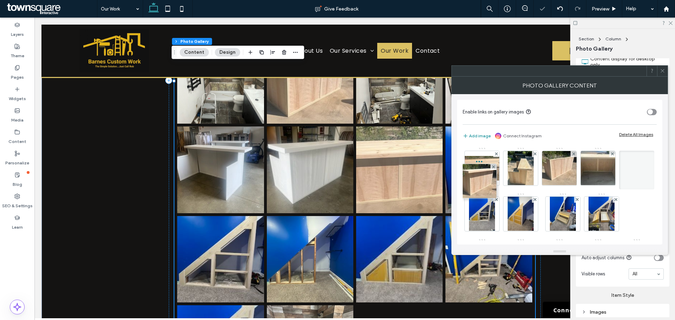
drag, startPoint x: 489, startPoint y: 228, endPoint x: 486, endPoint y: 137, distance: 90.4
click at [486, 137] on div "Enable links on gallery images Add image Connect Instagram Delete All Images Im…" at bounding box center [559, 172] width 205 height 145
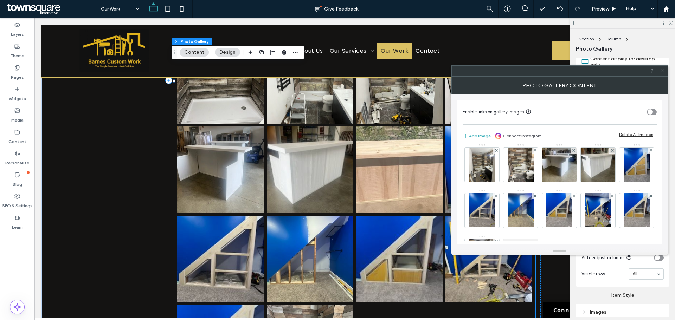
scroll to position [49, 0]
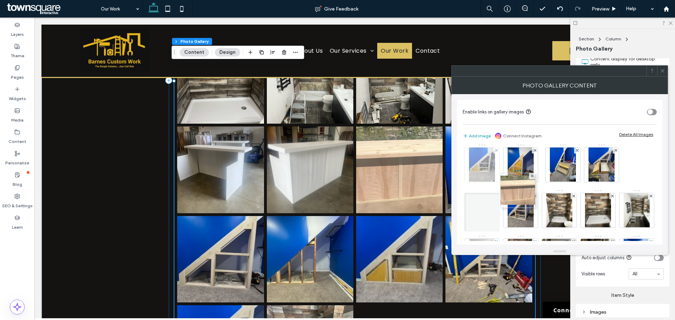
drag, startPoint x: 529, startPoint y: 217, endPoint x: 524, endPoint y: 151, distance: 67.0
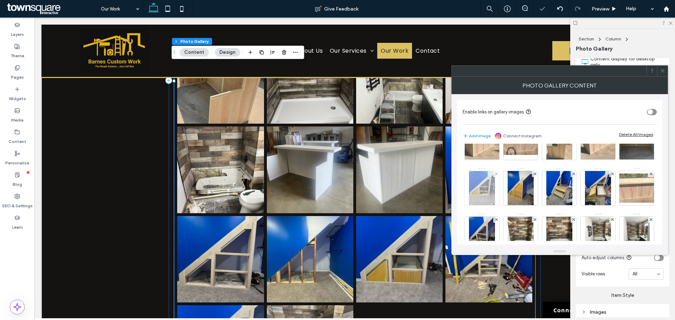
scroll to position [14, 0]
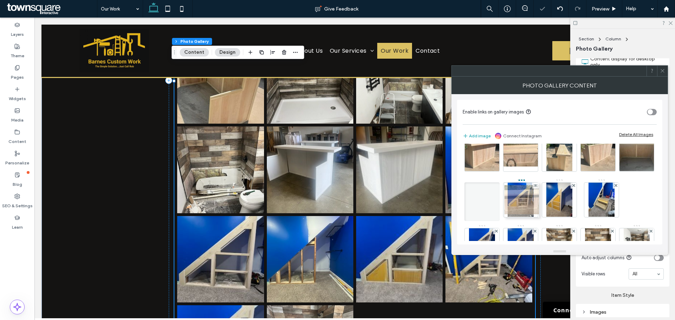
drag, startPoint x: 524, startPoint y: 233, endPoint x: 524, endPoint y: 187, distance: 45.7
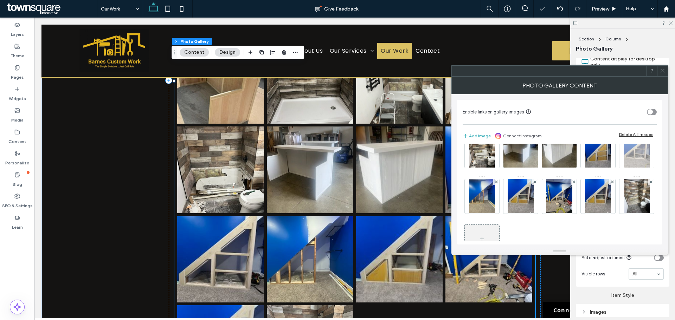
scroll to position [190, 0]
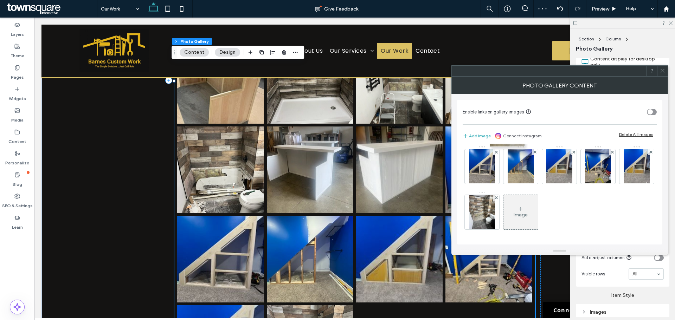
drag, startPoint x: 481, startPoint y: 169, endPoint x: 517, endPoint y: 156, distance: 37.6
click at [509, 125] on div "Enable links on gallery images Add image Connect Instagram Delete All Images Im…" at bounding box center [559, 172] width 205 height 145
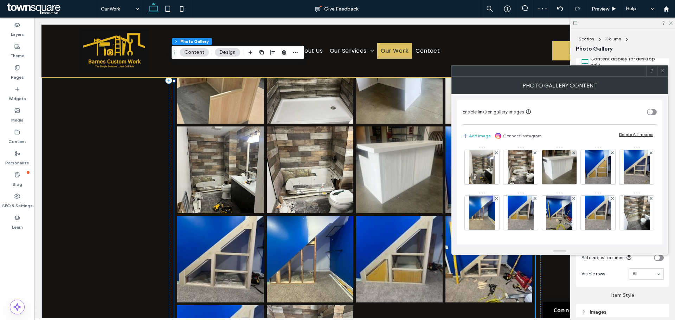
scroll to position [0, 0]
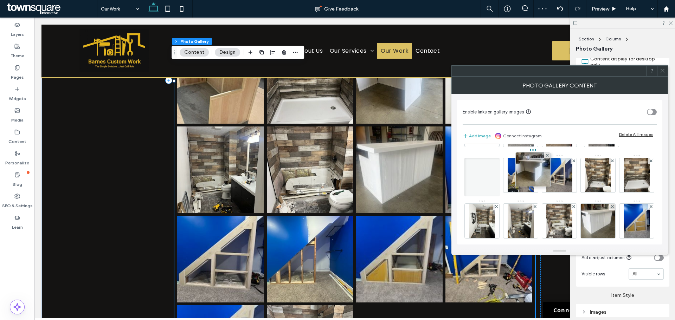
drag, startPoint x: 520, startPoint y: 224, endPoint x: 533, endPoint y: 164, distance: 61.9
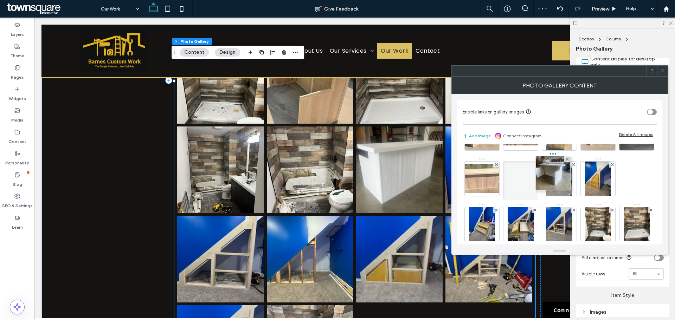
drag, startPoint x: 524, startPoint y: 220, endPoint x: 558, endPoint y: 177, distance: 55.6
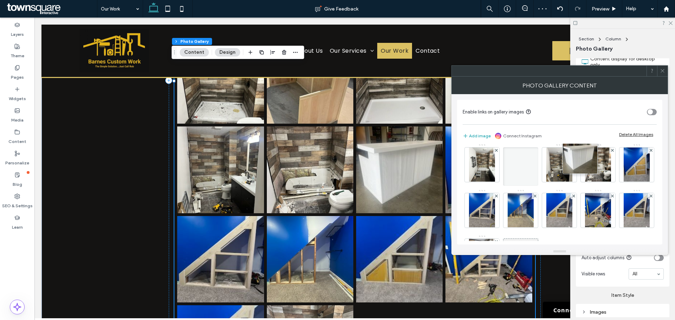
drag, startPoint x: 530, startPoint y: 207, endPoint x: 585, endPoint y: 152, distance: 78.6
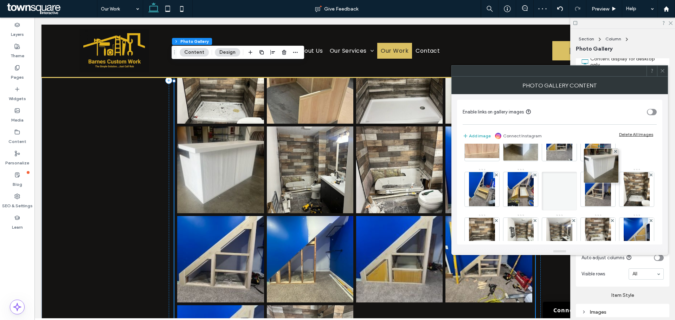
drag, startPoint x: 602, startPoint y: 225, endPoint x: 604, endPoint y: 144, distance: 80.6
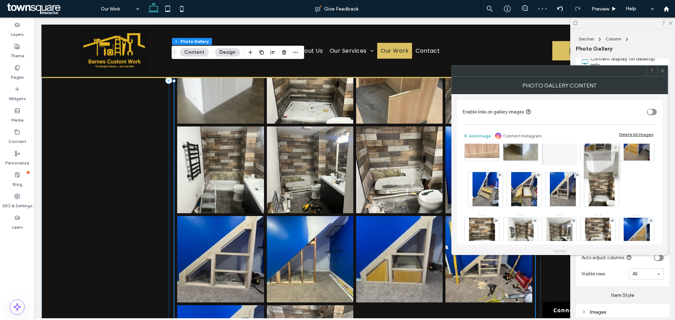
drag, startPoint x: 604, startPoint y: 194, endPoint x: 607, endPoint y: 158, distance: 37.0
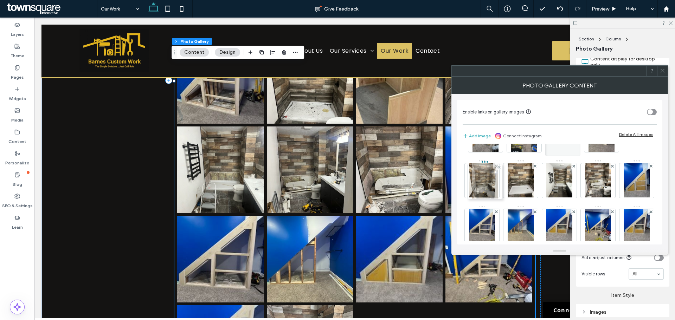
drag, startPoint x: 480, startPoint y: 227, endPoint x: 481, endPoint y: 182, distance: 44.7
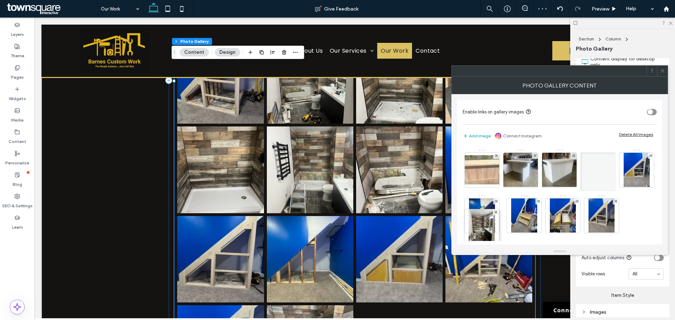
drag, startPoint x: 488, startPoint y: 213, endPoint x: 489, endPoint y: 177, distance: 35.5
click at [487, 174] on div "Image" at bounding box center [559, 240] width 193 height 274
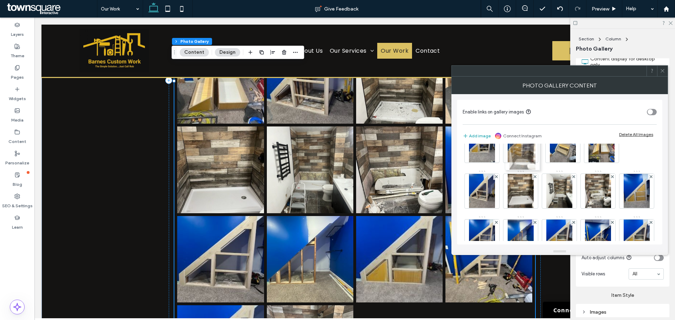
drag, startPoint x: 564, startPoint y: 200, endPoint x: 524, endPoint y: 154, distance: 61.3
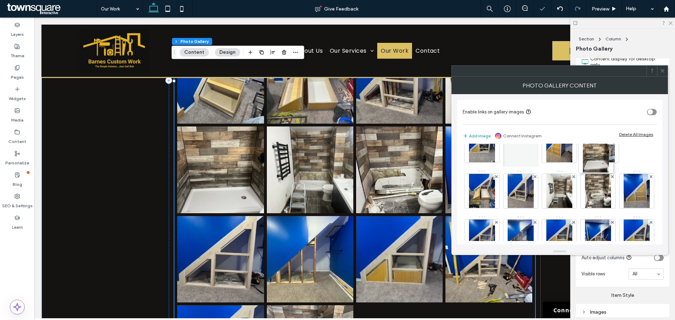
drag, startPoint x: 601, startPoint y: 199, endPoint x: 598, endPoint y: 164, distance: 35.3
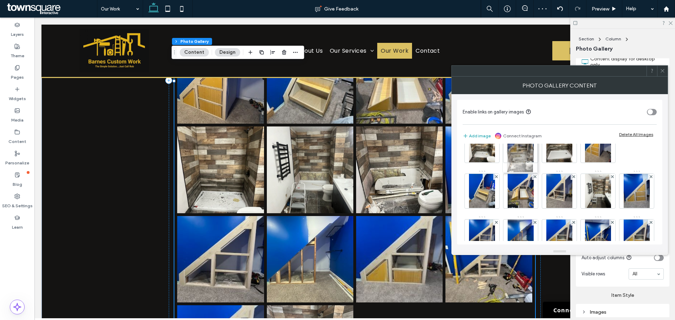
drag, startPoint x: 525, startPoint y: 230, endPoint x: 523, endPoint y: 149, distance: 81.6
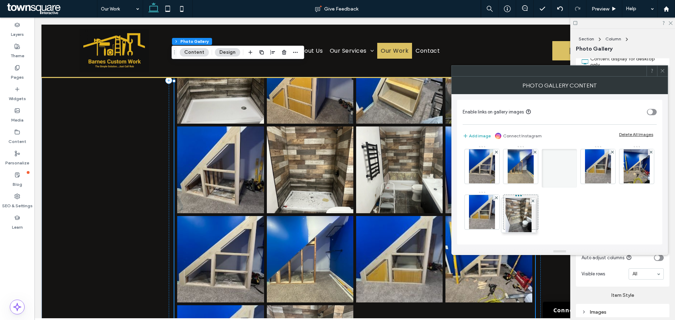
drag, startPoint x: 489, startPoint y: 199, endPoint x: 531, endPoint y: 169, distance: 52.0
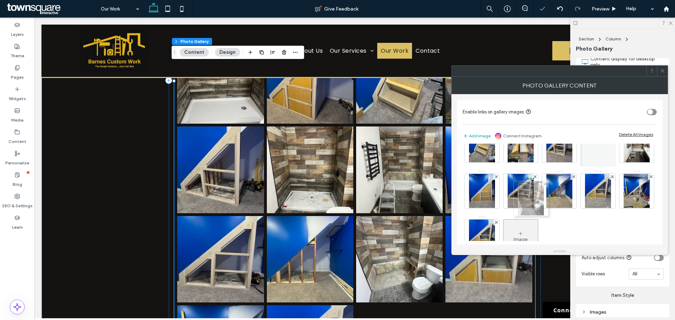
drag, startPoint x: 524, startPoint y: 229, endPoint x: 536, endPoint y: 170, distance: 60.5
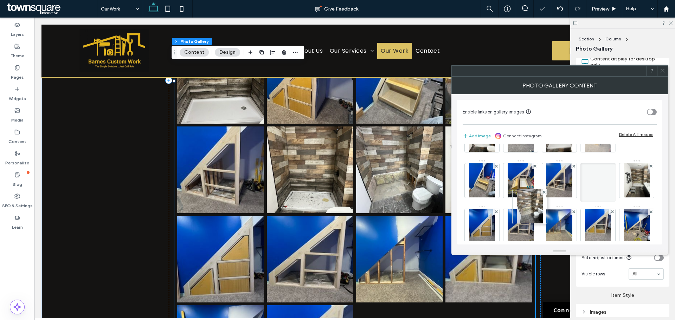
drag, startPoint x: 524, startPoint y: 223, endPoint x: 553, endPoint y: 174, distance: 57.1
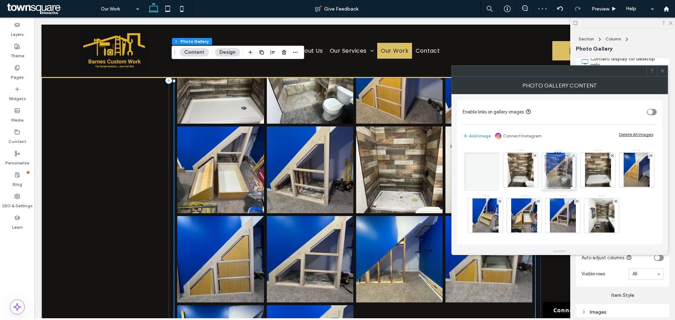
drag, startPoint x: 516, startPoint y: 214, endPoint x: 551, endPoint y: 171, distance: 56.0
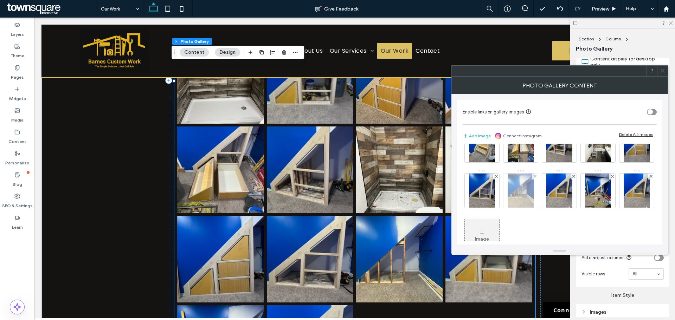
scroll to position [160, 0]
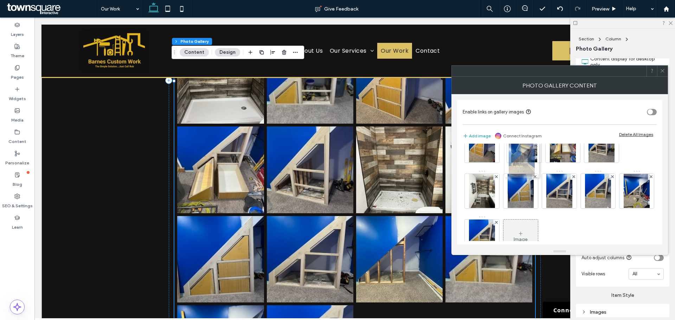
drag, startPoint x: 522, startPoint y: 235, endPoint x: 523, endPoint y: 155, distance: 79.8
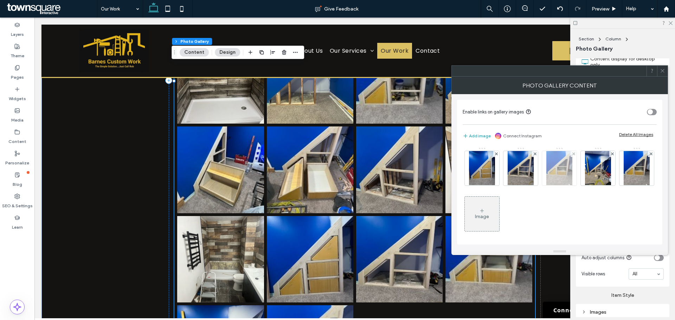
scroll to position [195, 0]
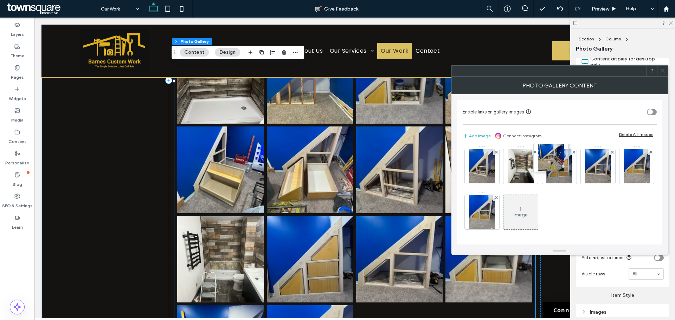
drag, startPoint x: 597, startPoint y: 210, endPoint x: 548, endPoint y: 160, distance: 69.9
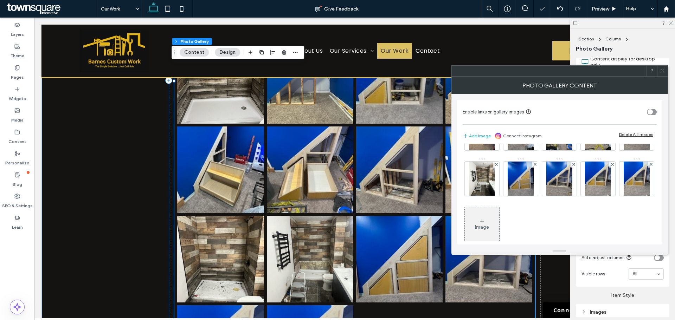
scroll to position [160, 0]
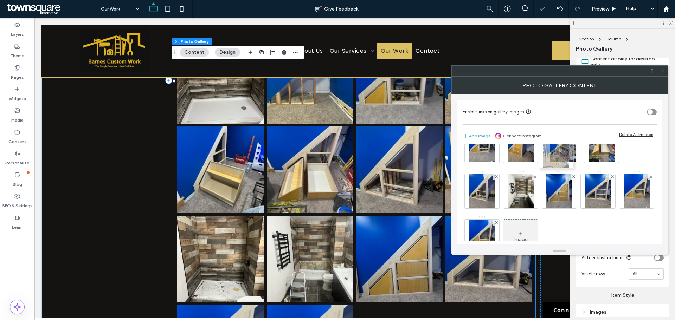
drag, startPoint x: 552, startPoint y: 195, endPoint x: 547, endPoint y: 155, distance: 40.4
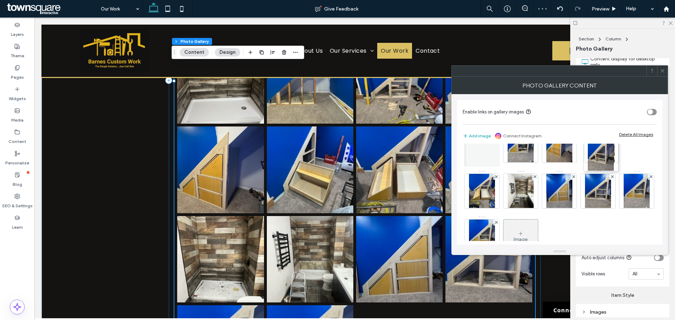
drag, startPoint x: 603, startPoint y: 198, endPoint x: 602, endPoint y: 158, distance: 39.8
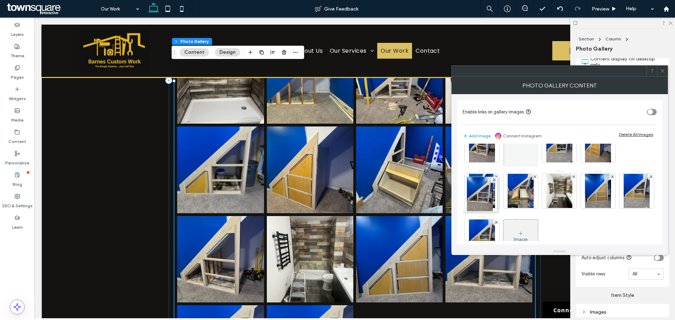
drag, startPoint x: 564, startPoint y: 231, endPoint x: 492, endPoint y: 184, distance: 85.6
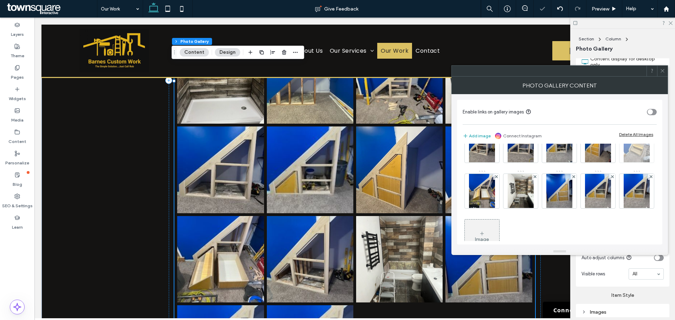
scroll to position [195, 0]
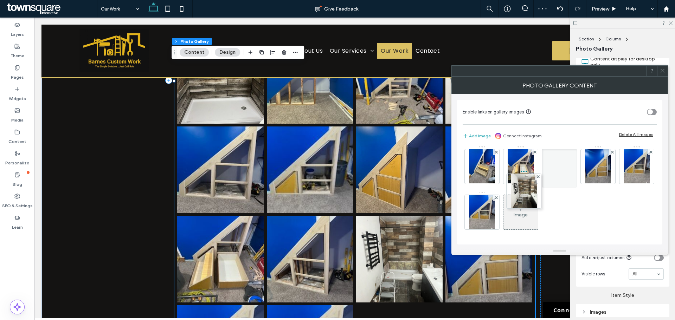
drag, startPoint x: 521, startPoint y: 206, endPoint x: 524, endPoint y: 163, distance: 43.0
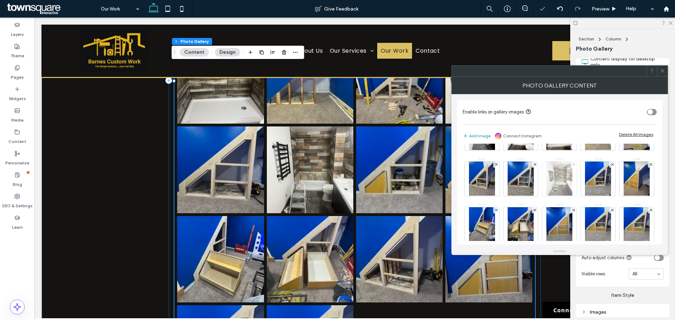
scroll to position [125, 0]
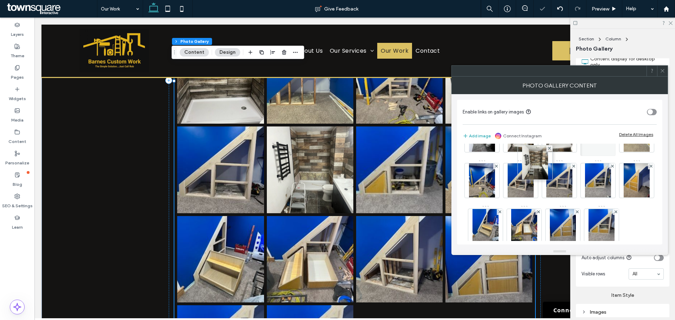
drag, startPoint x: 527, startPoint y: 227, endPoint x: 539, endPoint y: 161, distance: 66.4
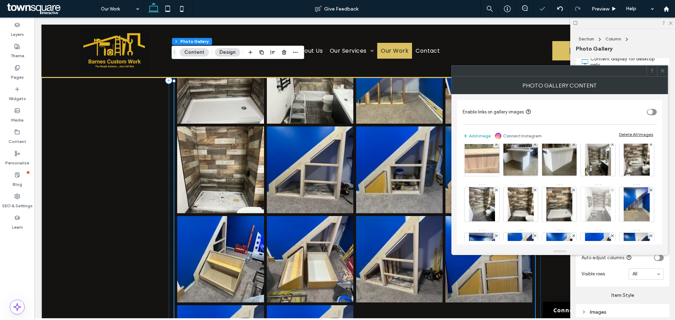
scroll to position [55, 0]
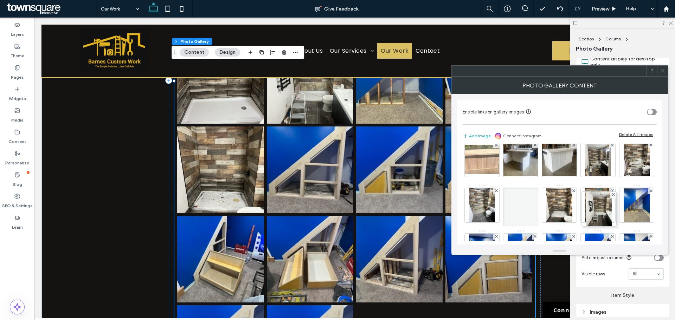
drag, startPoint x: 528, startPoint y: 236, endPoint x: 609, endPoint y: 191, distance: 92.1
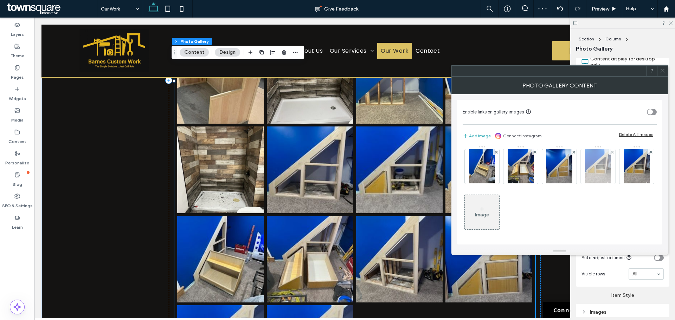
scroll to position [230, 0]
click at [648, 155] on div at bounding box center [651, 152] width 6 height 6
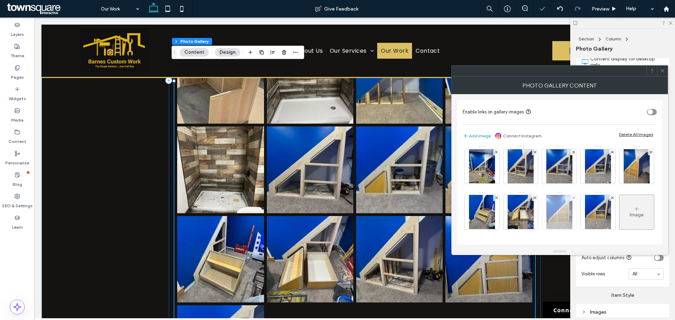
scroll to position [195, 0]
click at [498, 195] on span at bounding box center [496, 198] width 3 height 6
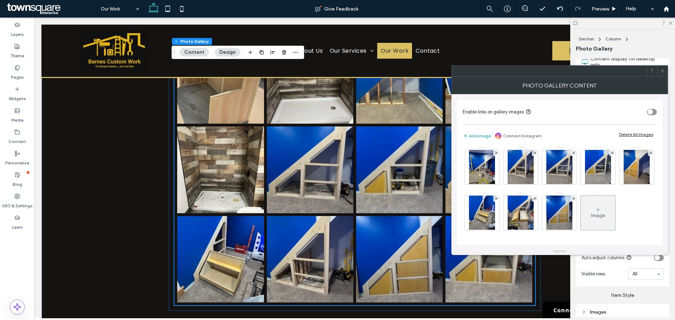
scroll to position [149, 0]
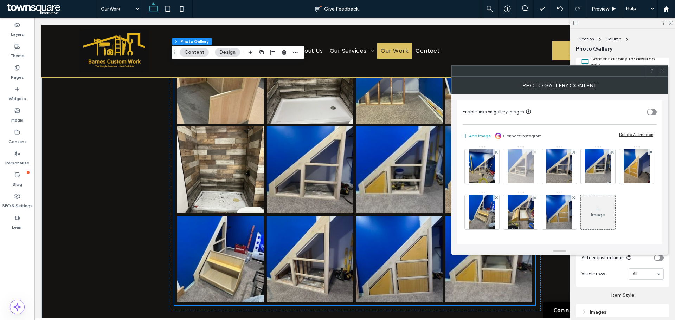
click at [534, 155] on span at bounding box center [535, 152] width 3 height 6
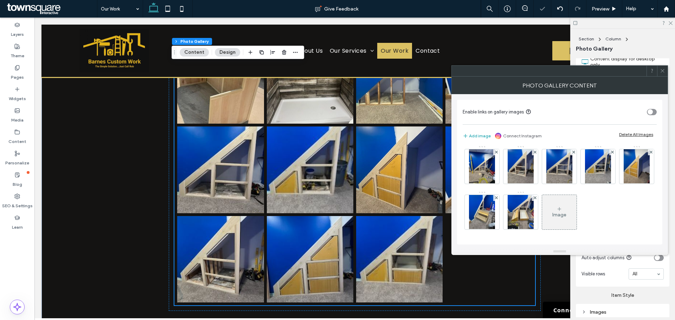
scroll to position [185, 0]
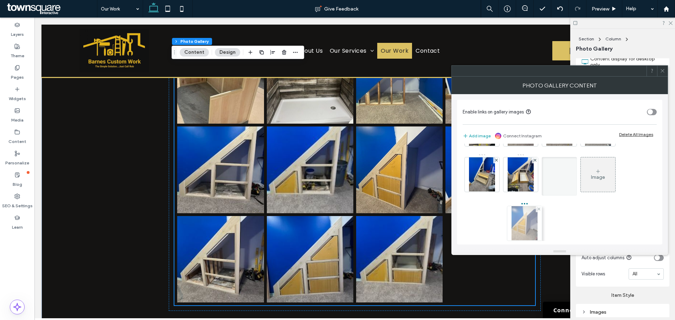
drag, startPoint x: 604, startPoint y: 174, endPoint x: 529, endPoint y: 223, distance: 89.7
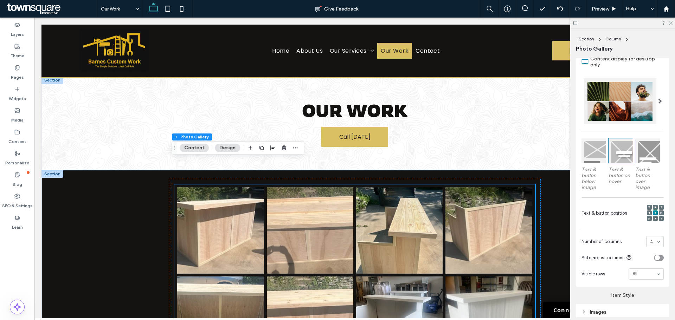
scroll to position [0, 0]
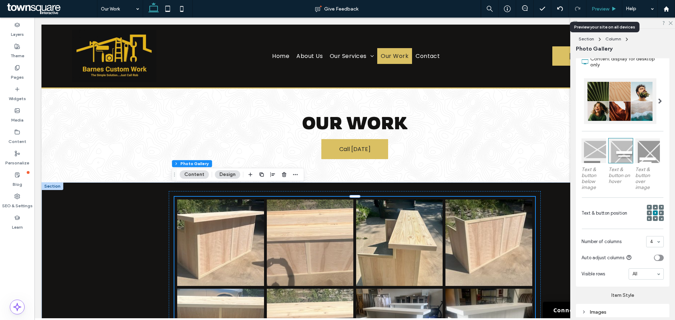
click at [612, 7] on icon at bounding box center [614, 8] width 5 height 5
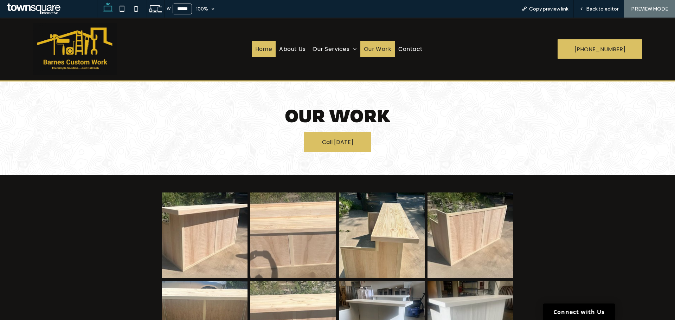
click at [260, 56] on link "Home" at bounding box center [264, 49] width 24 height 16
click at [600, 10] on span "Back to editor" at bounding box center [602, 9] width 32 height 6
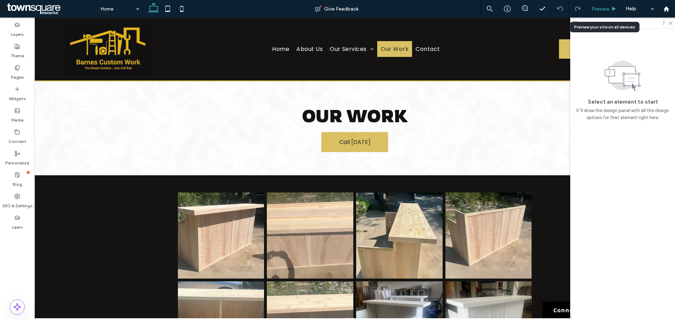
click at [597, 15] on div "Preview" at bounding box center [605, 9] width 36 height 18
click at [600, 6] on span "Preview" at bounding box center [601, 9] width 18 height 6
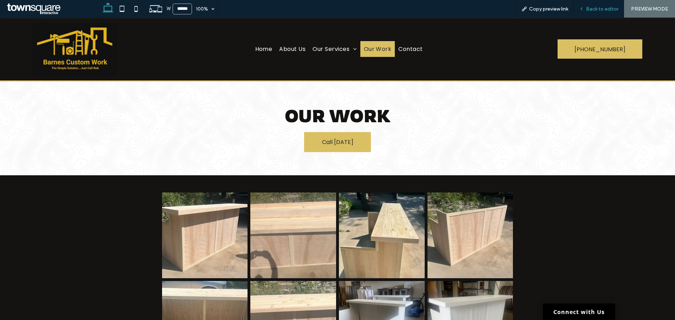
click at [608, 9] on span "Back to editor" at bounding box center [602, 9] width 32 height 6
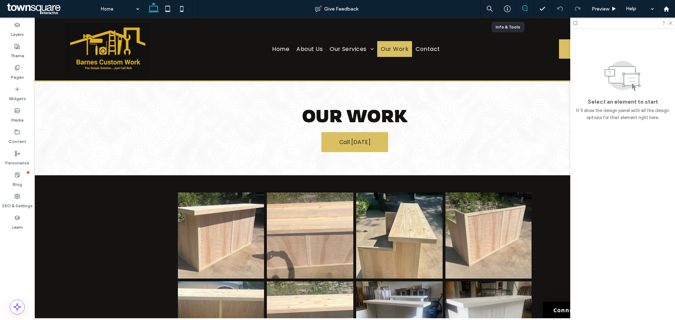
click at [522, 10] on icon at bounding box center [525, 8] width 6 height 6
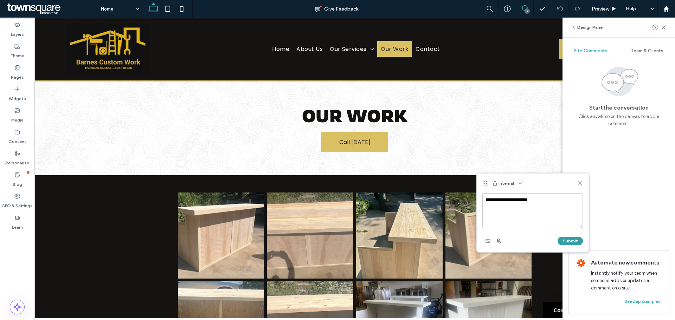
type textarea "**********"
click at [575, 238] on button "Submit" at bounding box center [570, 241] width 25 height 8
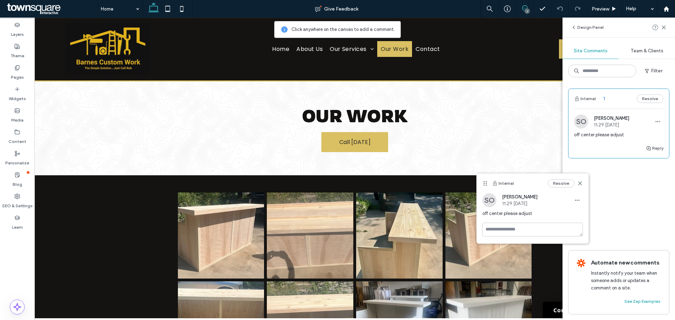
click at [579, 184] on use at bounding box center [579, 183] width 3 height 3
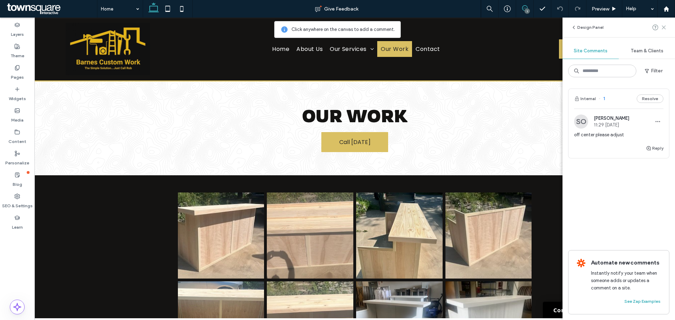
click at [663, 28] on use at bounding box center [663, 27] width 3 height 3
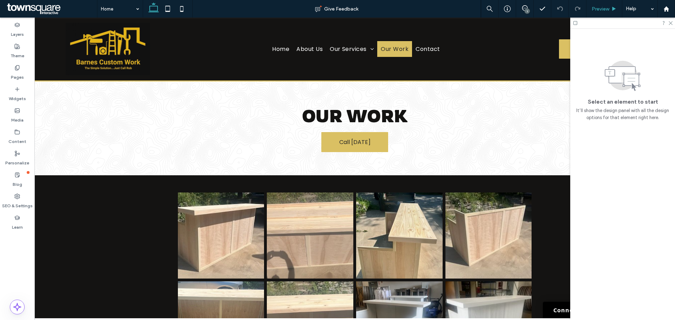
click at [597, 11] on span "Preview" at bounding box center [601, 9] width 18 height 6
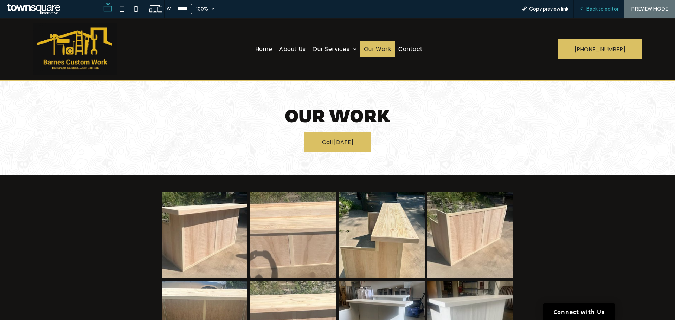
click at [599, 13] on div "Back to editor" at bounding box center [599, 9] width 50 height 18
click at [603, 6] on span "Back to editor" at bounding box center [602, 9] width 32 height 6
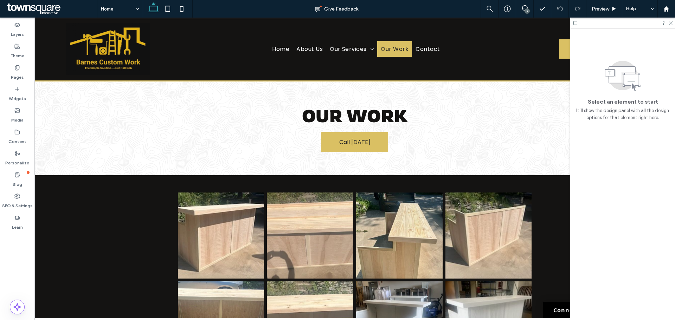
click at [527, 10] on div "1" at bounding box center [527, 10] width 5 height 5
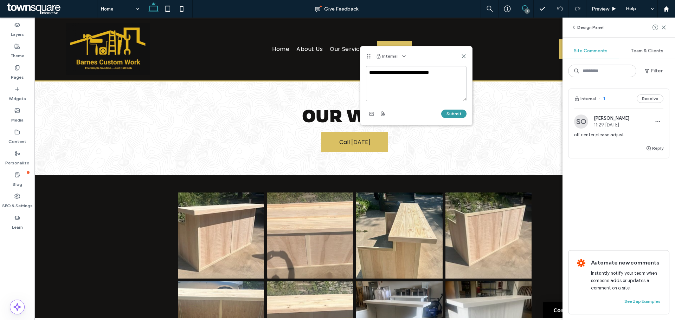
type textarea "**********"
click at [448, 110] on button "Submit" at bounding box center [453, 114] width 25 height 8
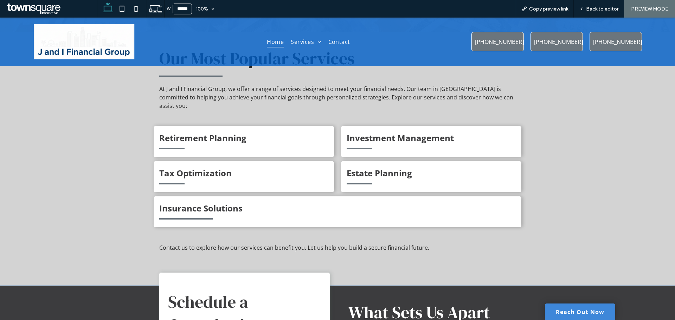
scroll to position [738, 0]
click at [592, 5] on div "Back to editor" at bounding box center [599, 9] width 50 height 18
click at [599, 11] on span "Back to editor" at bounding box center [602, 9] width 32 height 6
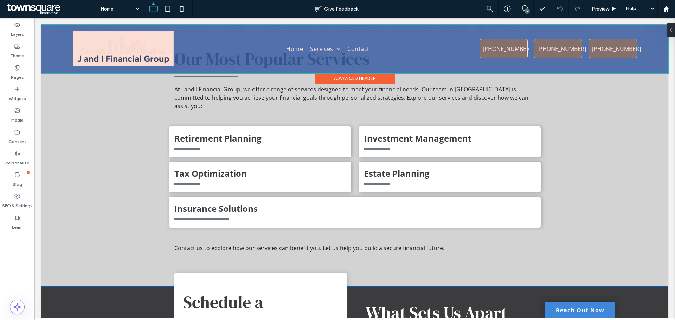
scroll to position [534, 0]
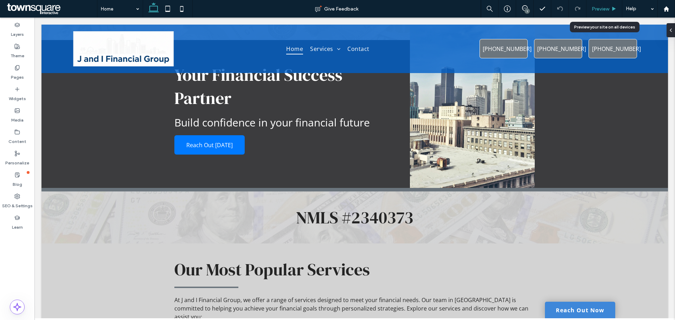
click at [603, 13] on div "Preview" at bounding box center [605, 9] width 36 height 18
click at [613, 8] on use at bounding box center [615, 9] width 4 height 4
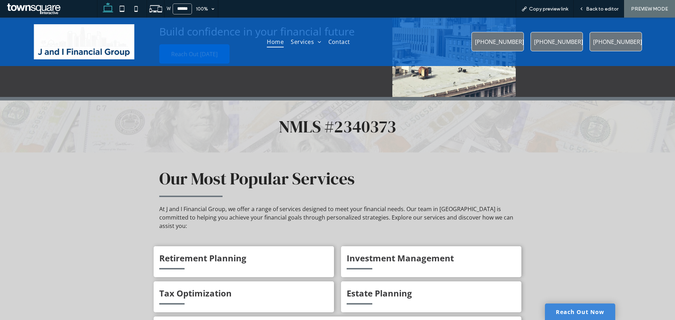
scroll to position [738, 0]
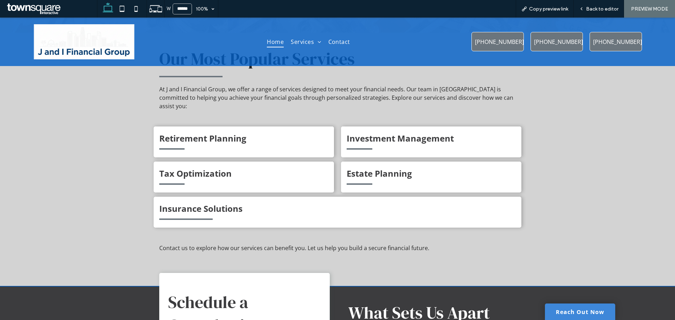
click at [217, 140] on div "Retirement Planning" at bounding box center [244, 142] width 180 height 31
click at [220, 133] on strong "Retirement Planning" at bounding box center [202, 139] width 87 height 12
click at [589, 8] on span "Back to editor" at bounding box center [602, 9] width 32 height 6
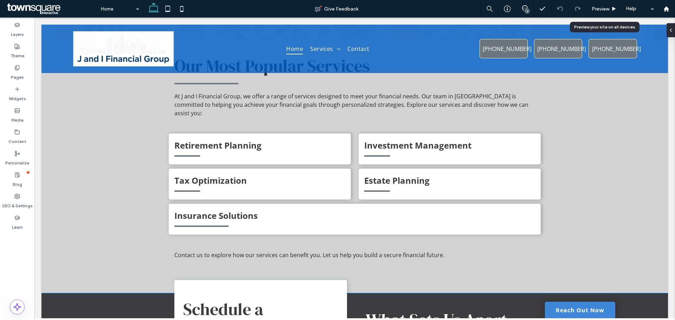
scroll to position [745, 0]
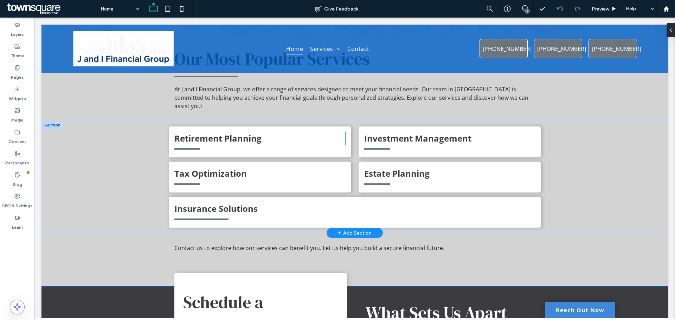
click at [244, 133] on strong "Retirement Planning" at bounding box center [217, 139] width 87 height 12
click at [244, 133] on div "Retirement Planning" at bounding box center [259, 138] width 171 height 13
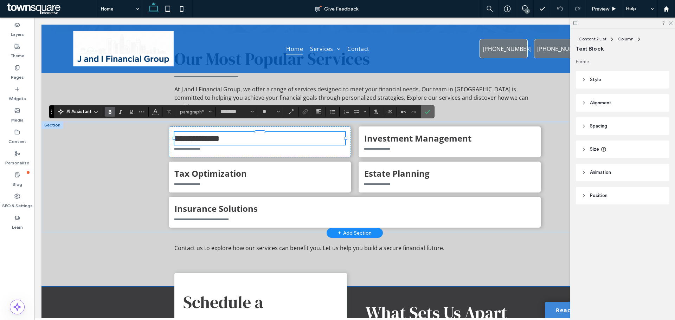
click at [430, 110] on icon "Confirm" at bounding box center [428, 112] width 6 height 6
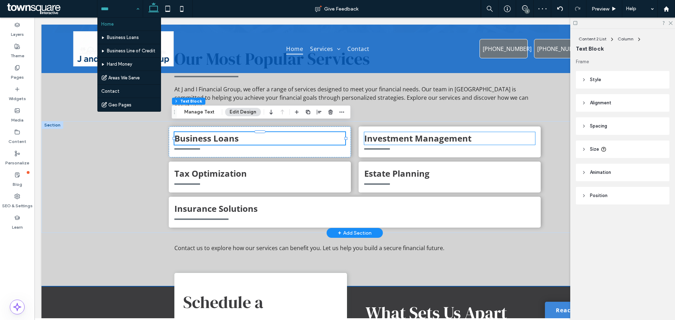
click at [450, 133] on strong "Investment Management" at bounding box center [417, 139] width 107 height 12
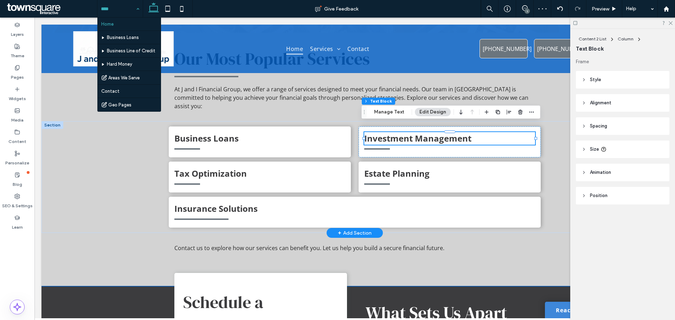
click at [449, 133] on strong "Investment Management" at bounding box center [417, 139] width 107 height 12
click at [139, 11] on div "Home Business Loans Business Line of Credit Hard Money Areas We Serve Contact G…" at bounding box center [119, 9] width 45 height 18
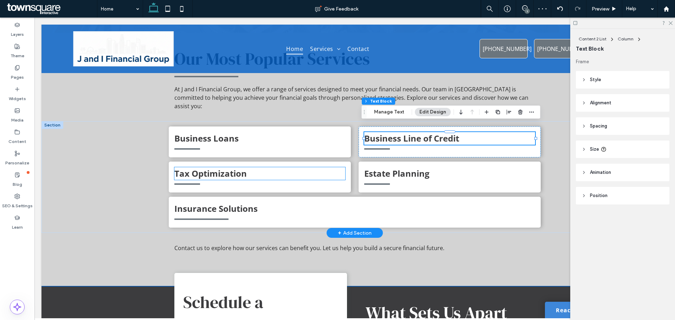
click at [206, 168] on strong "Tax Optimization" at bounding box center [210, 174] width 72 height 12
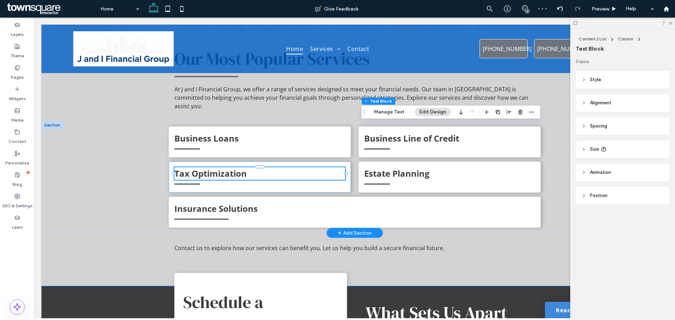
click at [206, 168] on div "Tax Optimization" at bounding box center [259, 173] width 171 height 13
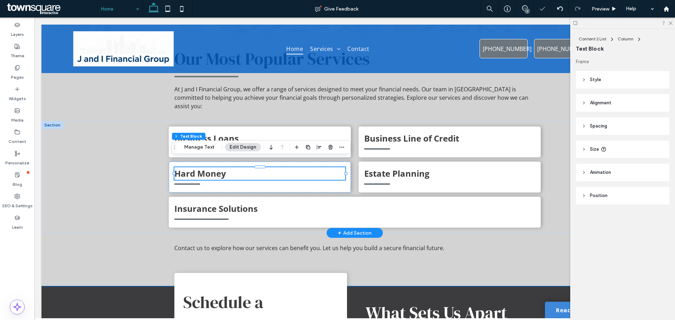
drag, startPoint x: 139, startPoint y: 9, endPoint x: 113, endPoint y: 4, distance: 27.2
click at [139, 9] on div "Home" at bounding box center [119, 9] width 45 height 18
click at [419, 168] on strong "Estate Planning" at bounding box center [396, 174] width 65 height 12
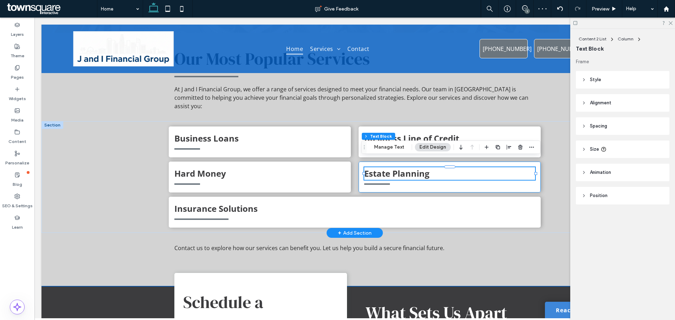
click at [455, 177] on div "Estate Planning" at bounding box center [450, 177] width 182 height 31
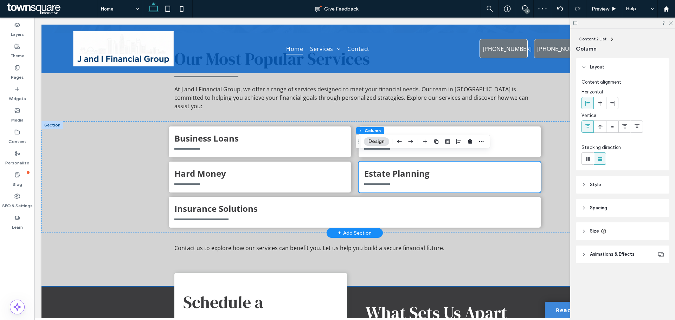
click at [455, 177] on div "Estate Planning" at bounding box center [450, 177] width 182 height 31
click at [472, 142] on use "button" at bounding box center [470, 141] width 4 height 5
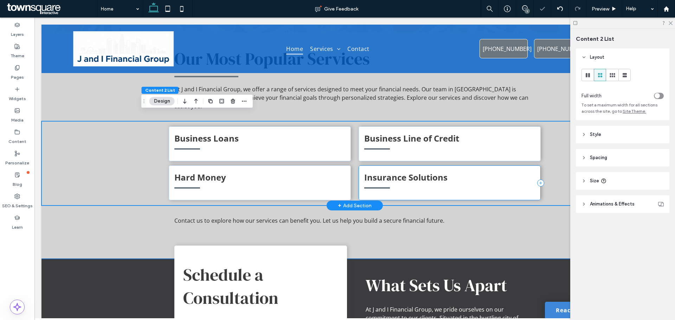
click at [486, 186] on div "Insurance Solutions" at bounding box center [450, 183] width 182 height 35
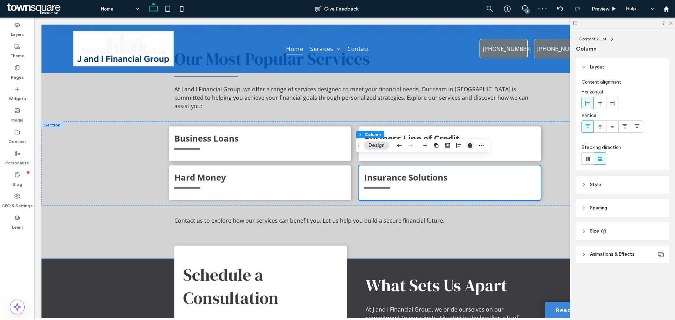
click at [470, 147] on use "button" at bounding box center [470, 145] width 4 height 5
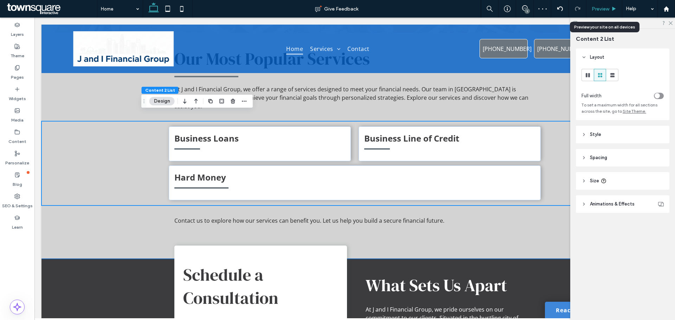
drag, startPoint x: 602, startPoint y: 17, endPoint x: 603, endPoint y: 11, distance: 5.7
click at [602, 16] on div "Preview" at bounding box center [605, 9] width 36 height 18
click at [603, 8] on span "Preview" at bounding box center [601, 9] width 18 height 6
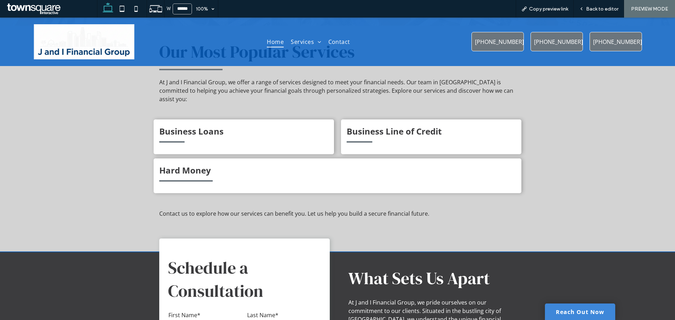
scroll to position [738, 0]
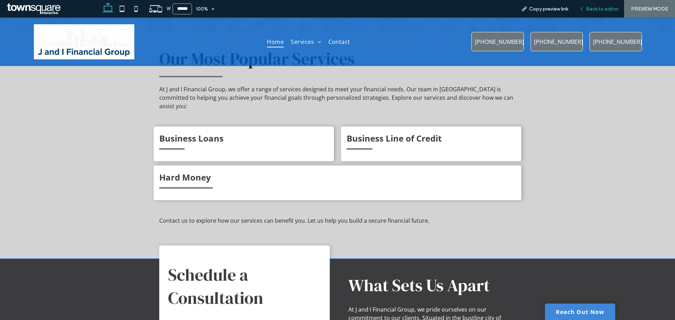
click at [600, 9] on span "Back to editor" at bounding box center [602, 9] width 32 height 6
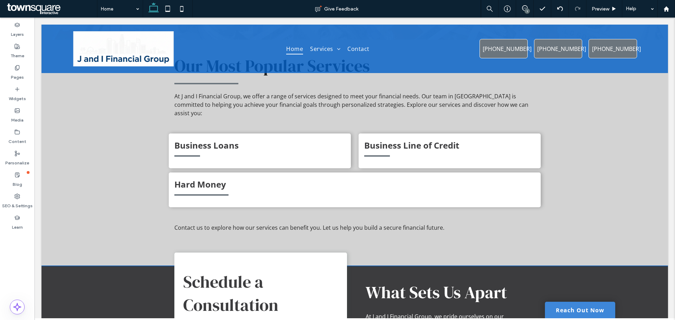
scroll to position [745, 0]
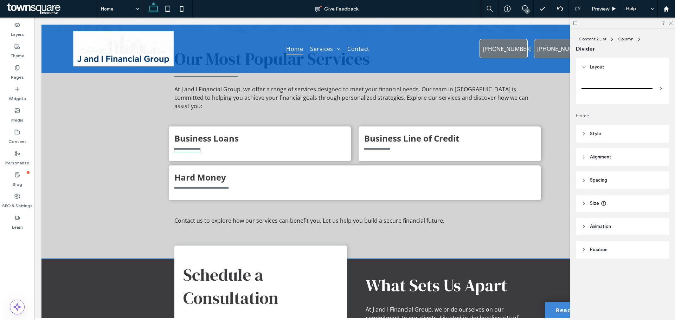
type input "*"
type input "***"
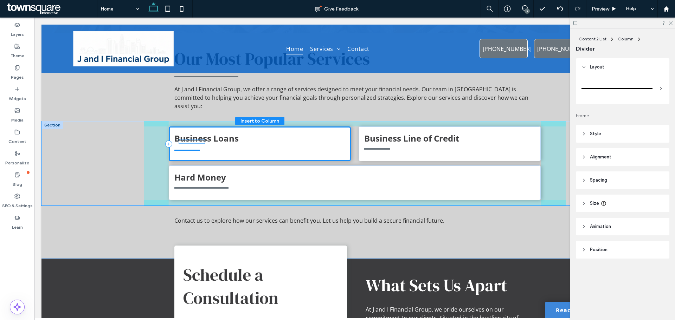
drag, startPoint x: 197, startPoint y: 142, endPoint x: 204, endPoint y: 142, distance: 7.4
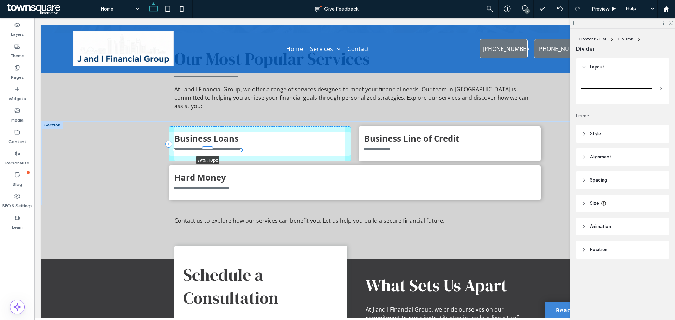
drag, startPoint x: 198, startPoint y: 141, endPoint x: 238, endPoint y: 137, distance: 40.6
click at [238, 137] on div "Business Loans 39% , 10px Business Line of Credit Hard Money" at bounding box center [355, 163] width 422 height 84
type input "**"
type input "****"
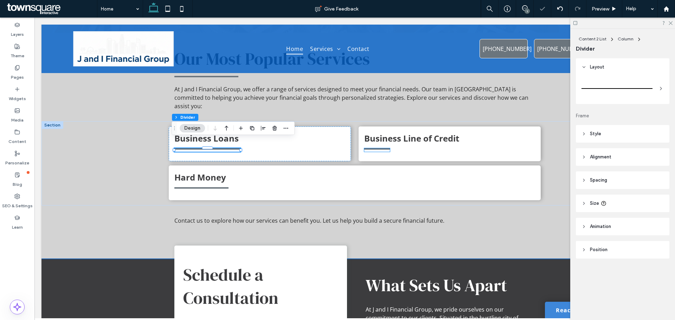
click at [383, 148] on div at bounding box center [377, 150] width 26 height 4
type input "*"
type input "***"
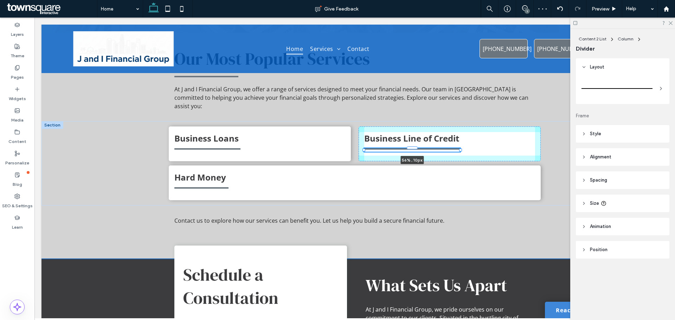
drag, startPoint x: 383, startPoint y: 143, endPoint x: 458, endPoint y: 136, distance: 74.9
click at [458, 136] on div "Business Loans Business Line of Credit 56% , 10px Hard Money" at bounding box center [355, 163] width 422 height 84
type input "**"
type input "****"
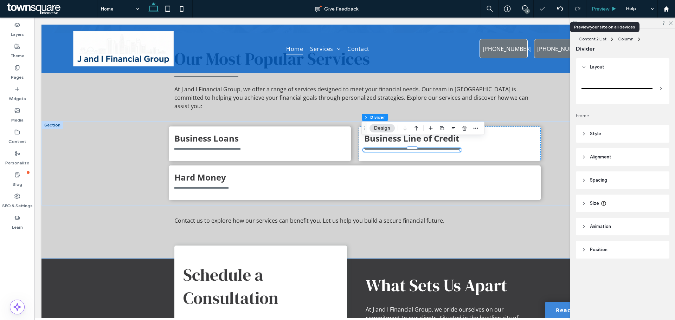
click at [598, 5] on div "Preview" at bounding box center [605, 9] width 36 height 18
click at [598, 11] on span "Preview" at bounding box center [601, 9] width 18 height 6
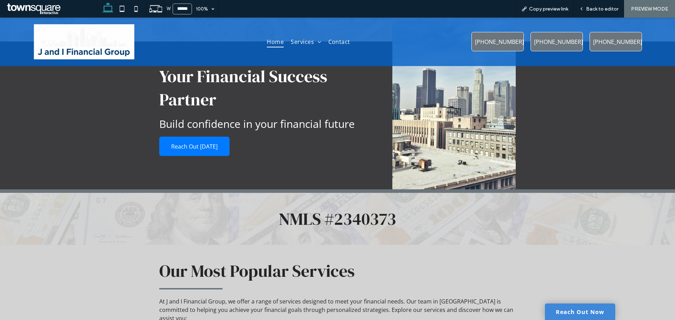
scroll to position [465, 0]
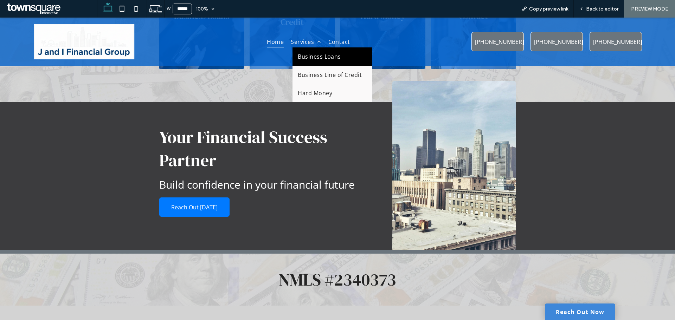
click at [318, 59] on span "Business Loans" at bounding box center [319, 57] width 43 height 8
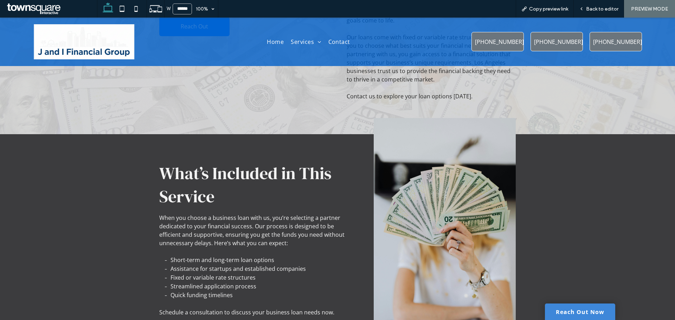
scroll to position [280, 0]
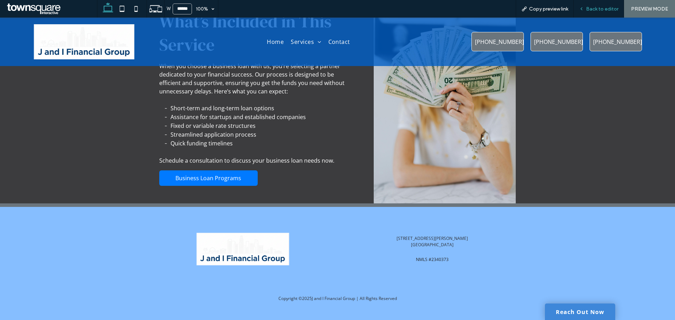
click at [602, 8] on span "Back to editor" at bounding box center [602, 9] width 32 height 6
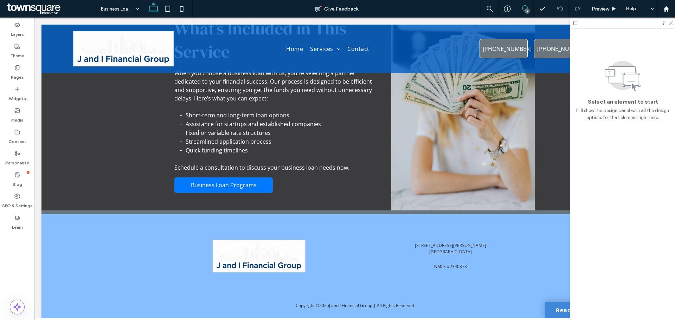
click at [519, 7] on span at bounding box center [524, 8] width 17 height 6
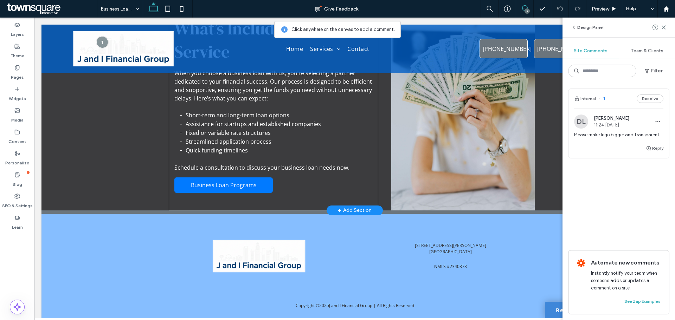
click at [295, 198] on div "What’s Included in This Service When you choose a business loan with us, you’re…" at bounding box center [273, 110] width 209 height 199
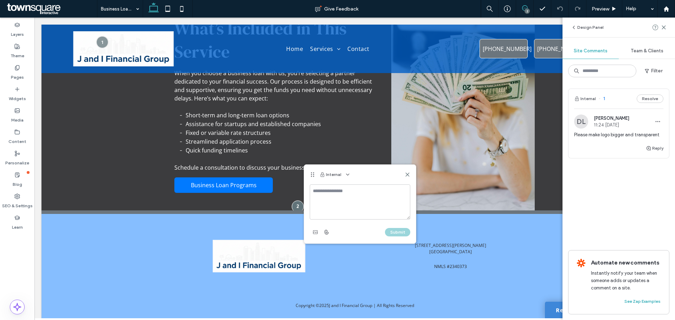
click at [344, 198] on textarea at bounding box center [360, 202] width 101 height 35
type textarea "**********"
click at [325, 232] on use "button" at bounding box center [327, 232] width 4 height 4
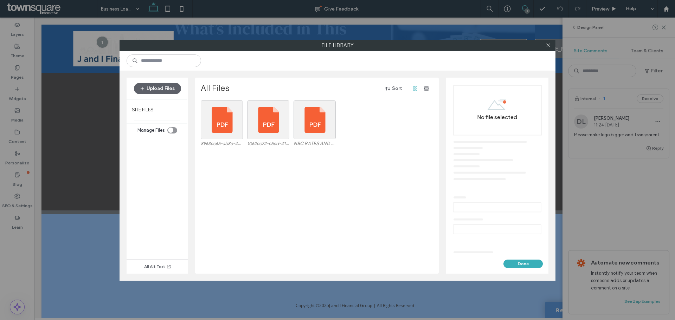
click at [161, 80] on div "Upload Files" at bounding box center [158, 89] width 62 height 22
click at [162, 90] on button "Upload Files" at bounding box center [157, 88] width 47 height 11
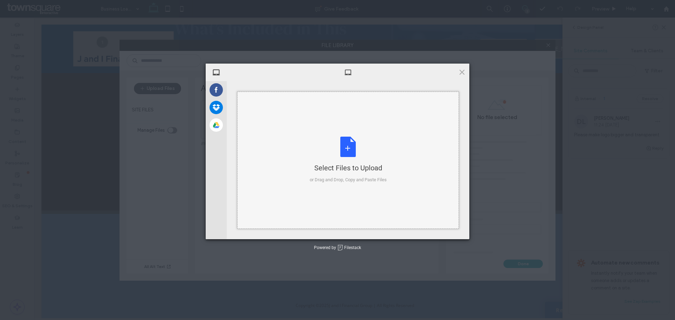
click at [312, 156] on div "Select Files to Upload or Drag and Drop, Copy and Paste Files" at bounding box center [348, 160] width 77 height 47
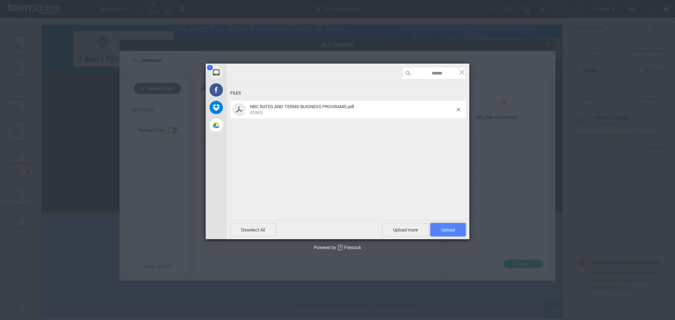
click at [446, 228] on span "Upload 1" at bounding box center [448, 230] width 14 height 5
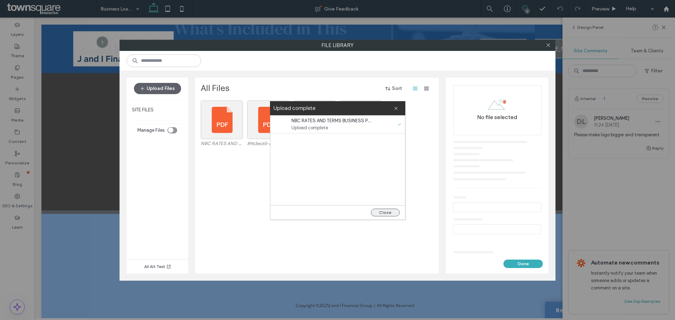
click at [390, 210] on button "Close" at bounding box center [385, 213] width 29 height 8
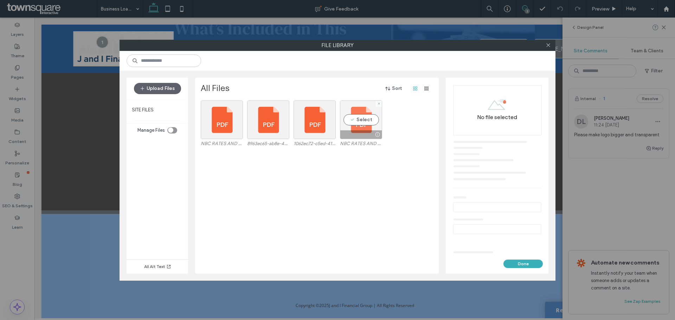
click at [362, 121] on div "Select" at bounding box center [361, 120] width 42 height 39
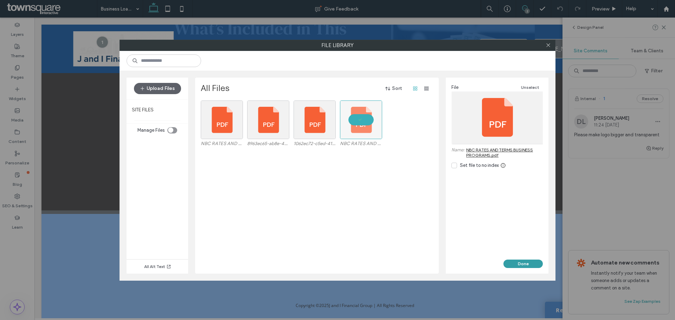
click at [529, 265] on button "Done" at bounding box center [523, 264] width 39 height 8
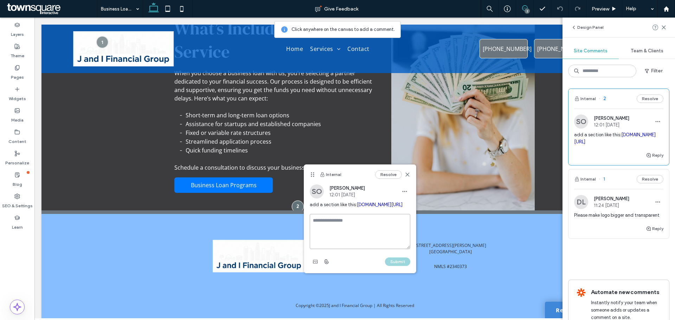
click at [360, 242] on textarea at bounding box center [360, 231] width 101 height 35
click at [346, 242] on textarea at bounding box center [360, 231] width 101 height 35
click at [408, 193] on span "button" at bounding box center [404, 191] width 11 height 11
click at [410, 211] on span "Edit" at bounding box center [409, 209] width 9 height 7
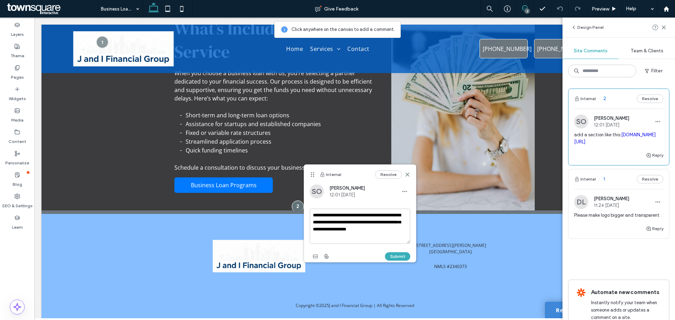
drag, startPoint x: 345, startPoint y: 236, endPoint x: 311, endPoint y: 215, distance: 40.0
click at [311, 215] on textarea "**********" at bounding box center [360, 226] width 101 height 35
click at [409, 175] on icon at bounding box center [408, 175] width 6 height 6
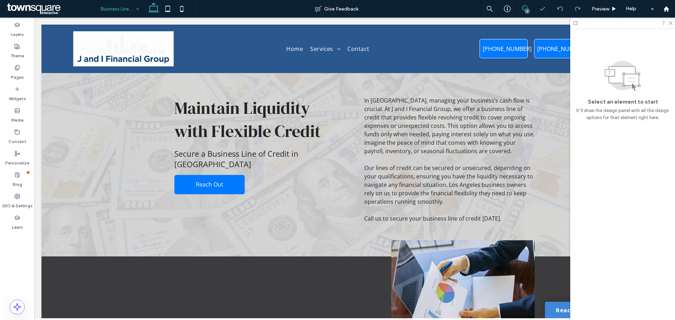
click at [523, 6] on icon at bounding box center [525, 8] width 6 height 6
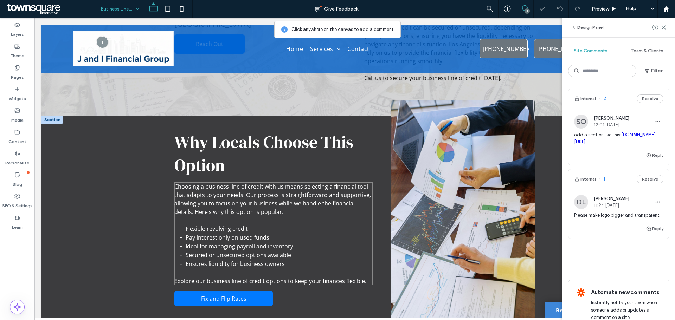
scroll to position [279, 0]
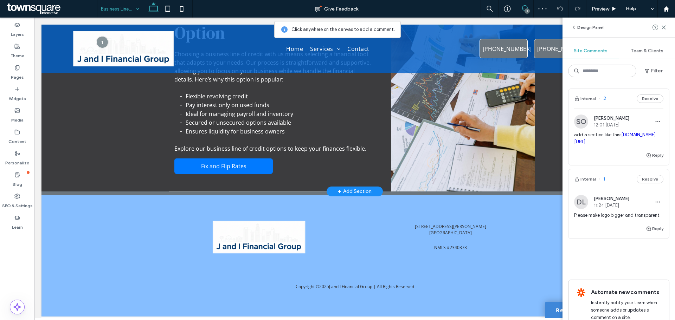
click at [280, 177] on div "Why Locals Choose This Option Choosing a business line of credit with us means …" at bounding box center [273, 91] width 209 height 199
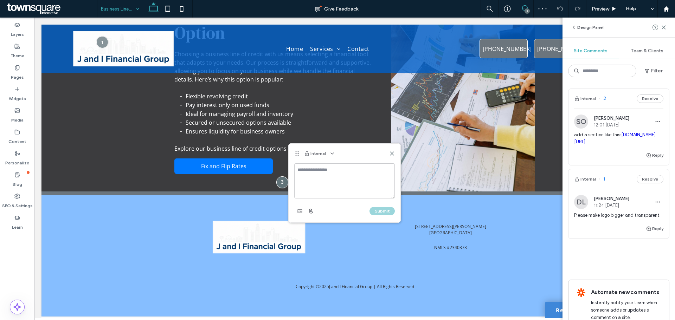
click at [317, 177] on textarea at bounding box center [344, 181] width 101 height 35
drag, startPoint x: 322, startPoint y: 167, endPoint x: 314, endPoint y: 167, distance: 7.7
click at [314, 167] on textarea "**********" at bounding box center [344, 181] width 101 height 35
type textarea "**********"
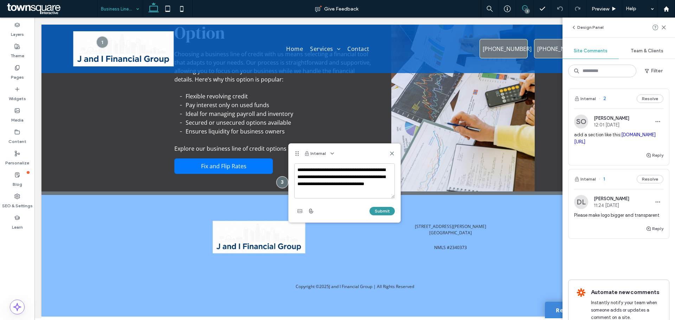
click at [384, 210] on button "Submit" at bounding box center [382, 211] width 25 height 8
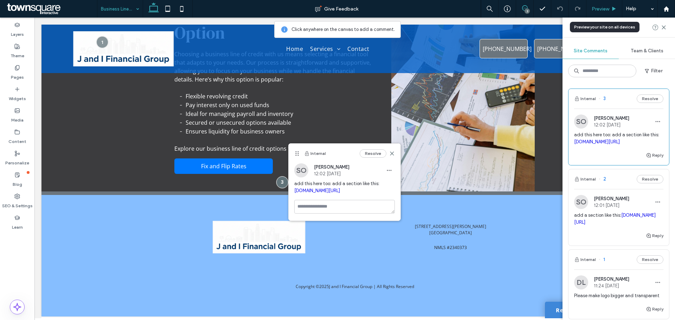
click at [605, 4] on div "Preview" at bounding box center [605, 9] width 36 height 18
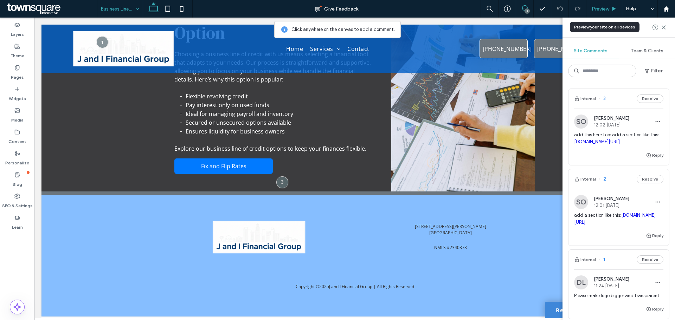
click at [606, 9] on span "Preview" at bounding box center [601, 9] width 18 height 6
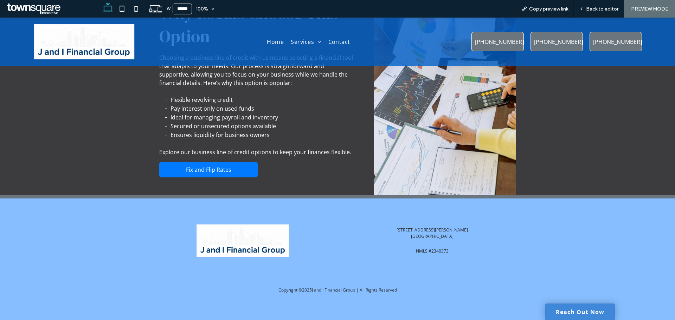
scroll to position [263, 0]
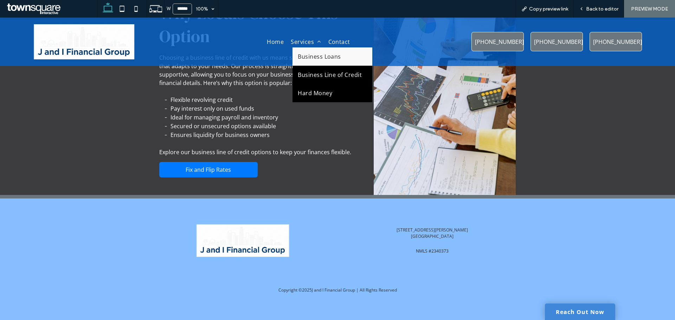
click at [327, 87] on link "Hard Money" at bounding box center [333, 93] width 80 height 18
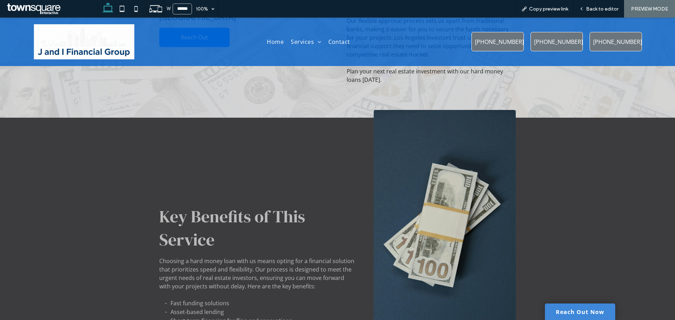
scroll to position [141, 0]
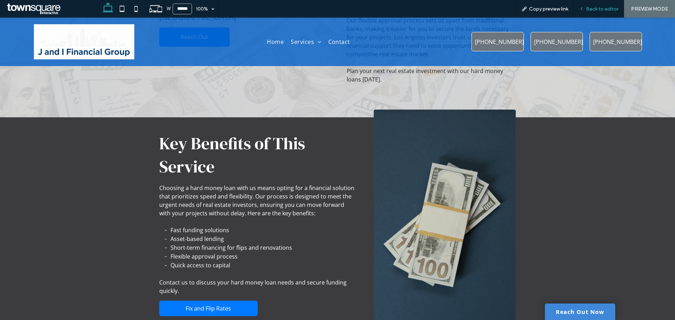
click at [602, 5] on div "Back to editor" at bounding box center [599, 9] width 50 height 18
click at [606, 6] on span "Back to editor" at bounding box center [602, 9] width 32 height 6
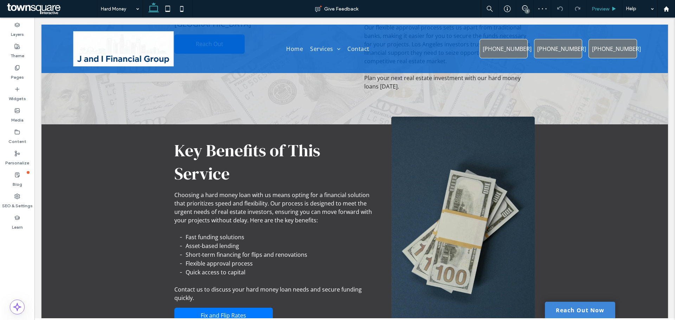
scroll to position [148, 0]
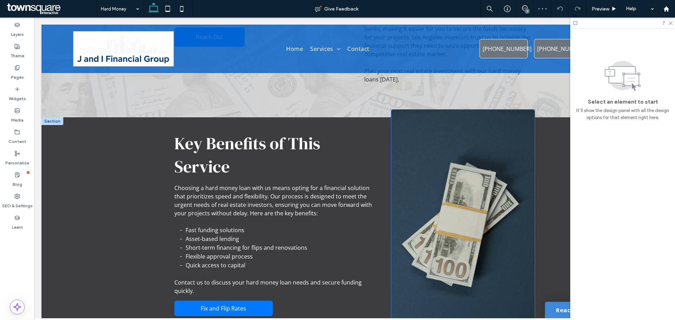
click at [471, 198] on img at bounding box center [462, 222] width 143 height 224
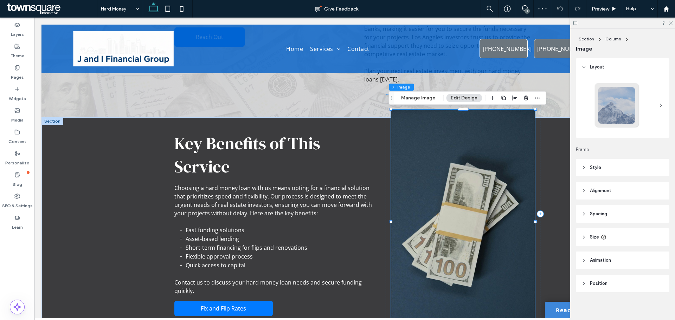
type input "*"
click at [411, 94] on button "Manage Image" at bounding box center [419, 98] width 44 height 8
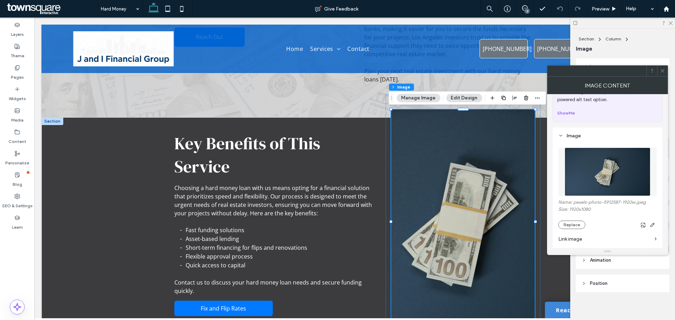
scroll to position [70, 0]
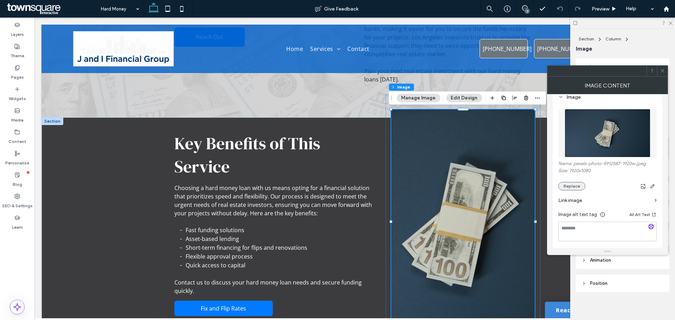
click at [572, 184] on button "Replace" at bounding box center [571, 186] width 27 height 8
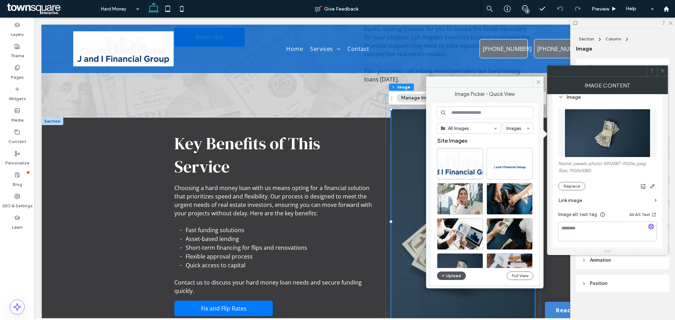
click at [461, 277] on button "Upload" at bounding box center [451, 276] width 29 height 8
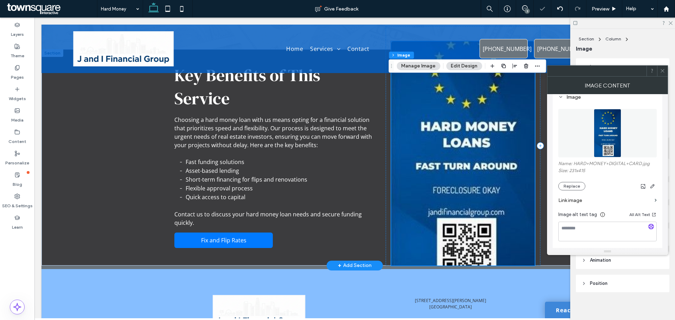
scroll to position [218, 0]
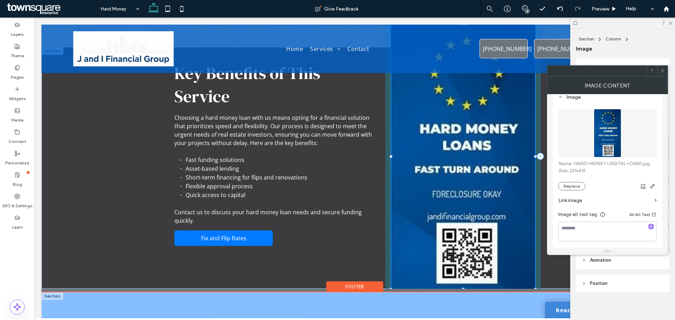
drag, startPoint x: 460, startPoint y: 263, endPoint x: 457, endPoint y: 303, distance: 40.5
click at [457, 303] on div "**********" at bounding box center [354, 111] width 627 height 608
type input "***"
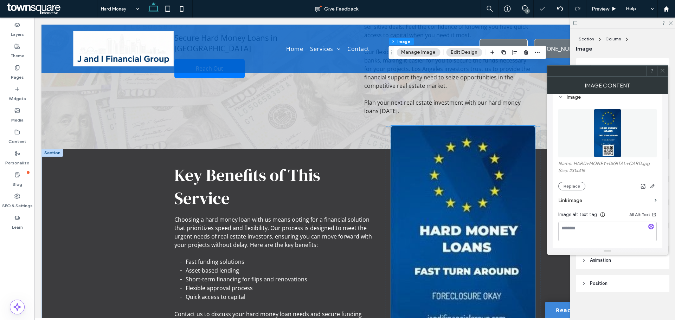
scroll to position [183, 0]
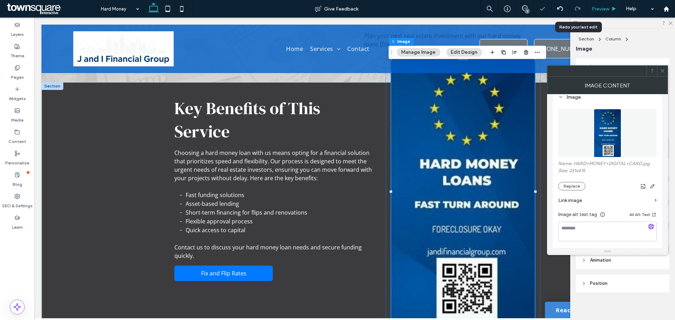
click at [601, 3] on div "Preview" at bounding box center [605, 9] width 36 height 18
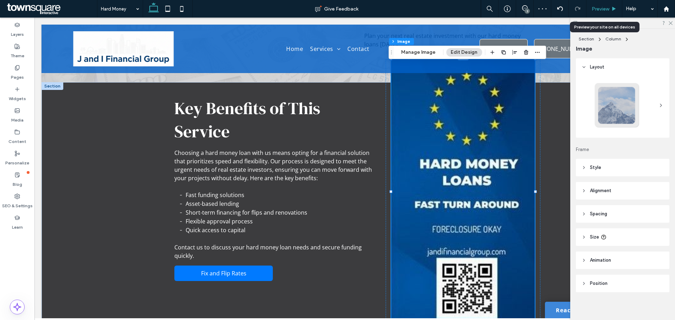
click at [611, 6] on div "Preview" at bounding box center [605, 9] width 36 height 6
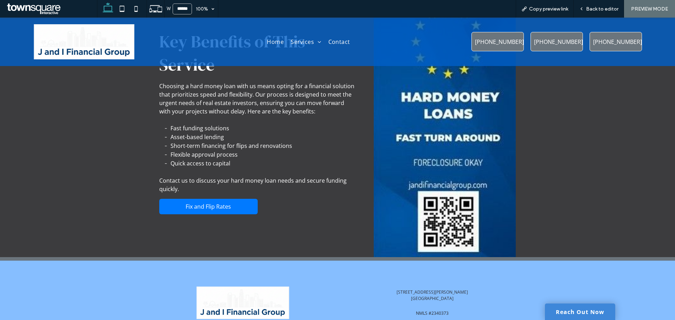
scroll to position [176, 0]
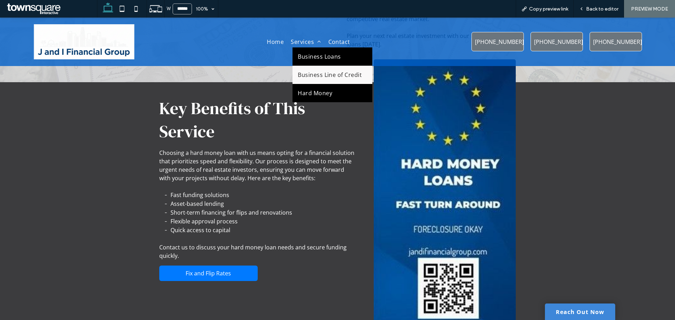
click at [327, 61] on link "Business Loans" at bounding box center [333, 56] width 80 height 18
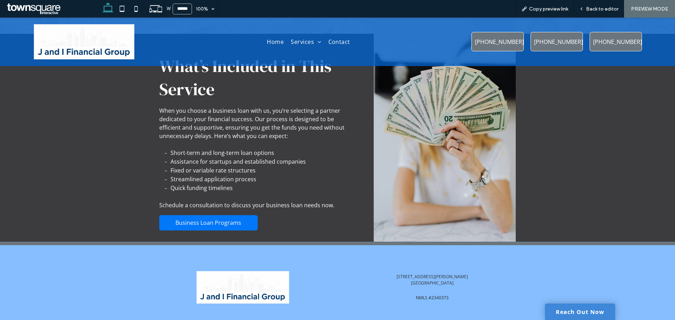
scroll to position [280, 0]
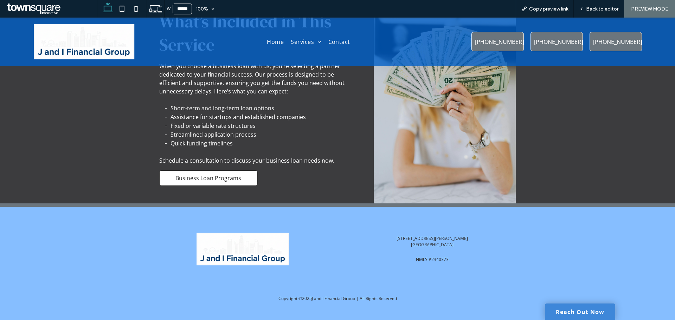
click at [228, 174] on span "Business Loan Programs" at bounding box center [208, 178] width 66 height 8
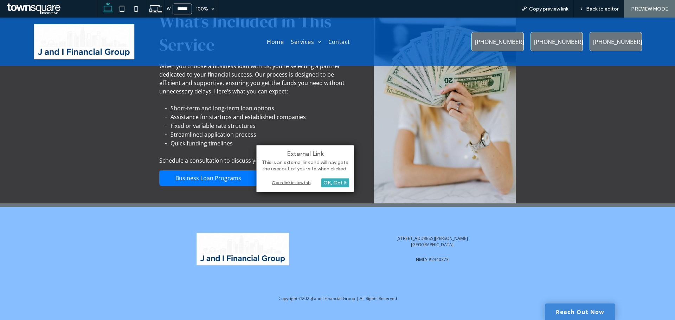
click at [298, 184] on div "Open link in new tab" at bounding box center [305, 182] width 88 height 7
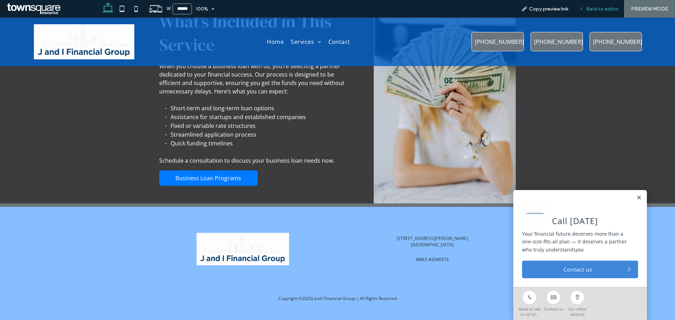
click at [607, 5] on div "Back to editor" at bounding box center [599, 9] width 50 height 18
click at [603, 10] on span "Back to editor" at bounding box center [602, 9] width 32 height 6
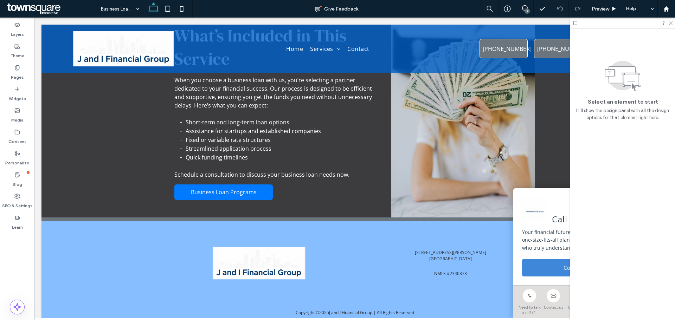
scroll to position [295, 0]
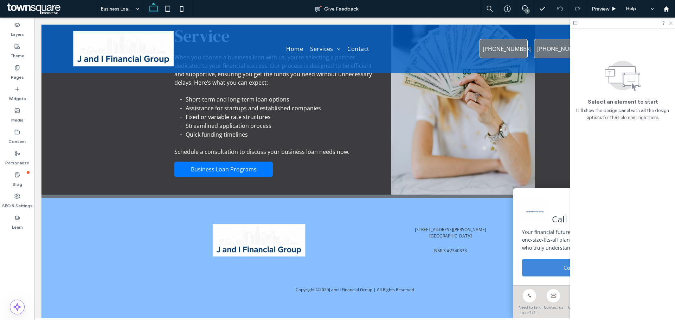
click at [671, 21] on icon at bounding box center [670, 22] width 5 height 5
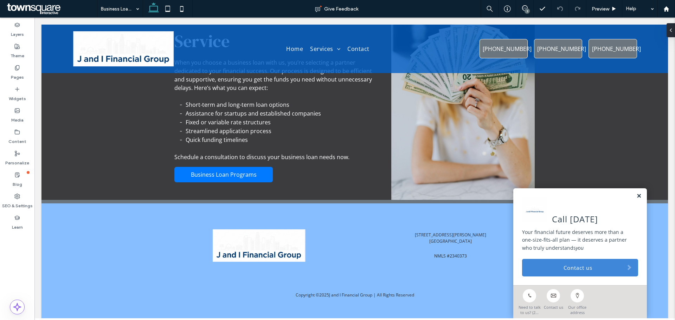
click at [636, 196] on link at bounding box center [638, 196] width 5 height 6
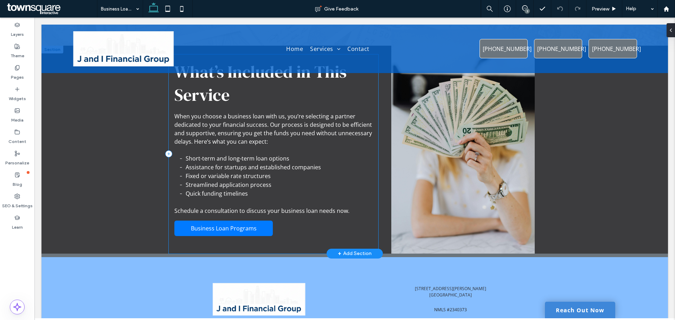
scroll to position [220, 0]
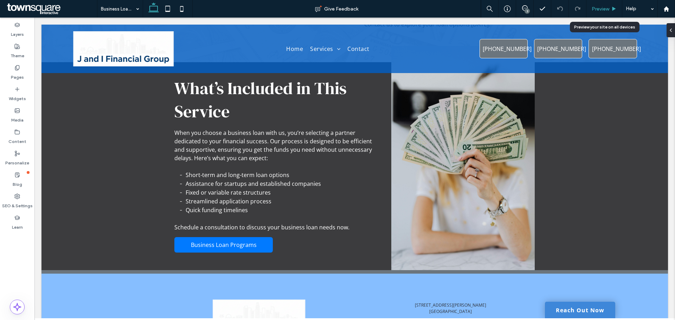
click at [605, 6] on span "Preview" at bounding box center [601, 9] width 18 height 6
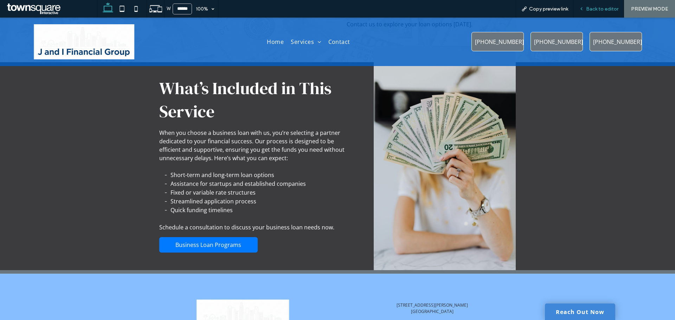
click at [590, 13] on div "Back to editor" at bounding box center [599, 9] width 50 height 18
click at [597, 9] on span "Back to editor" at bounding box center [602, 9] width 32 height 6
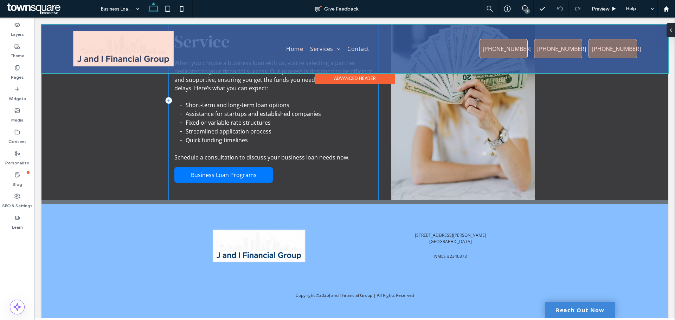
scroll to position [255, 0]
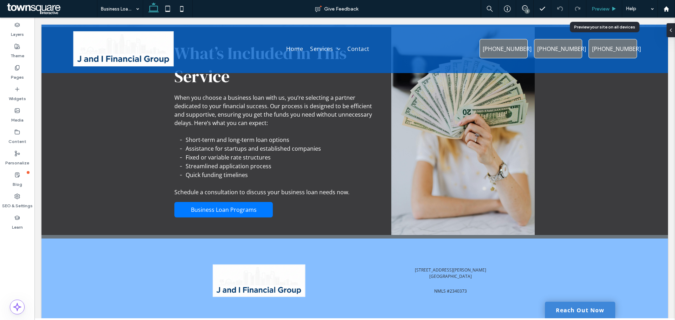
click at [608, 7] on span "Preview" at bounding box center [601, 9] width 18 height 6
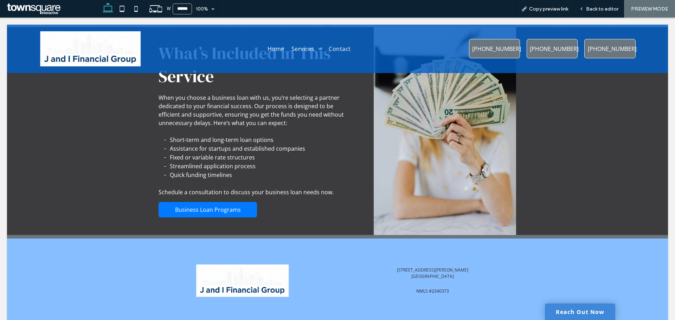
scroll to position [248, 0]
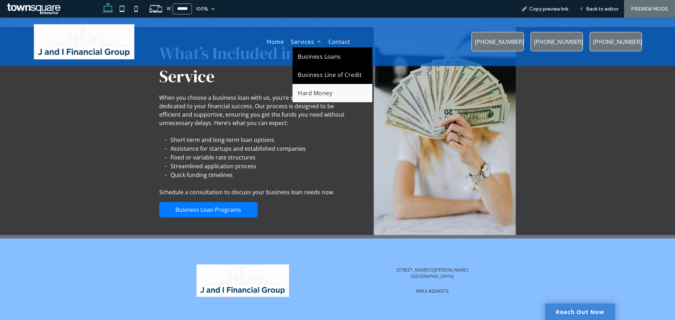
click at [314, 71] on link "Business Line of Credit" at bounding box center [333, 75] width 80 height 18
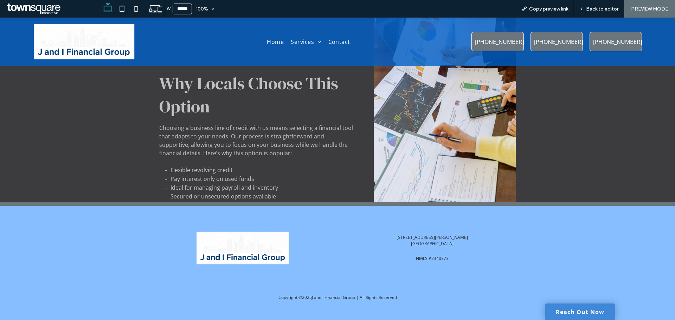
scroll to position [263, 0]
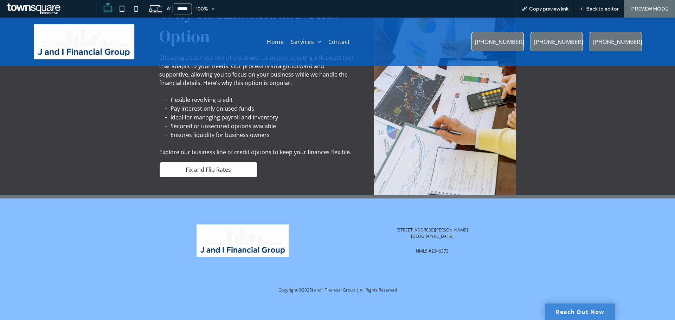
click at [218, 170] on span "Fix and Flip Rates" at bounding box center [208, 170] width 45 height 8
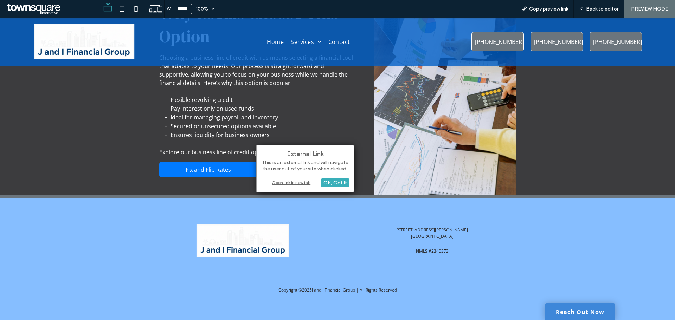
click at [291, 185] on div "Open link in new tab" at bounding box center [305, 182] width 88 height 7
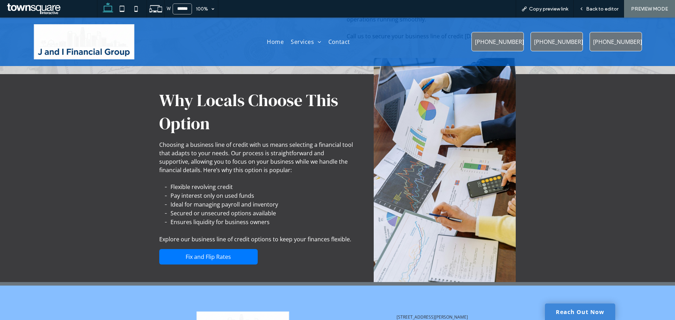
scroll to position [157, 0]
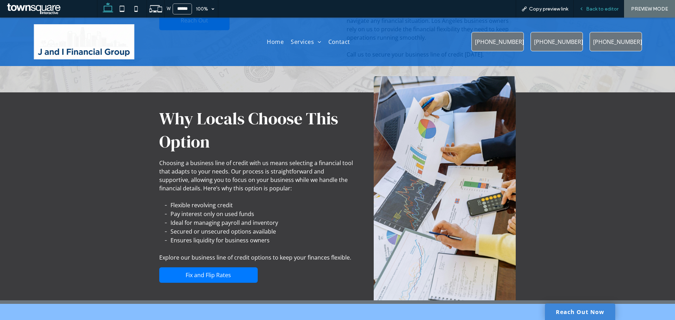
click at [606, 12] on div "Back to editor" at bounding box center [599, 9] width 50 height 18
click at [229, 275] on link "Fix and Flip Rates" at bounding box center [208, 275] width 98 height 15
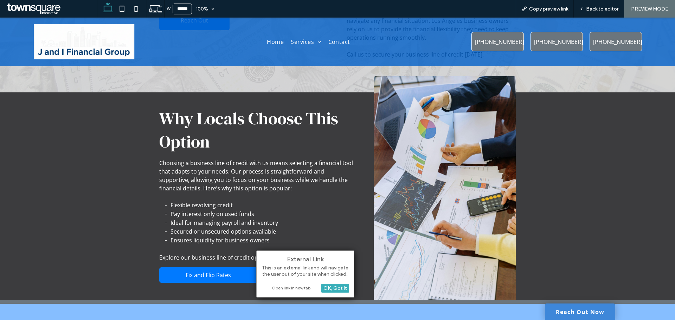
click at [284, 290] on div "Open link in new tab" at bounding box center [305, 287] width 88 height 7
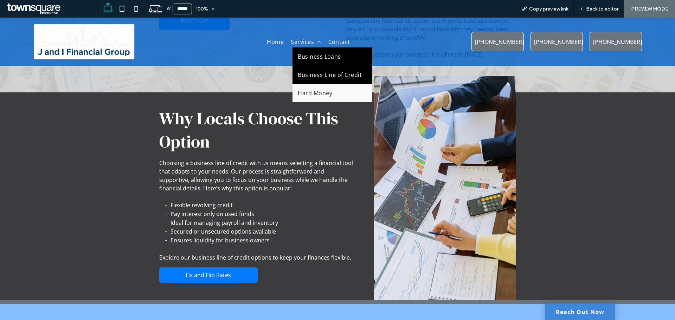
click at [325, 53] on span "Business Loans" at bounding box center [319, 57] width 43 height 8
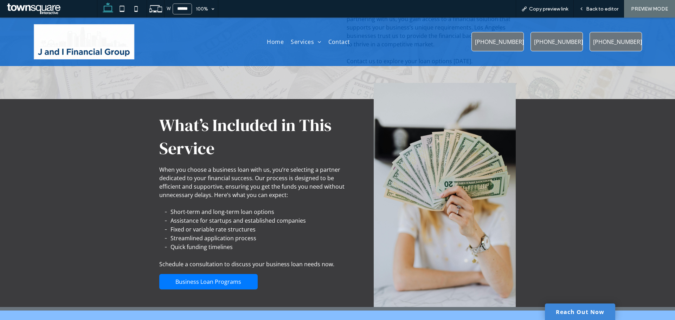
scroll to position [246, 0]
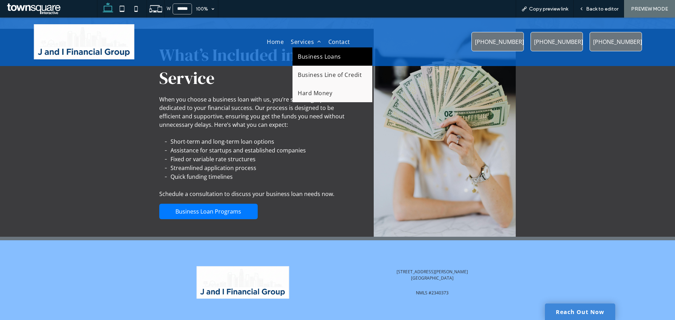
click at [324, 56] on span "Business Loans" at bounding box center [319, 57] width 43 height 8
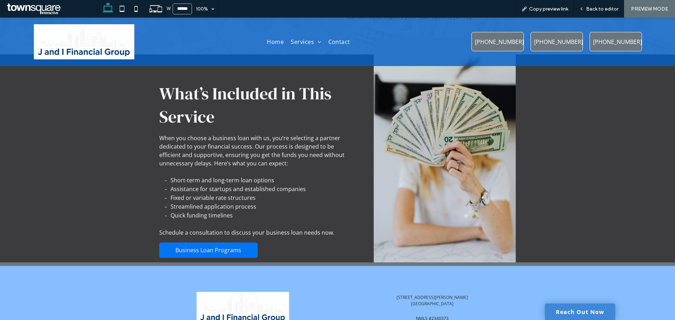
scroll to position [280, 0]
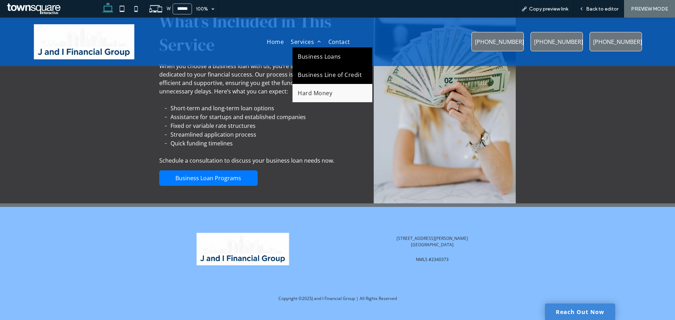
click at [316, 74] on span "Business Line of Credit" at bounding box center [330, 75] width 64 height 8
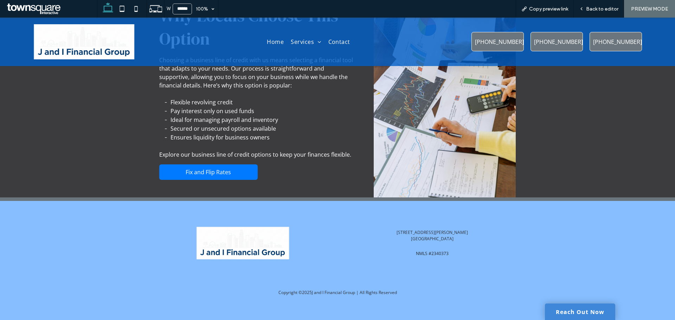
scroll to position [263, 0]
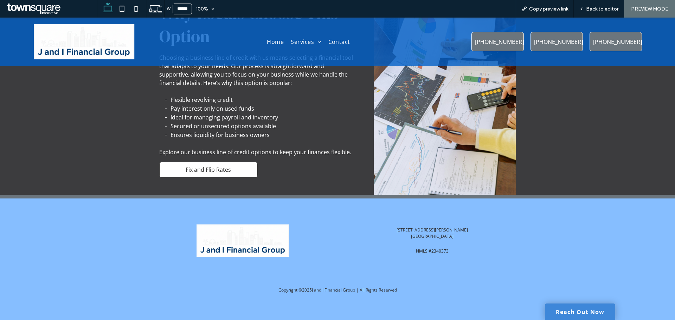
click at [219, 172] on span "Fix and Flip Rates" at bounding box center [208, 170] width 45 height 8
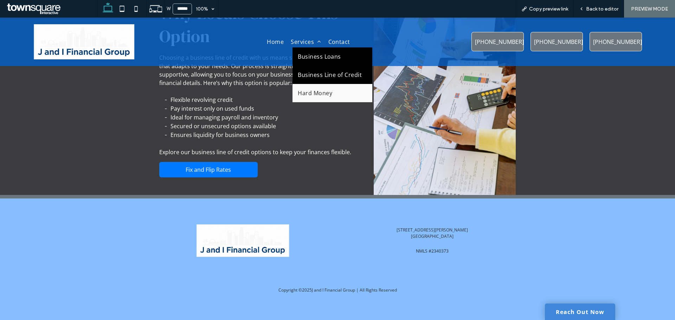
click at [313, 56] on span "Business Loans" at bounding box center [319, 57] width 43 height 8
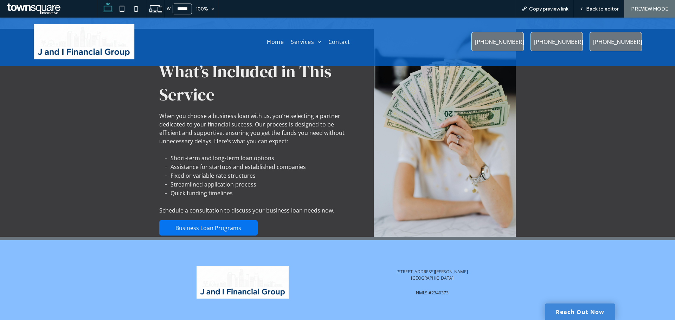
scroll to position [280, 0]
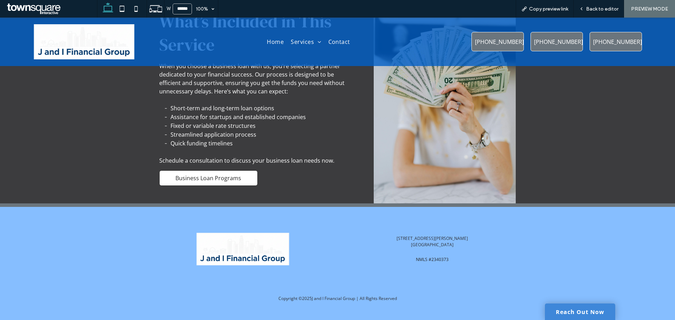
click at [229, 174] on span "Business Loan Programs" at bounding box center [208, 178] width 66 height 8
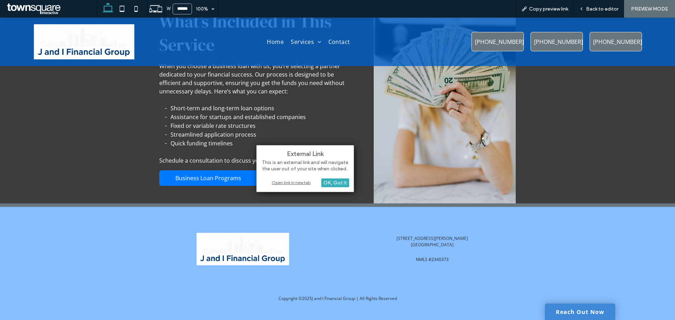
click at [294, 185] on div "Open link in new tab" at bounding box center [305, 182] width 88 height 7
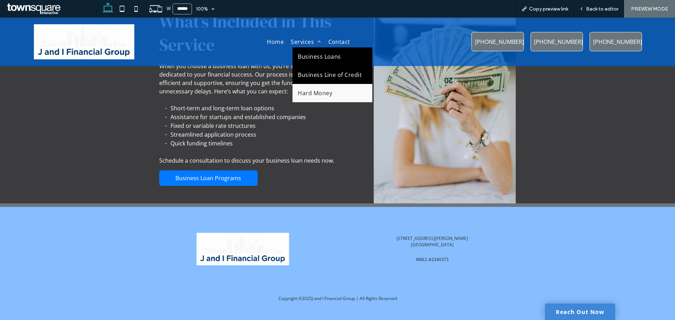
click at [331, 78] on span "Business Line of Credit" at bounding box center [330, 75] width 64 height 8
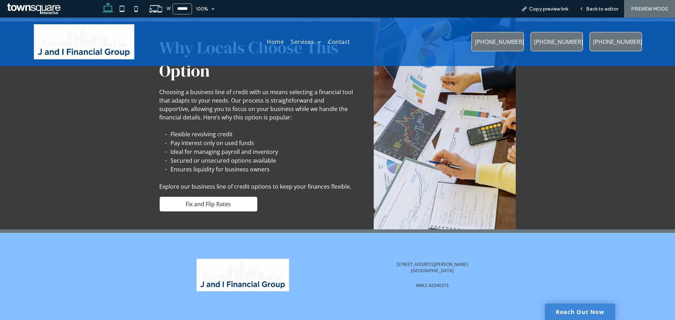
scroll to position [263, 0]
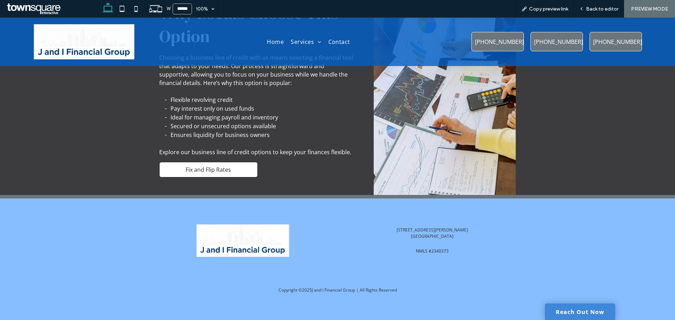
click at [210, 166] on span "Fix and Flip Rates" at bounding box center [208, 170] width 45 height 8
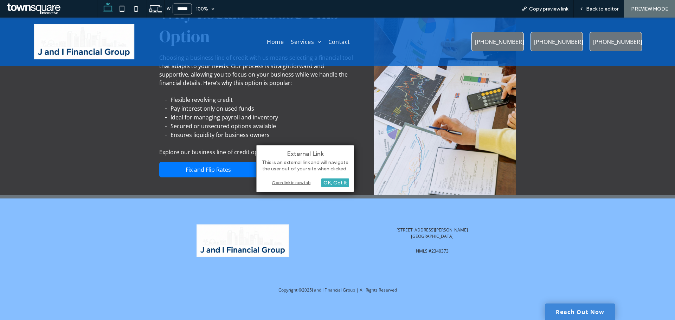
click at [295, 184] on div "Open link in new tab" at bounding box center [305, 182] width 88 height 7
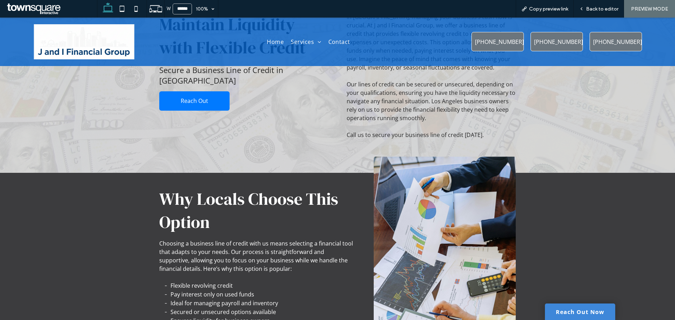
scroll to position [0, 0]
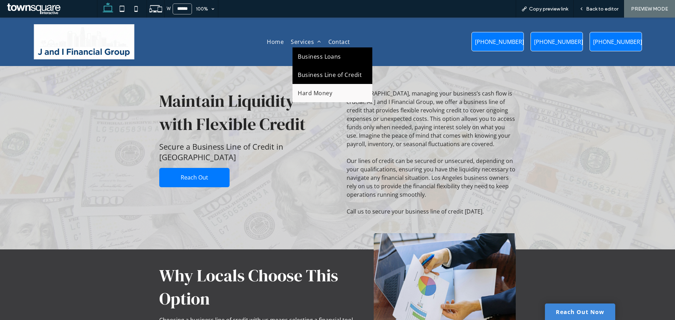
click at [325, 58] on span "Business Loans" at bounding box center [319, 57] width 43 height 8
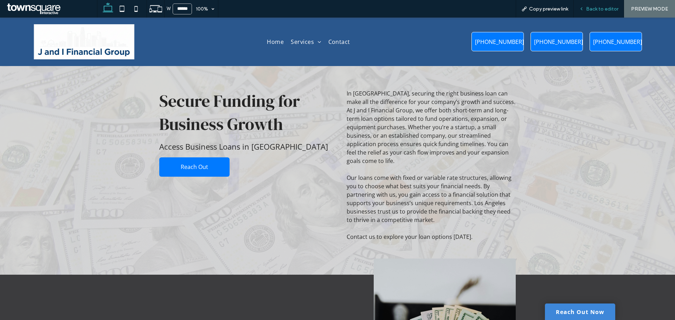
click at [600, 7] on span "Back to editor" at bounding box center [602, 9] width 32 height 6
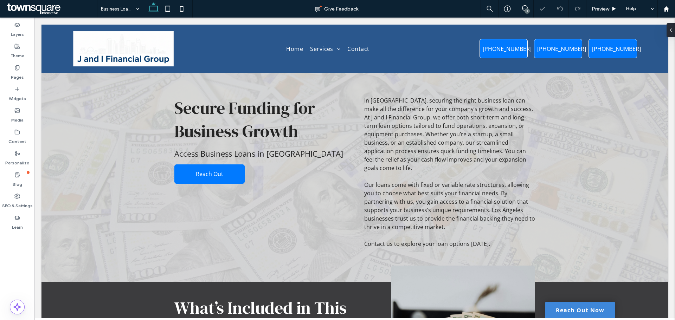
click at [524, 9] on icon at bounding box center [525, 8] width 6 height 6
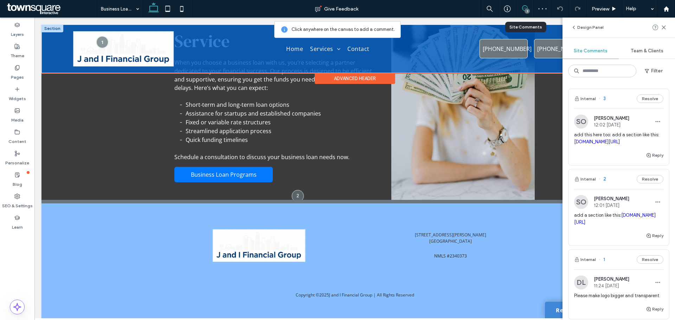
scroll to position [185, 0]
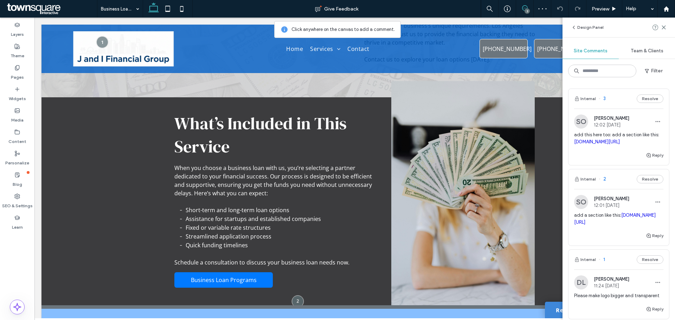
drag, startPoint x: 663, startPoint y: 27, endPoint x: 648, endPoint y: 37, distance: 18.2
click at [664, 27] on use at bounding box center [663, 27] width 3 height 3
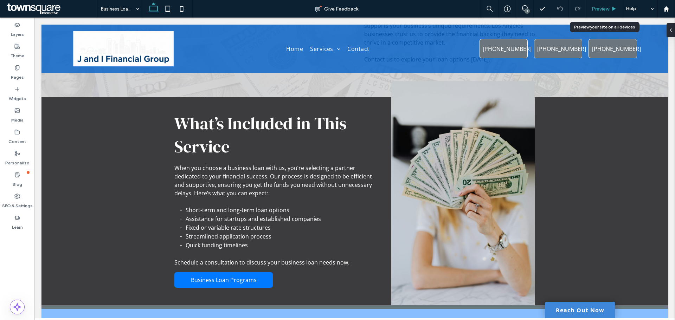
click at [607, 7] on span "Preview" at bounding box center [601, 9] width 18 height 6
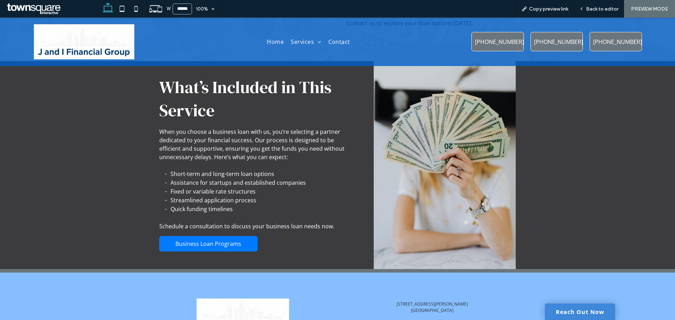
scroll to position [248, 0]
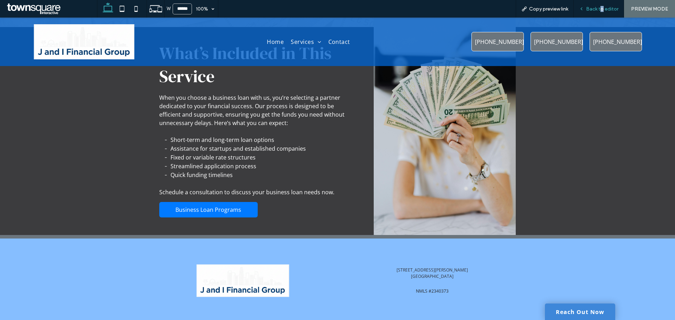
click at [603, 8] on span "Back to editor" at bounding box center [602, 9] width 32 height 6
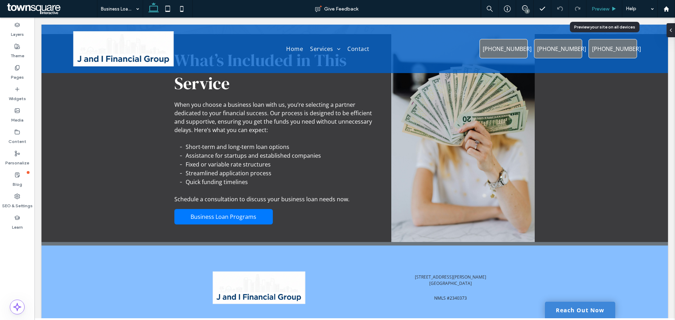
scroll to position [255, 0]
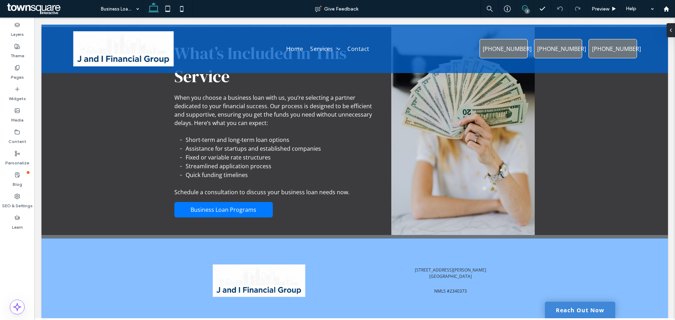
click at [526, 7] on icon at bounding box center [525, 8] width 6 height 6
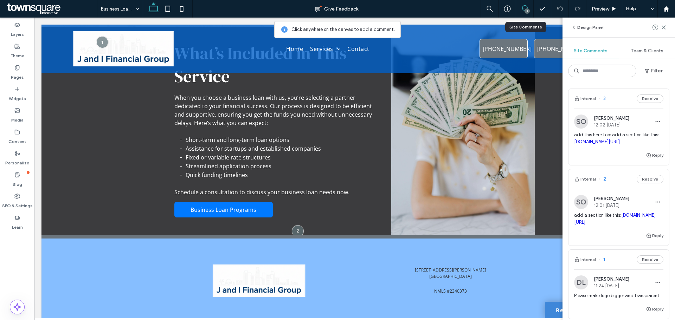
scroll to position [105, 0]
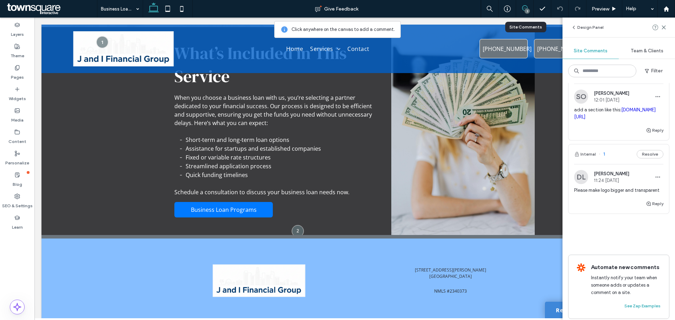
click at [613, 126] on div "add a section like this: irp.cdn-website.com/d0f49920/files/uploaded/NBC+RATES+…" at bounding box center [618, 117] width 89 height 20
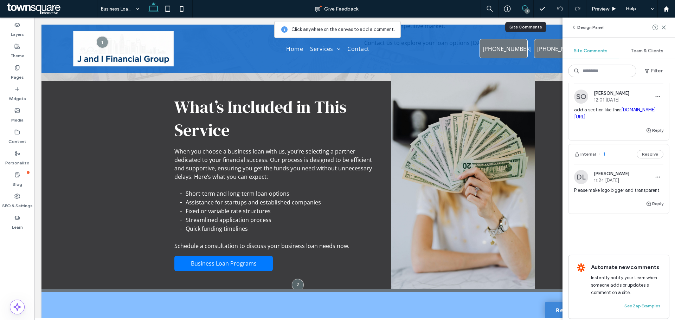
scroll to position [196, 0]
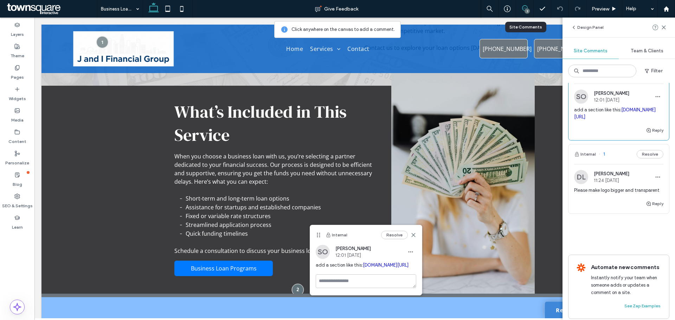
click at [357, 269] on span "add a section like this: irp.cdn-website.com/d0f49920/files/uploaded/NBC+RATES+…" at bounding box center [366, 265] width 101 height 7
click at [363, 268] on link "[DOMAIN_NAME][URL]" at bounding box center [386, 265] width 46 height 5
click at [411, 252] on use "button" at bounding box center [411, 252] width 5 height 1
click at [426, 273] on div "Edit" at bounding box center [436, 270] width 63 height 13
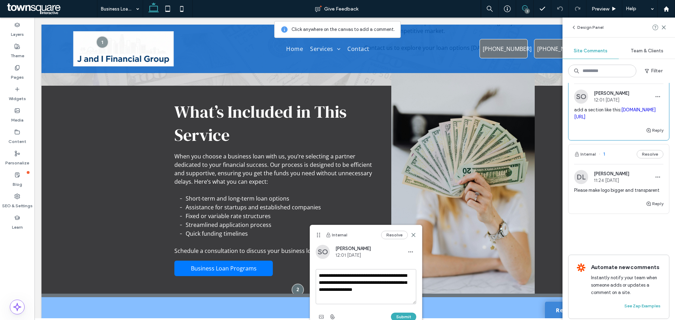
click at [367, 276] on textarea "**********" at bounding box center [366, 286] width 101 height 35
type textarea "**********"
click at [414, 235] on icon at bounding box center [414, 235] width 6 height 6
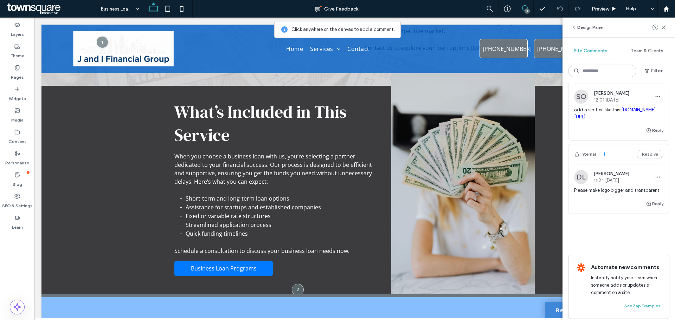
click at [523, 9] on use at bounding box center [525, 8] width 6 height 6
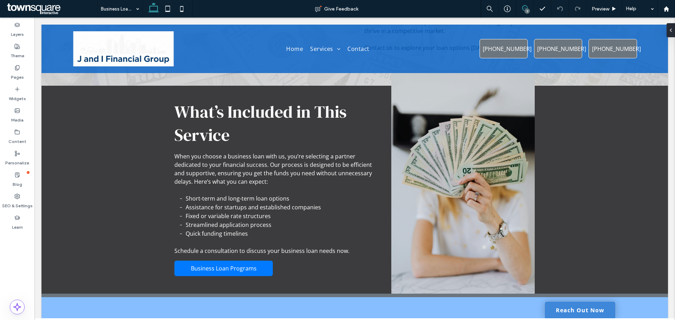
scroll to position [0, 0]
click at [523, 9] on use at bounding box center [525, 8] width 6 height 6
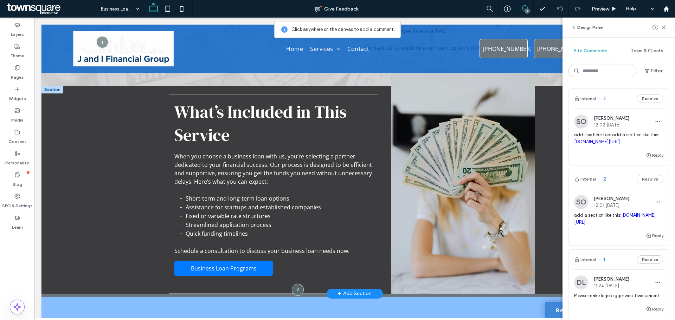
click at [330, 272] on div "What’s Included in This Service When you choose a business loan with us, you’re…" at bounding box center [273, 194] width 209 height 199
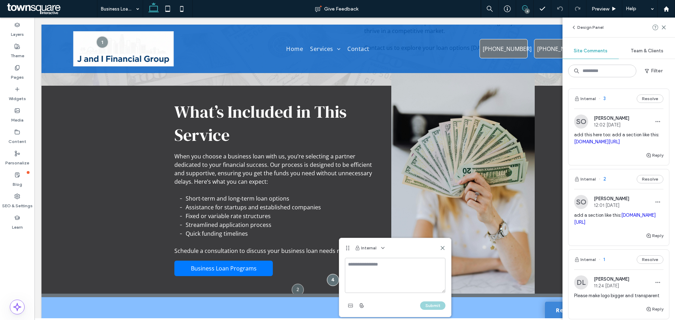
click at [373, 265] on textarea at bounding box center [395, 275] width 101 height 35
type textarea "**********"
click at [364, 306] on use "button" at bounding box center [362, 306] width 4 height 4
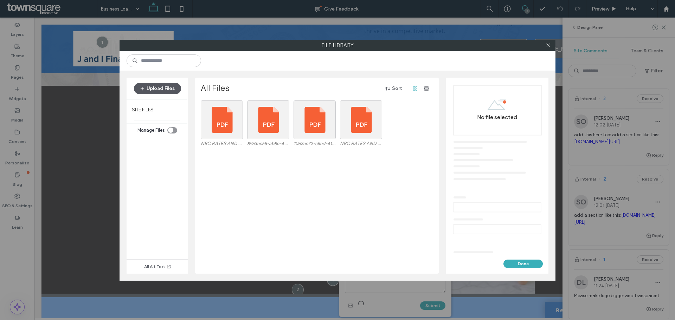
click at [159, 92] on button "Upload Files" at bounding box center [157, 88] width 47 height 11
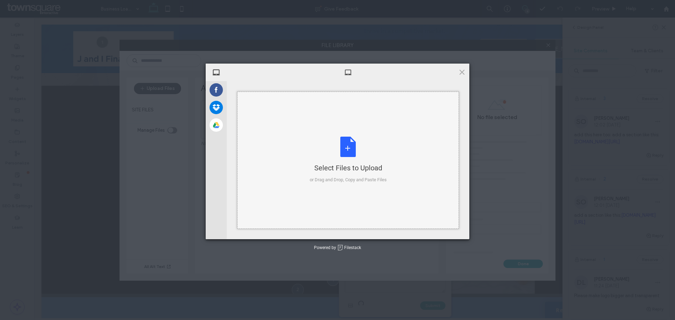
click at [296, 117] on div "Select Files to Upload or Drag and Drop, Copy and Paste Files" at bounding box center [348, 160] width 222 height 137
click at [462, 71] on span at bounding box center [462, 72] width 8 height 8
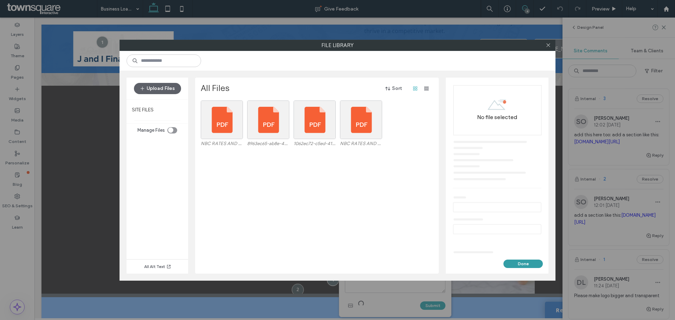
click at [525, 263] on button "Done" at bounding box center [523, 264] width 39 height 8
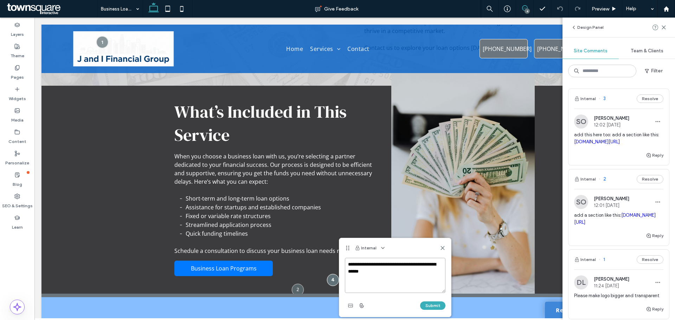
click at [432, 264] on textarea "**********" at bounding box center [395, 275] width 101 height 35
click at [430, 266] on textarea "**********" at bounding box center [395, 275] width 101 height 35
click at [433, 265] on textarea "**********" at bounding box center [395, 275] width 101 height 35
click at [380, 282] on textarea "**********" at bounding box center [395, 275] width 101 height 35
type textarea "**********"
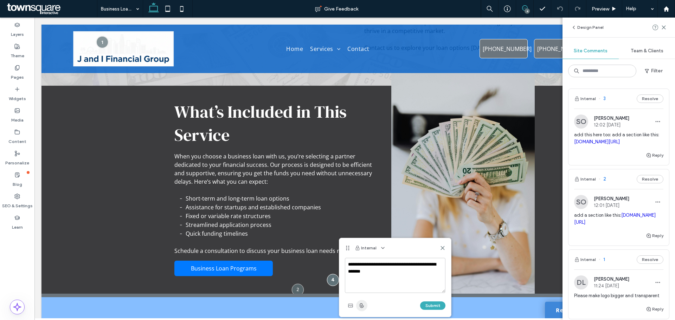
click at [363, 308] on icon "button" at bounding box center [362, 306] width 6 height 6
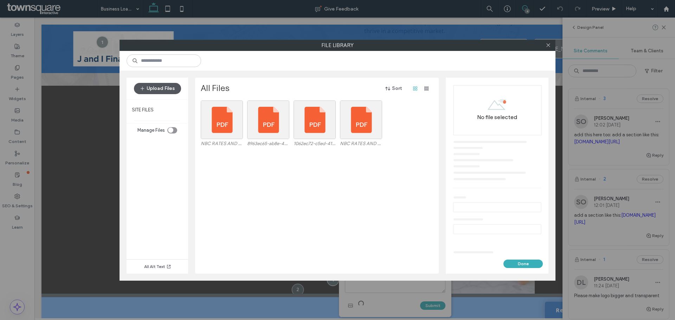
click at [162, 87] on button "Upload Files" at bounding box center [157, 88] width 47 height 11
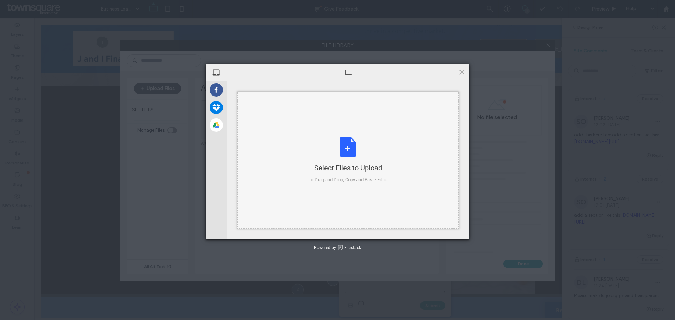
click at [310, 156] on div "Select Files to Upload or Drag and Drop, Copy and Paste Files" at bounding box center [348, 160] width 222 height 137
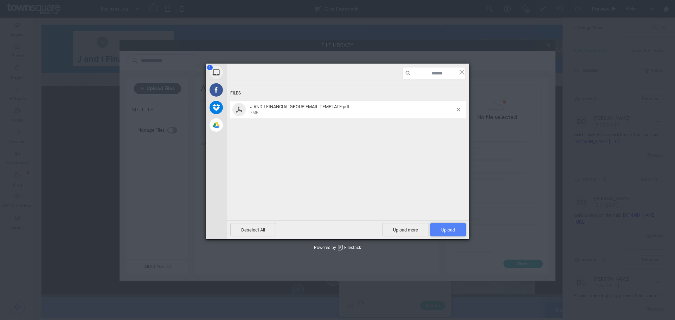
click at [448, 230] on span "Upload 1" at bounding box center [448, 230] width 14 height 5
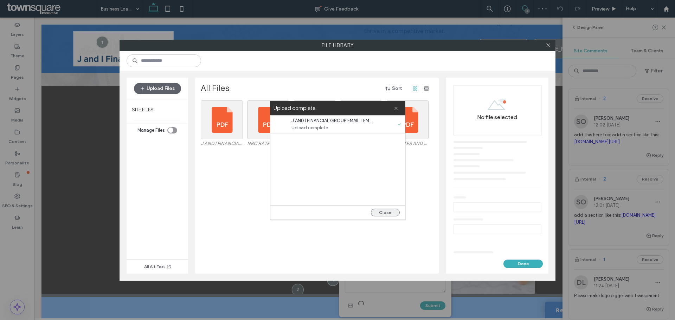
click at [385, 212] on button "Close" at bounding box center [385, 213] width 29 height 8
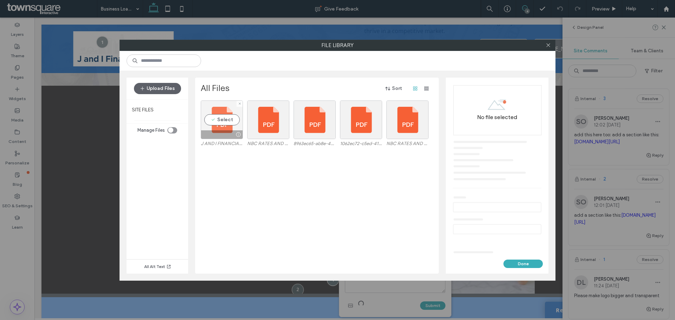
click at [219, 125] on div "Select" at bounding box center [222, 120] width 42 height 39
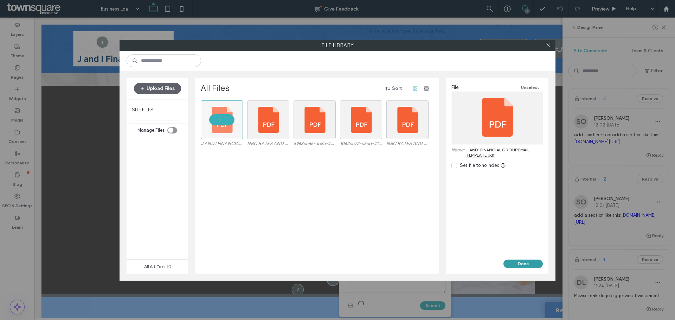
drag, startPoint x: 533, startPoint y: 265, endPoint x: 497, endPoint y: 247, distance: 40.1
click at [533, 265] on button "Done" at bounding box center [523, 264] width 39 height 8
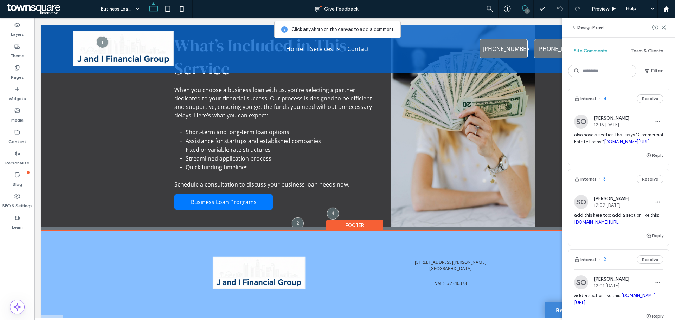
scroll to position [290, 0]
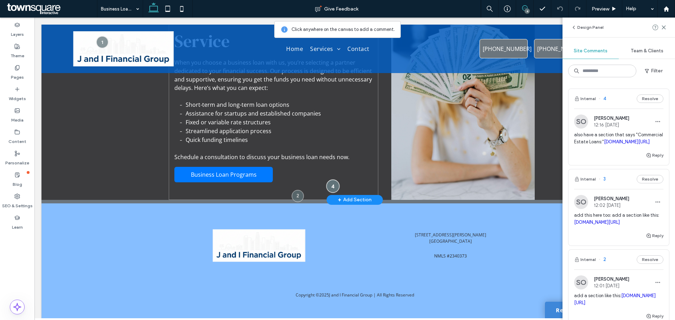
click at [333, 180] on div at bounding box center [332, 186] width 13 height 13
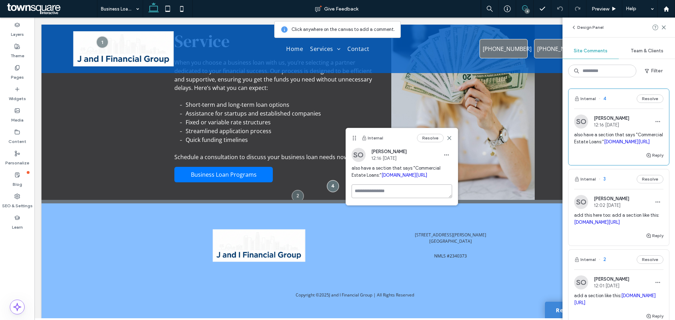
click at [395, 198] on textarea at bounding box center [402, 192] width 101 height 14
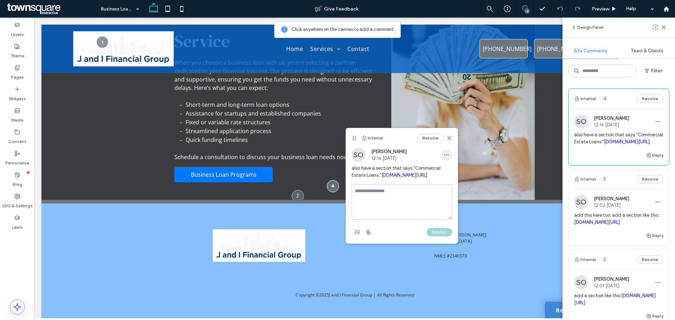
click at [444, 155] on icon "button" at bounding box center [447, 155] width 6 height 6
click at [460, 173] on div "Edit" at bounding box center [472, 173] width 63 height 13
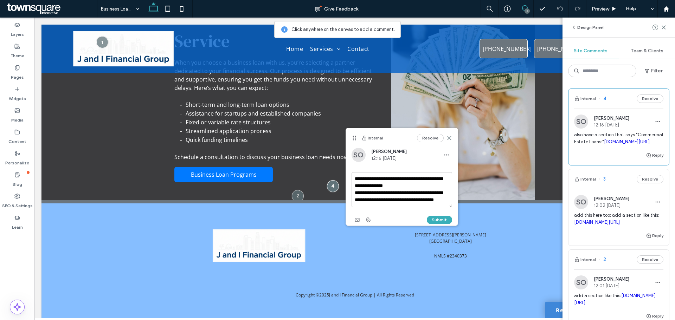
drag, startPoint x: 402, startPoint y: 194, endPoint x: 394, endPoint y: 193, distance: 7.8
click at [399, 194] on textarea "**********" at bounding box center [402, 189] width 101 height 35
click at [416, 178] on textarea "**********" at bounding box center [402, 189] width 101 height 35
click at [356, 191] on textarea "**********" at bounding box center [402, 189] width 101 height 35
click at [367, 189] on textarea "**********" at bounding box center [402, 189] width 101 height 35
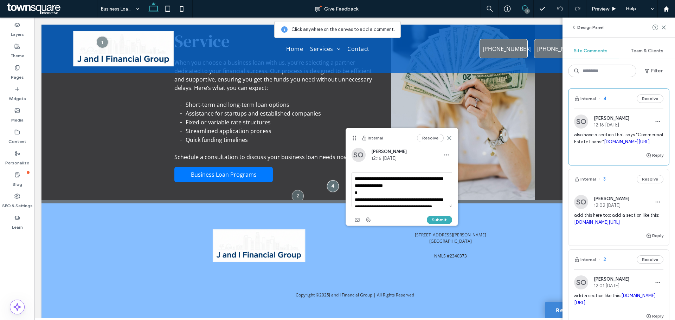
click at [360, 195] on textarea "**********" at bounding box center [402, 189] width 101 height 35
click at [360, 193] on textarea "**********" at bounding box center [402, 189] width 101 height 35
click at [361, 191] on textarea "**********" at bounding box center [402, 189] width 101 height 35
type textarea "**********"
click at [446, 219] on button "Submit" at bounding box center [439, 220] width 25 height 8
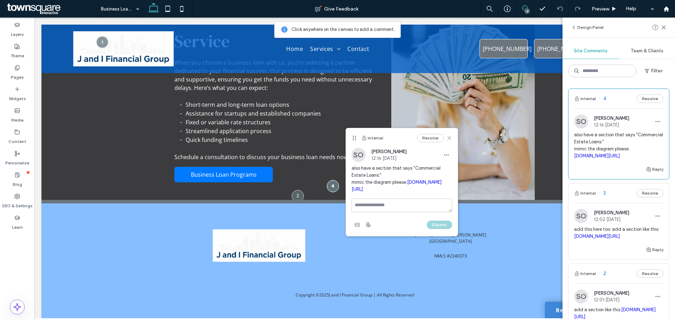
click at [449, 137] on icon at bounding box center [450, 138] width 6 height 6
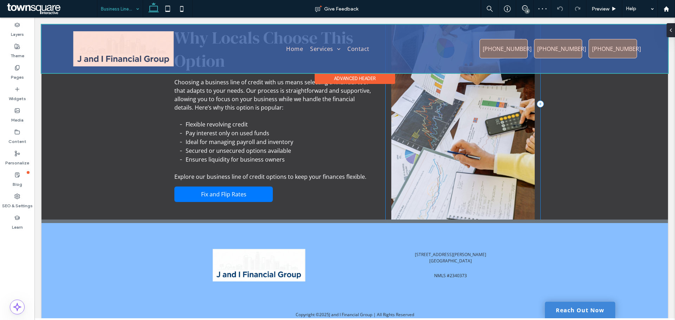
scroll to position [273, 0]
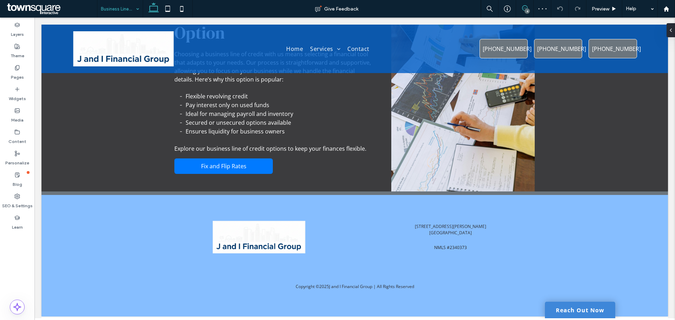
drag, startPoint x: 526, startPoint y: 7, endPoint x: 468, endPoint y: 17, distance: 58.8
click at [526, 7] on icon at bounding box center [525, 8] width 6 height 6
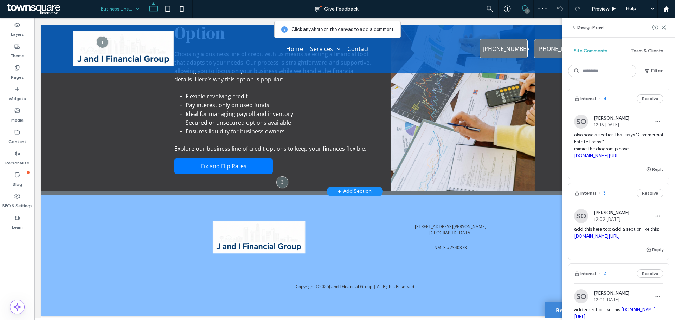
click at [325, 177] on div "Why Locals Choose This Option Choosing a business line of credit with us means …" at bounding box center [273, 91] width 209 height 199
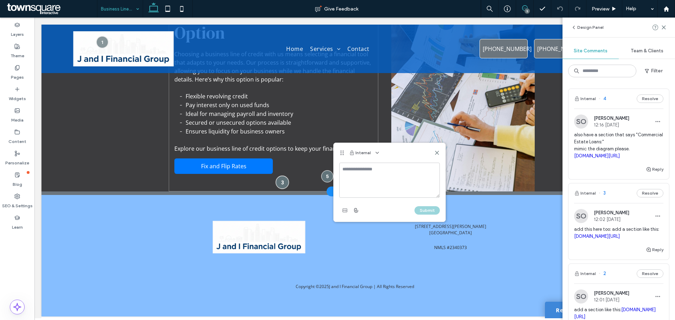
click at [279, 184] on div at bounding box center [282, 182] width 13 height 13
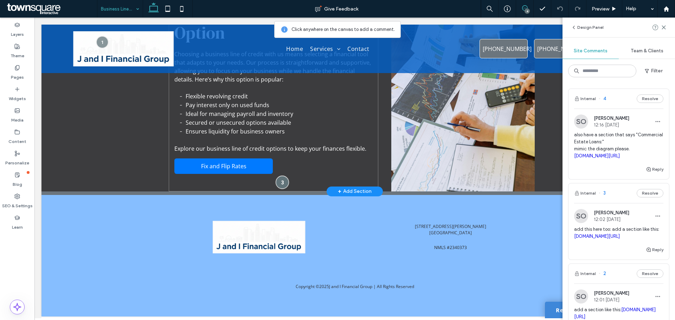
click at [282, 183] on div at bounding box center [282, 182] width 13 height 13
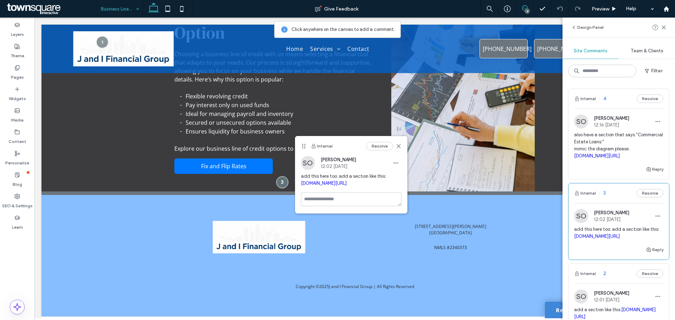
click at [346, 186] on link "[DOMAIN_NAME][URL]" at bounding box center [324, 183] width 46 height 5
click at [531, 6] on span at bounding box center [524, 8] width 17 height 6
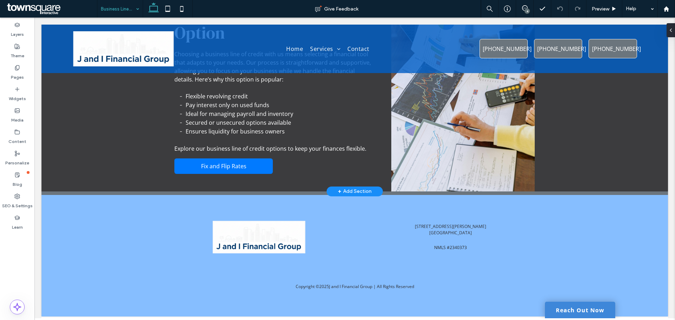
click at [527, 8] on div "4" at bounding box center [527, 10] width 5 height 5
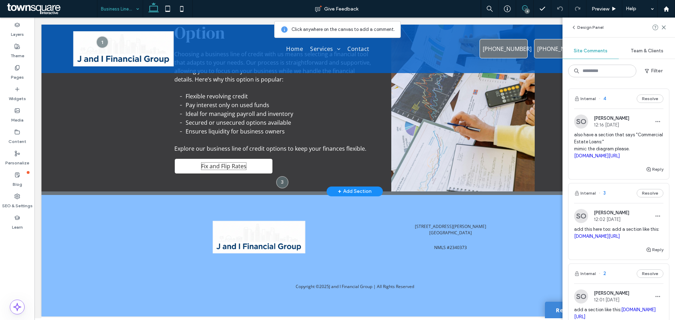
click at [228, 168] on span "Fix and Flip Rates" at bounding box center [223, 166] width 45 height 8
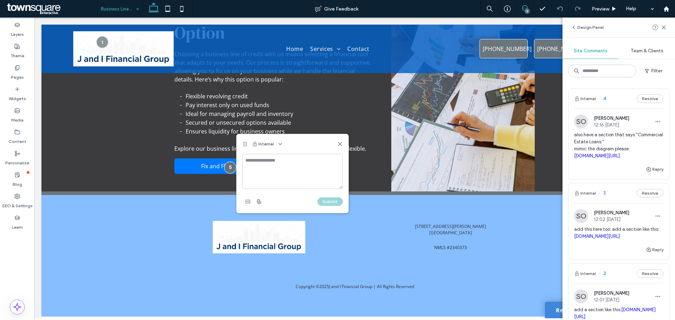
click at [286, 174] on textarea at bounding box center [292, 171] width 101 height 35
type textarea "**********"
click at [331, 197] on div "Submit" at bounding box center [292, 201] width 101 height 11
click at [333, 203] on button "Submit" at bounding box center [330, 202] width 25 height 8
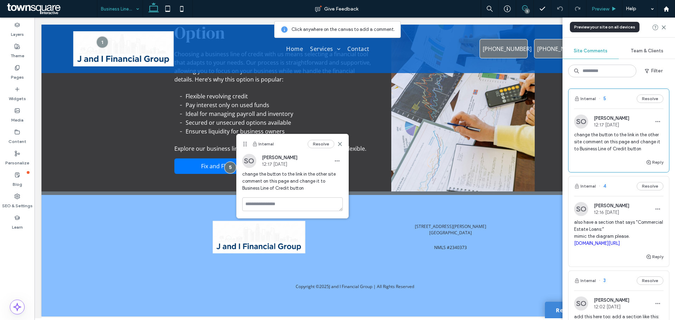
click at [591, 7] on div "Preview" at bounding box center [605, 9] width 36 height 6
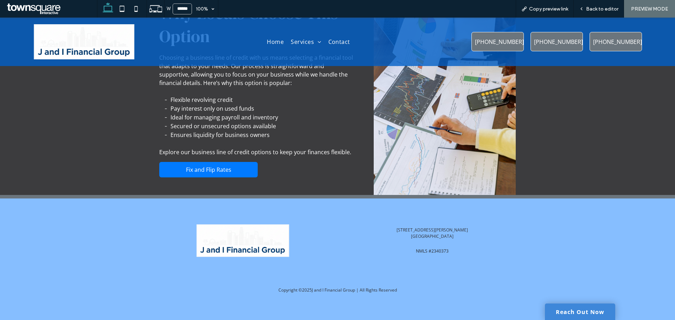
scroll to position [263, 0]
click at [590, 5] on div "Back to editor" at bounding box center [599, 9] width 50 height 18
click at [599, 8] on span "Back to editor" at bounding box center [602, 9] width 32 height 6
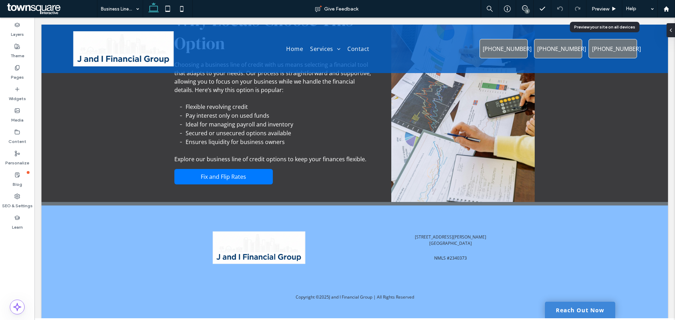
scroll to position [273, 0]
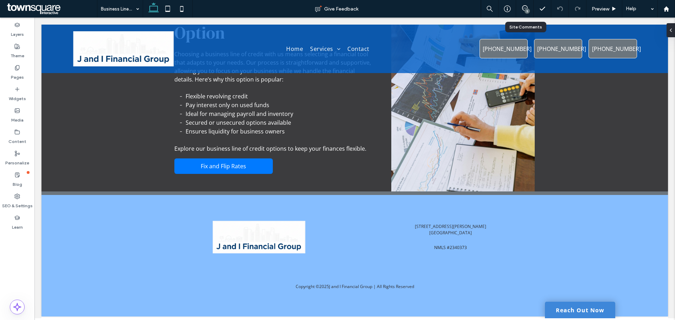
click at [527, 5] on div "5" at bounding box center [525, 9] width 18 height 18
click at [532, 5] on div "5" at bounding box center [525, 9] width 18 height 18
click at [528, 9] on div "5" at bounding box center [527, 10] width 5 height 5
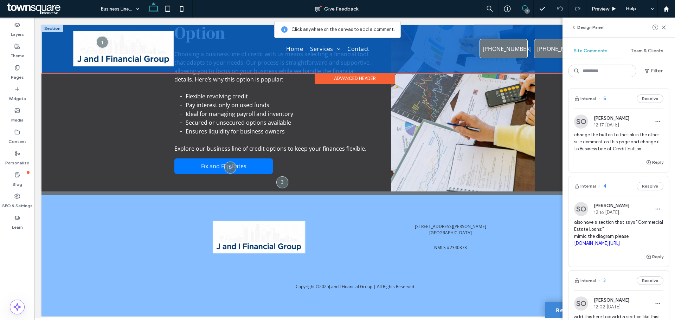
click at [494, 34] on div "[PHONE_NUMBER] [PHONE_NUMBER] [PHONE_NUMBER]" at bounding box center [558, 49] width 169 height 49
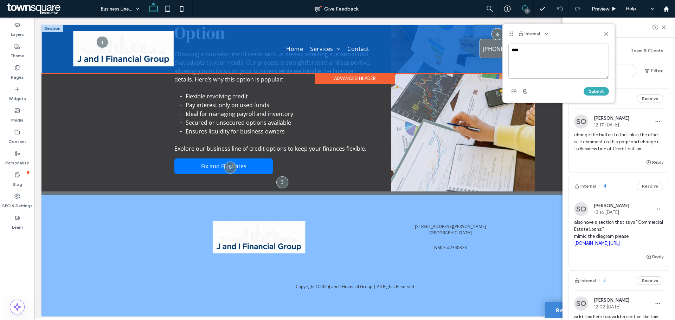
type textarea "*****"
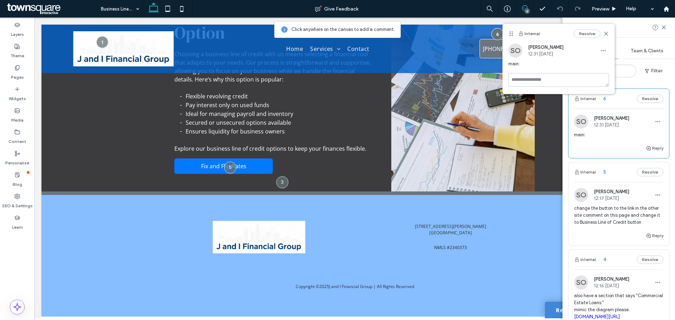
click at [608, 34] on icon at bounding box center [606, 34] width 6 height 6
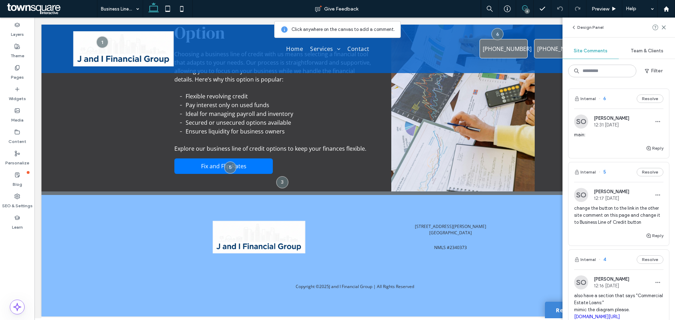
click at [523, 7] on use at bounding box center [525, 8] width 6 height 6
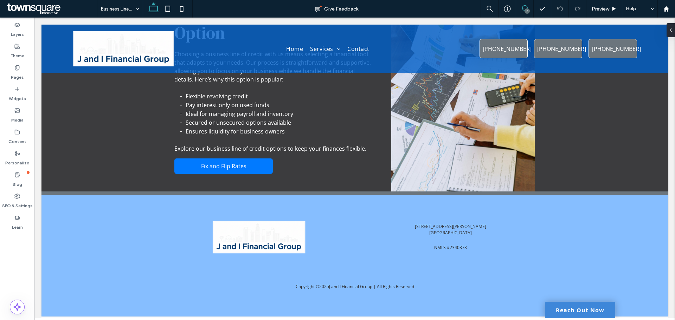
click at [525, 8] on icon at bounding box center [525, 8] width 6 height 6
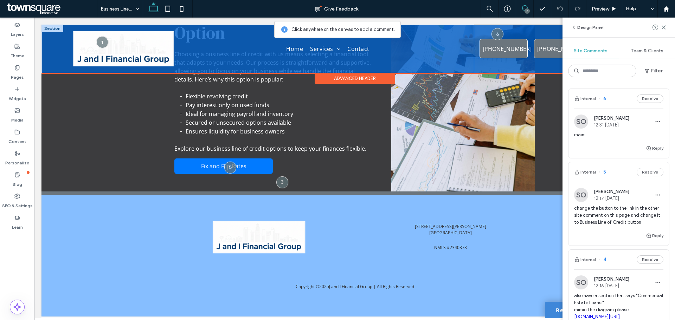
click at [541, 33] on div "[PHONE_NUMBER] [PHONE_NUMBER] [PHONE_NUMBER]" at bounding box center [558, 49] width 169 height 49
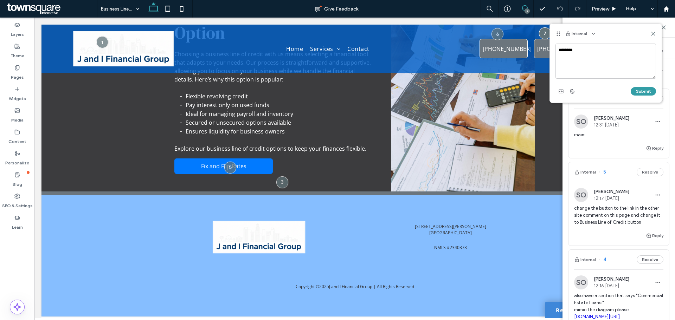
type textarea "*******"
click at [646, 89] on button "Submit" at bounding box center [643, 91] width 25 height 8
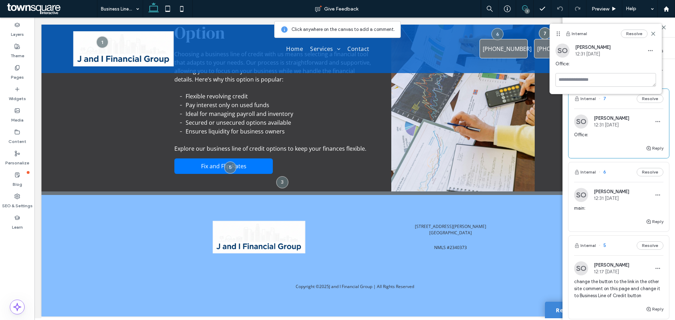
click at [521, 7] on span at bounding box center [524, 8] width 17 height 6
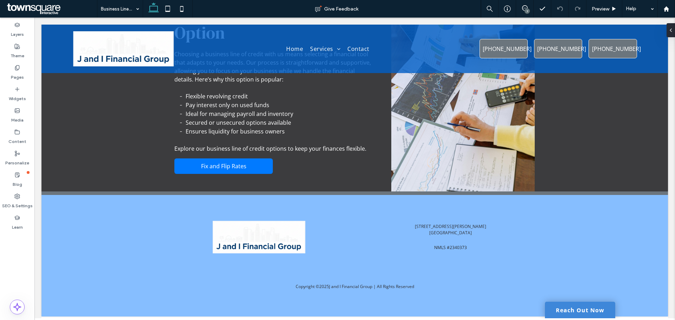
click at [525, 9] on div "7" at bounding box center [527, 10] width 5 height 5
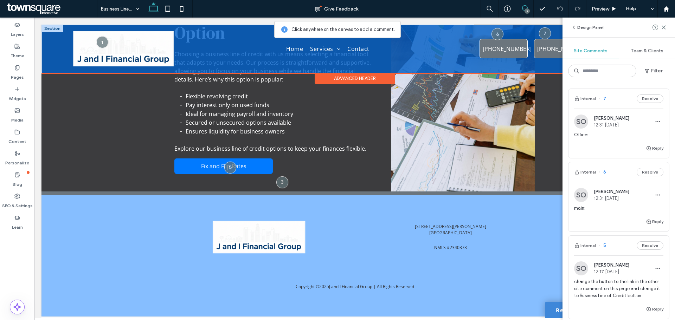
click at [561, 33] on div "[PHONE_NUMBER] [PHONE_NUMBER] [PHONE_NUMBER]" at bounding box center [558, 49] width 169 height 49
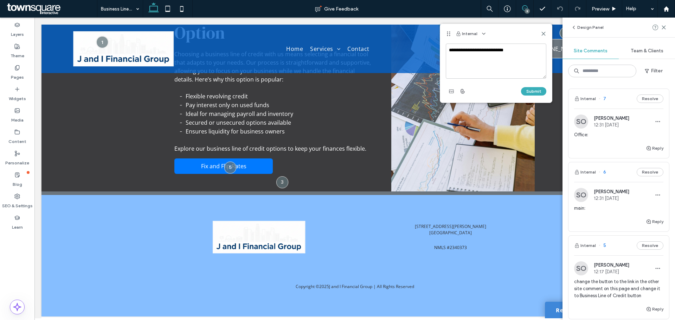
type textarea "**********"
click at [530, 91] on button "Submit" at bounding box center [533, 91] width 25 height 8
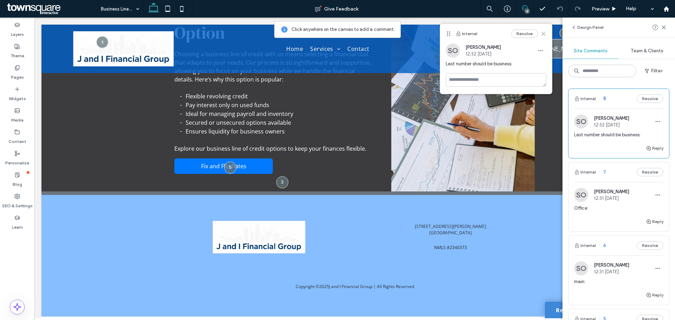
click at [543, 34] on use at bounding box center [543, 33] width 3 height 3
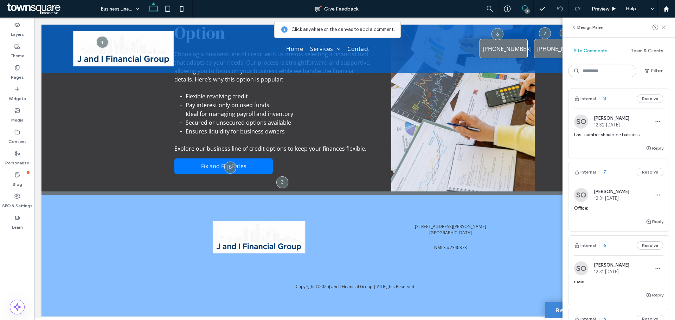
click at [665, 28] on icon at bounding box center [664, 28] width 6 height 6
